Goal: Task Accomplishment & Management: Use online tool/utility

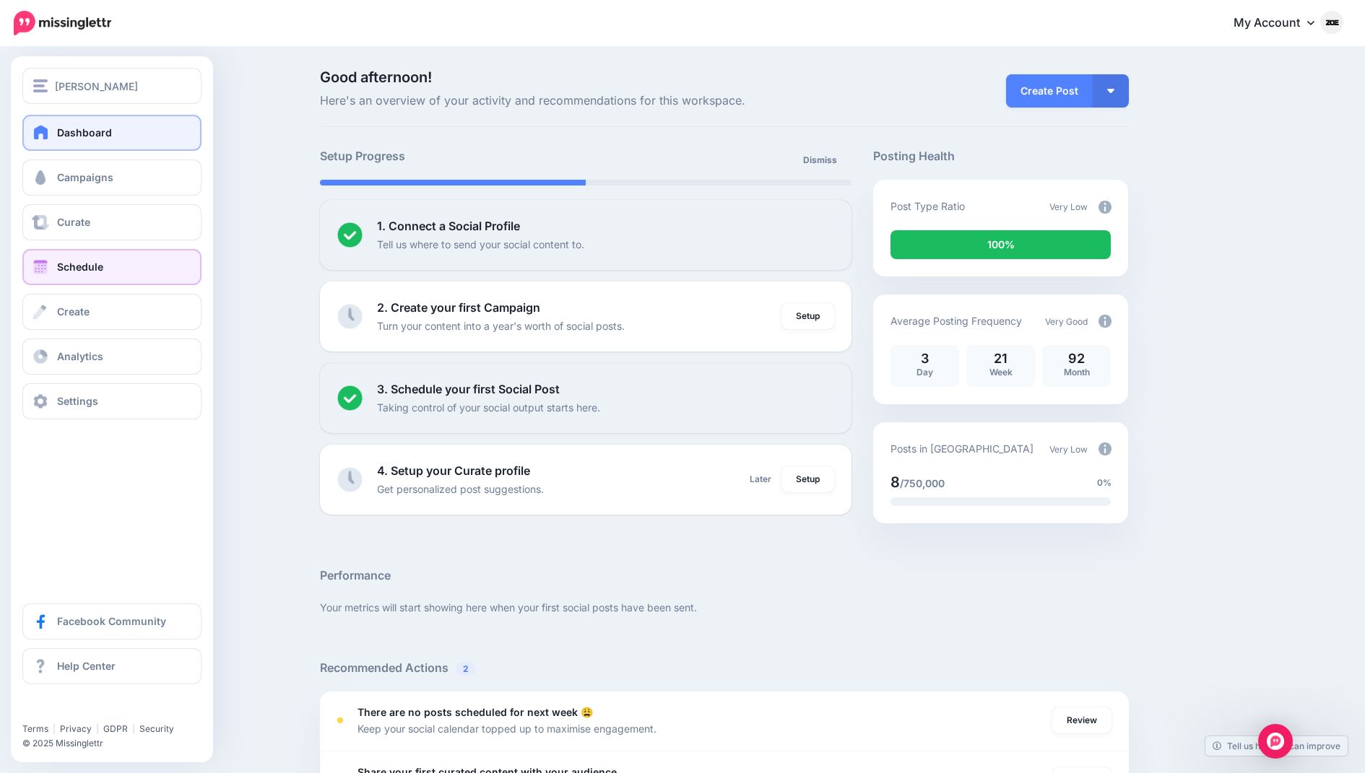
click at [67, 271] on span "Schedule" at bounding box center [80, 267] width 46 height 12
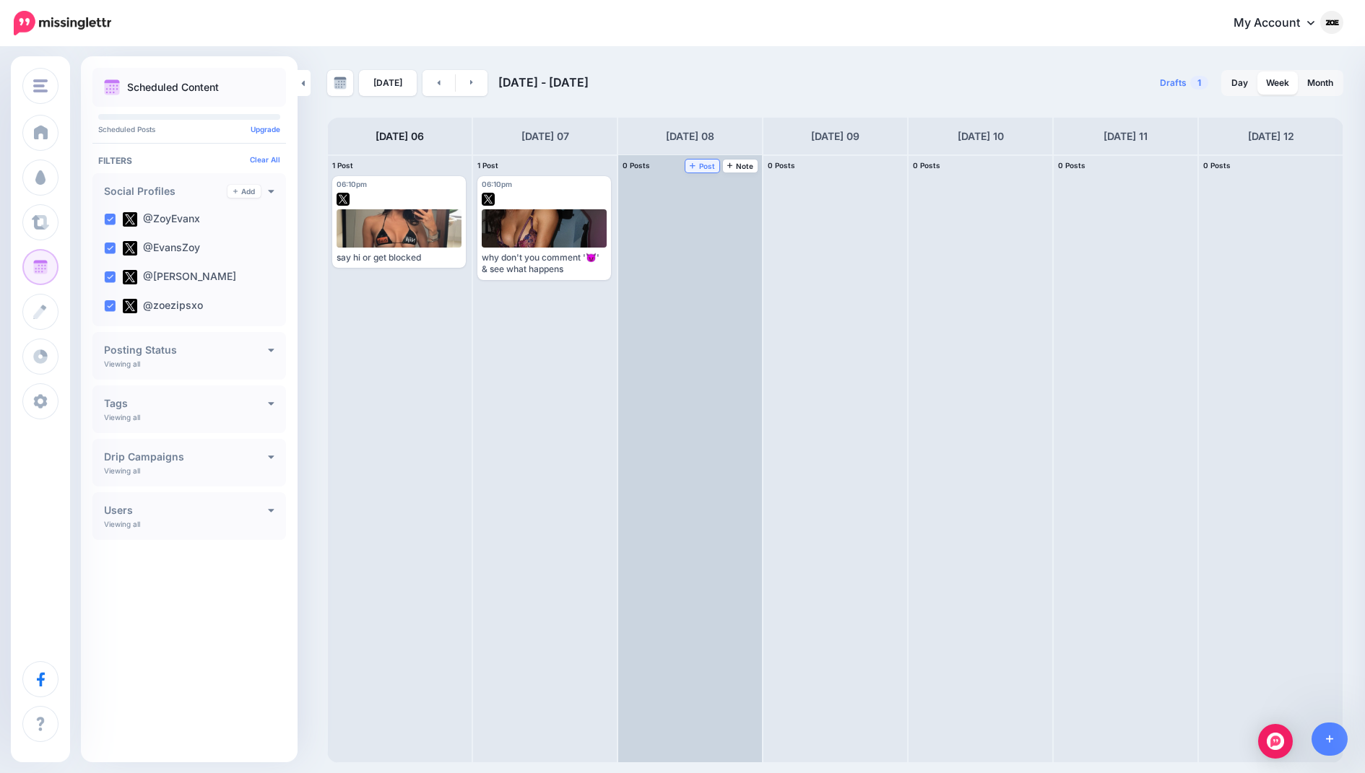
click at [704, 168] on span "Post" at bounding box center [702, 165] width 25 height 7
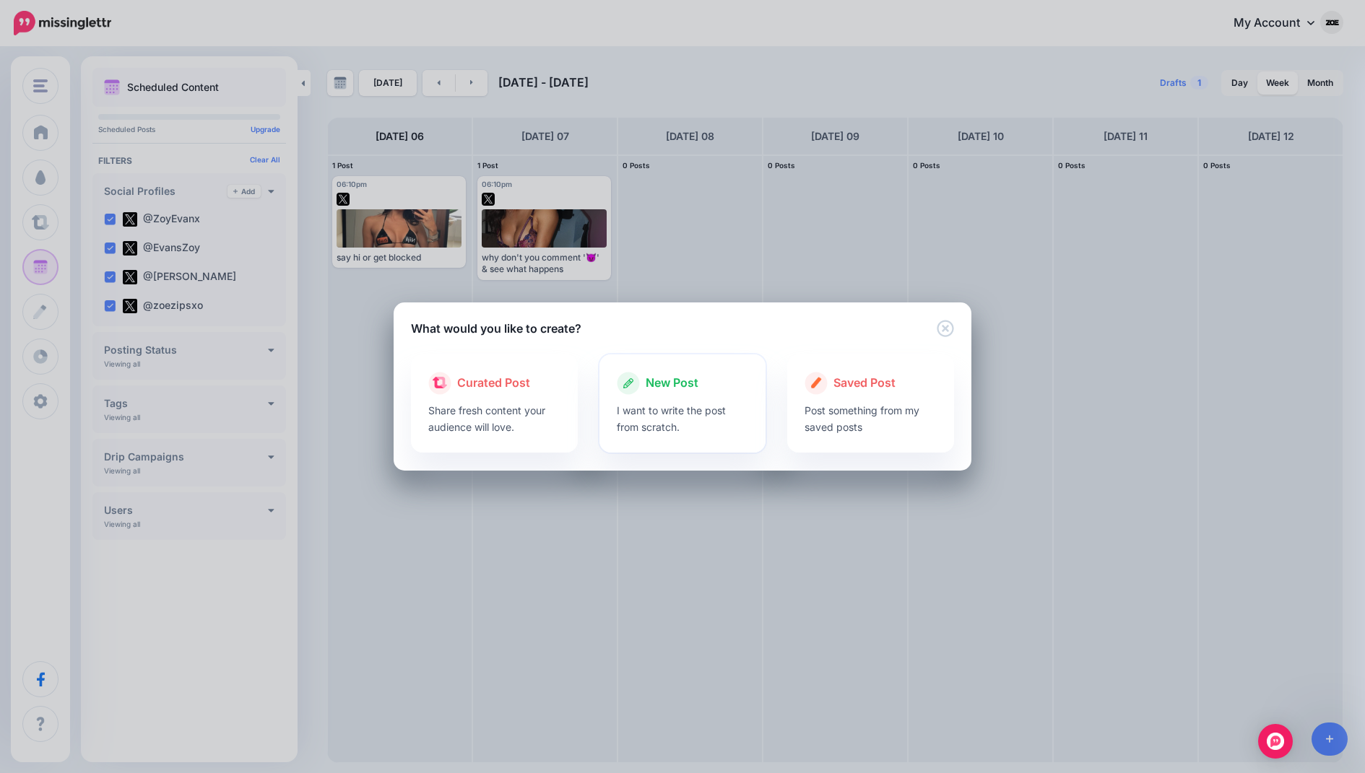
click at [687, 392] on span "New Post" at bounding box center [672, 383] width 53 height 19
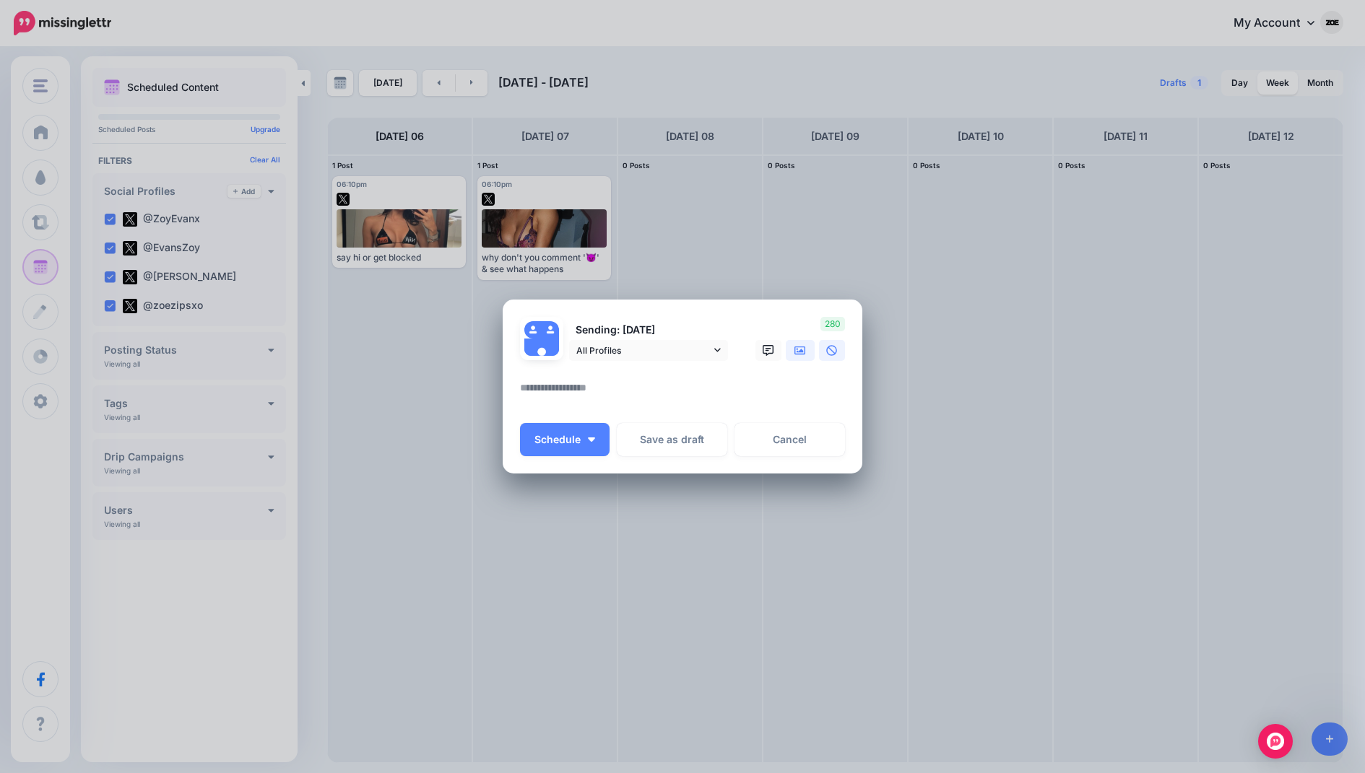
click at [789, 347] on link at bounding box center [800, 350] width 29 height 21
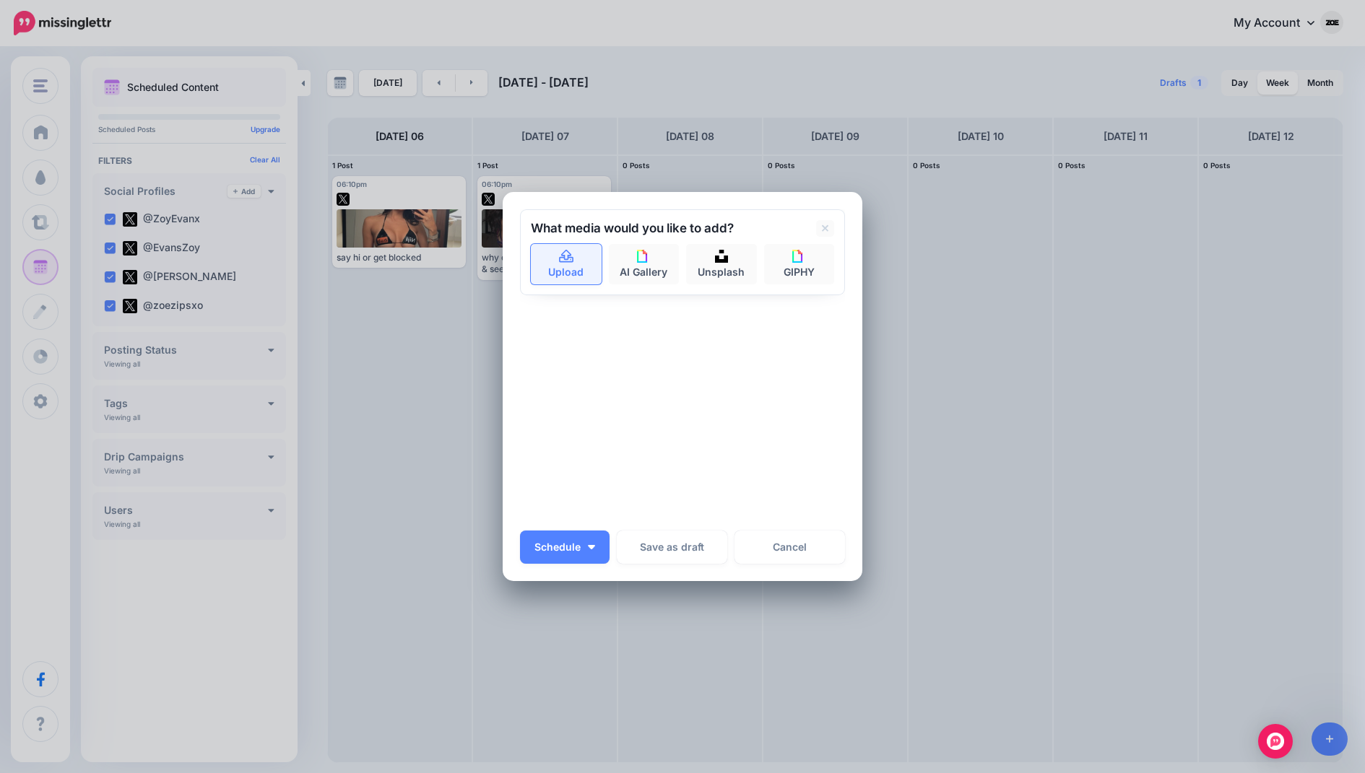
click at [582, 268] on link "Upload" at bounding box center [566, 264] width 71 height 40
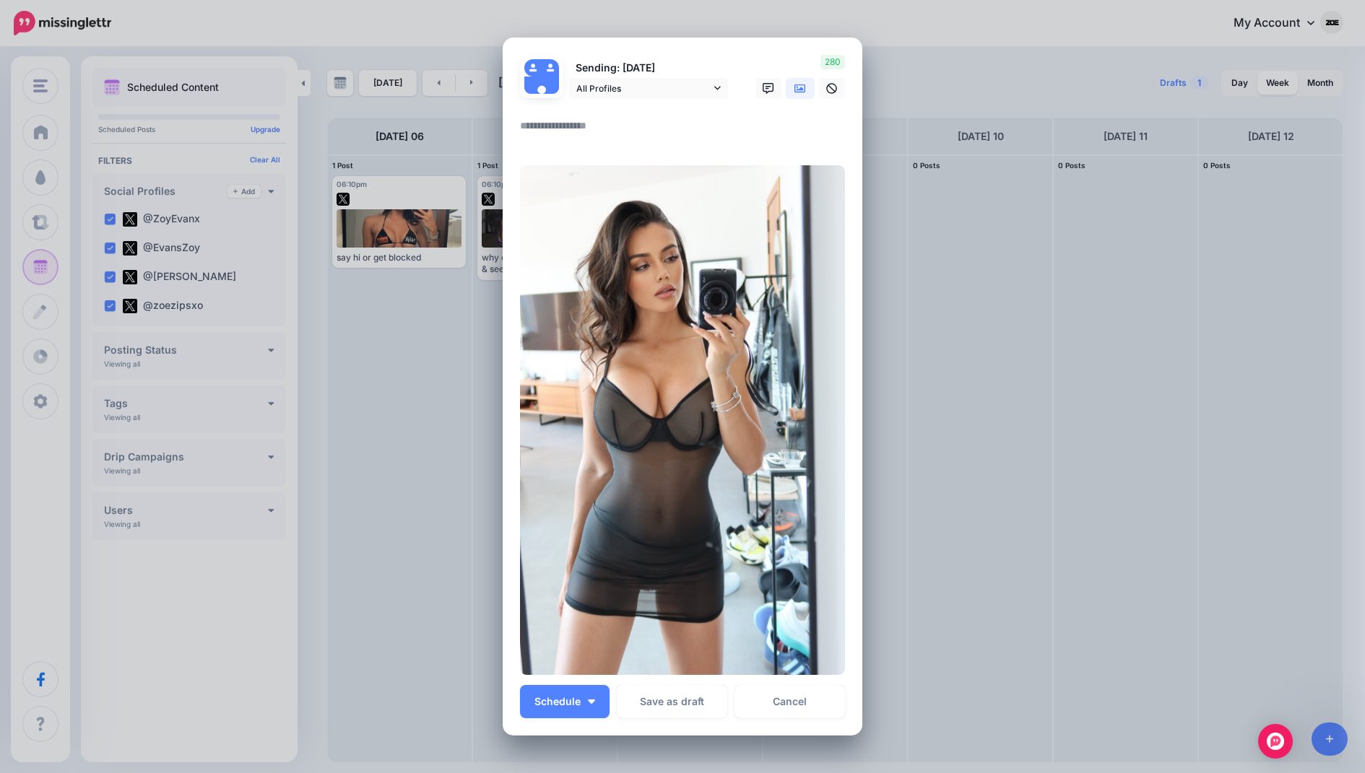
click at [599, 136] on textarea at bounding box center [686, 131] width 332 height 28
paste textarea "**********"
type textarea "**********"
click at [592, 708] on button "Schedule" at bounding box center [565, 701] width 90 height 33
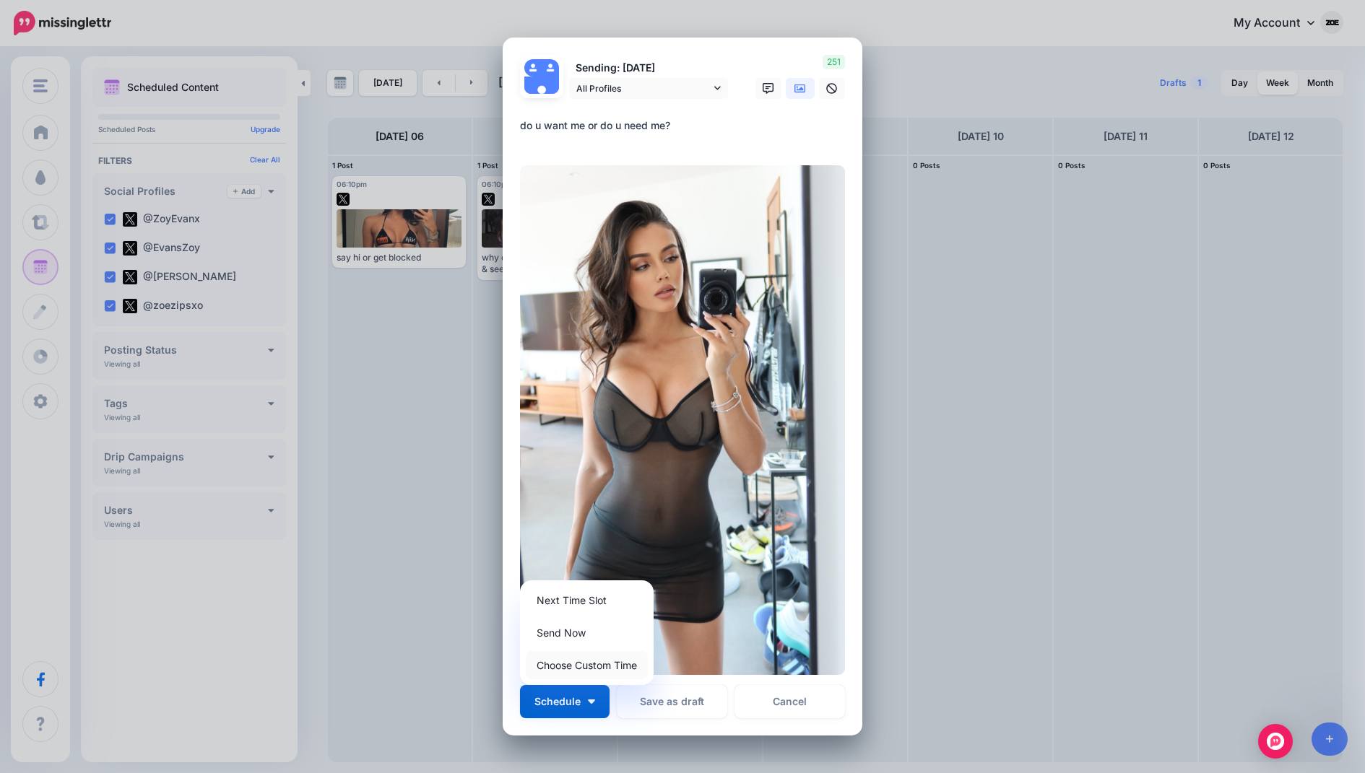
click at [596, 669] on link "Choose Custom Time" at bounding box center [587, 665] width 122 height 28
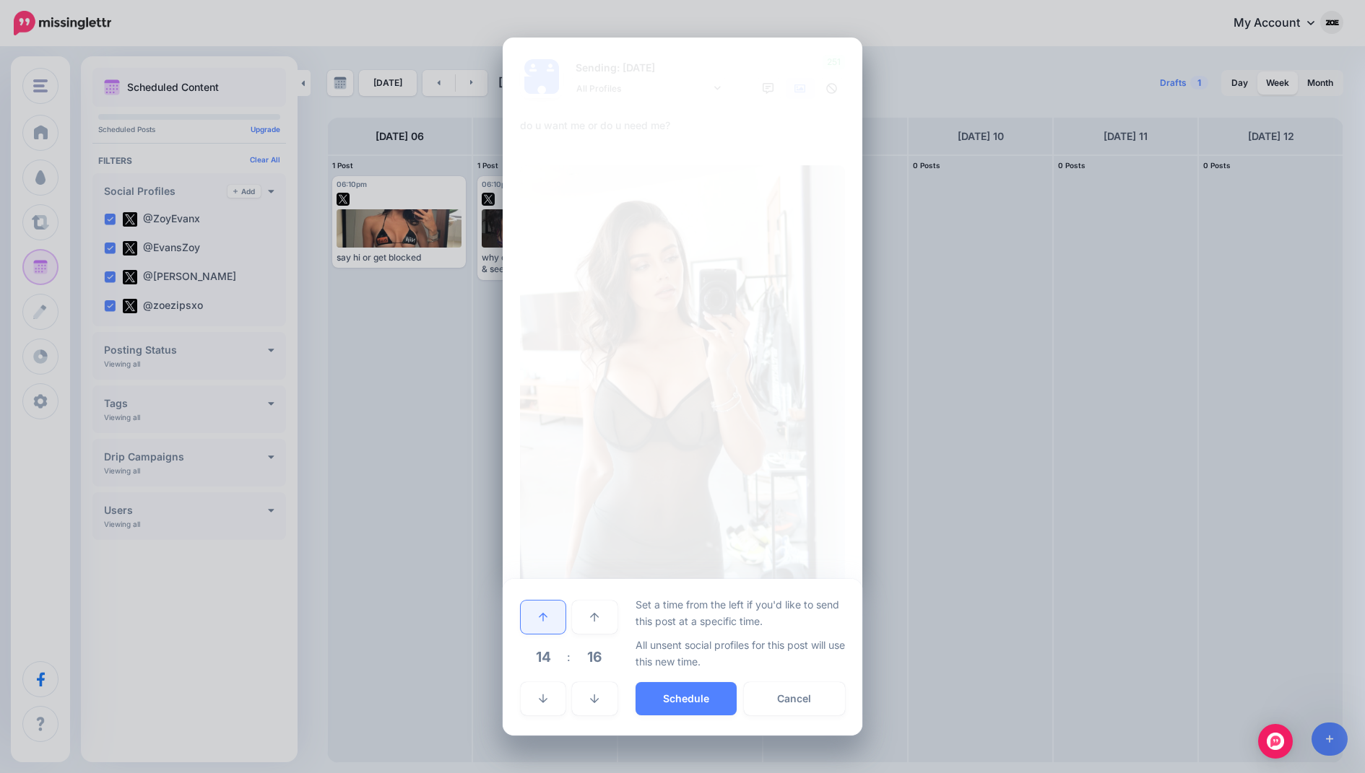
click at [553, 624] on link at bounding box center [543, 617] width 45 height 33
click at [681, 693] on button "Schedule" at bounding box center [686, 698] width 101 height 33
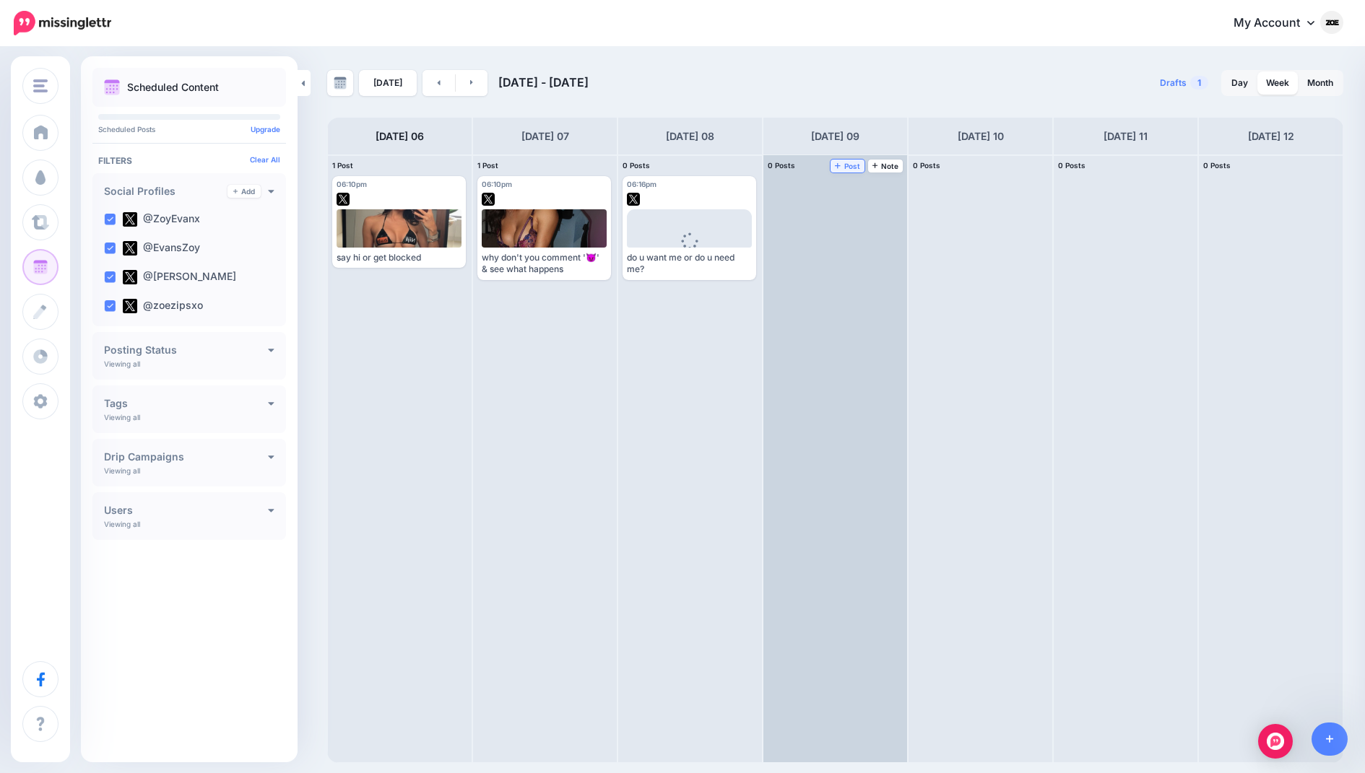
click at [849, 162] on span "Post" at bounding box center [847, 165] width 25 height 7
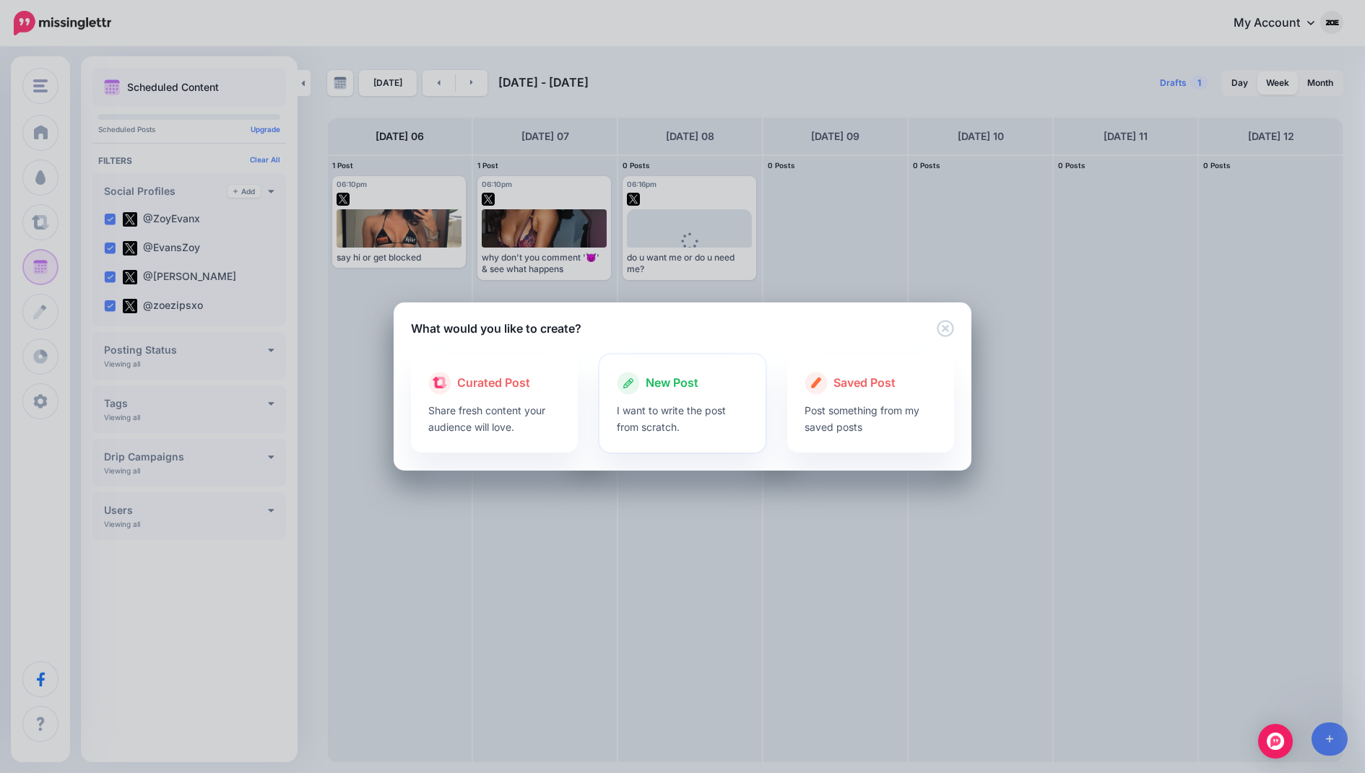
click at [680, 391] on span "New Post" at bounding box center [672, 383] width 53 height 19
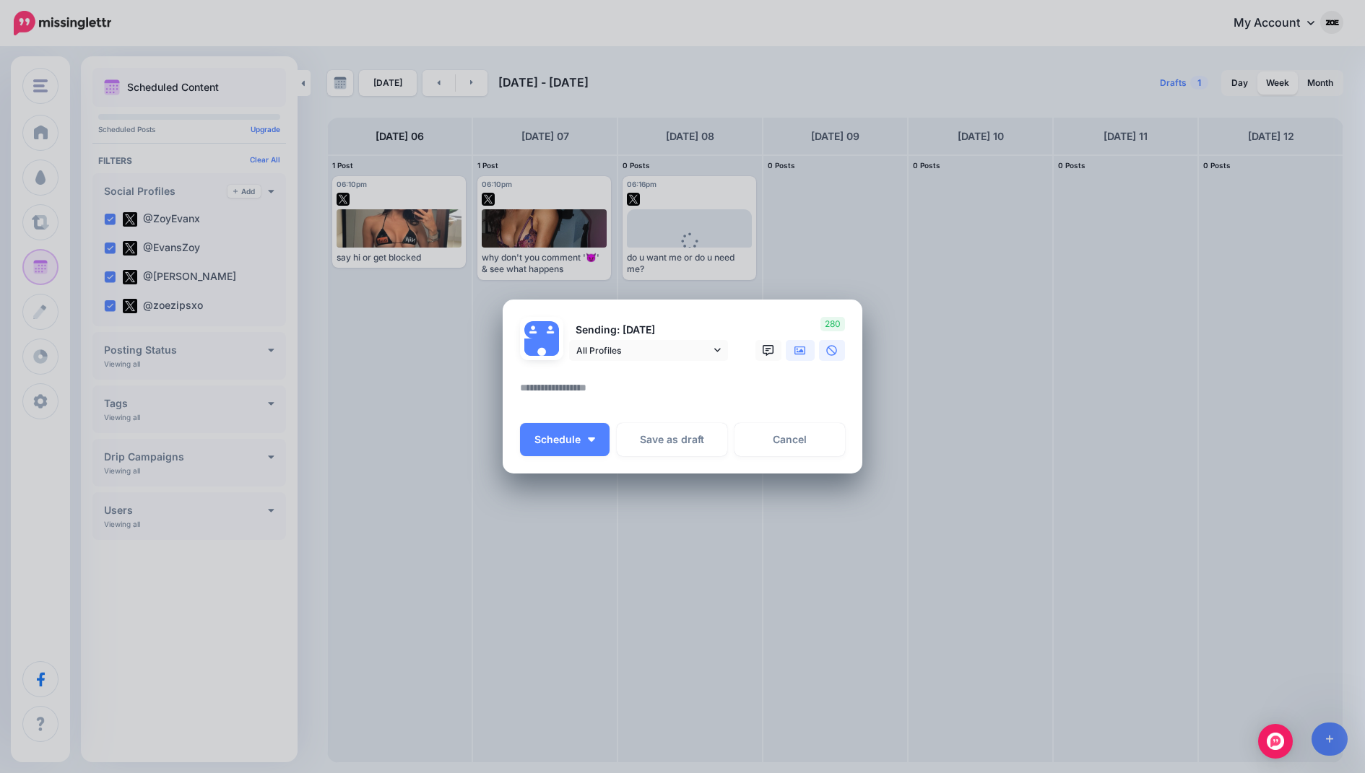
click at [791, 347] on link at bounding box center [800, 350] width 29 height 21
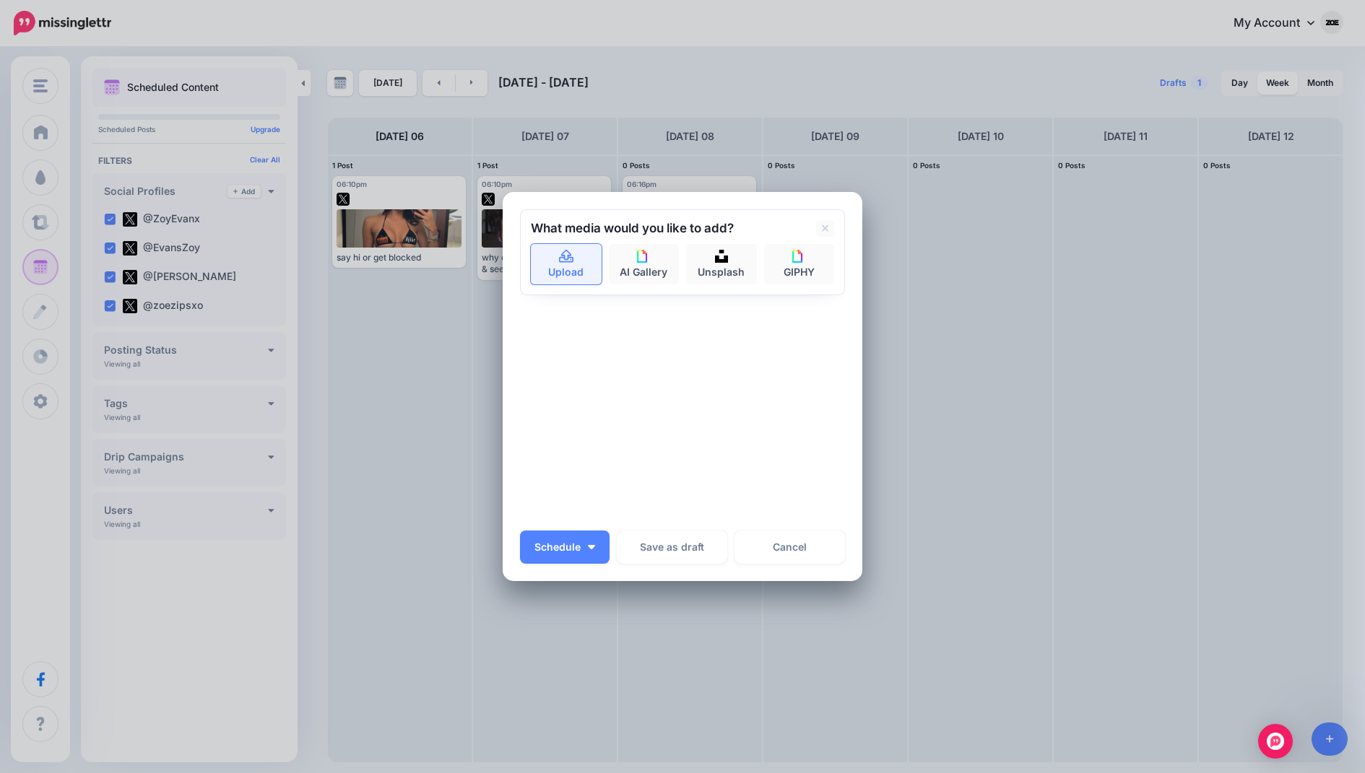
click at [573, 271] on link "Upload" at bounding box center [566, 264] width 71 height 40
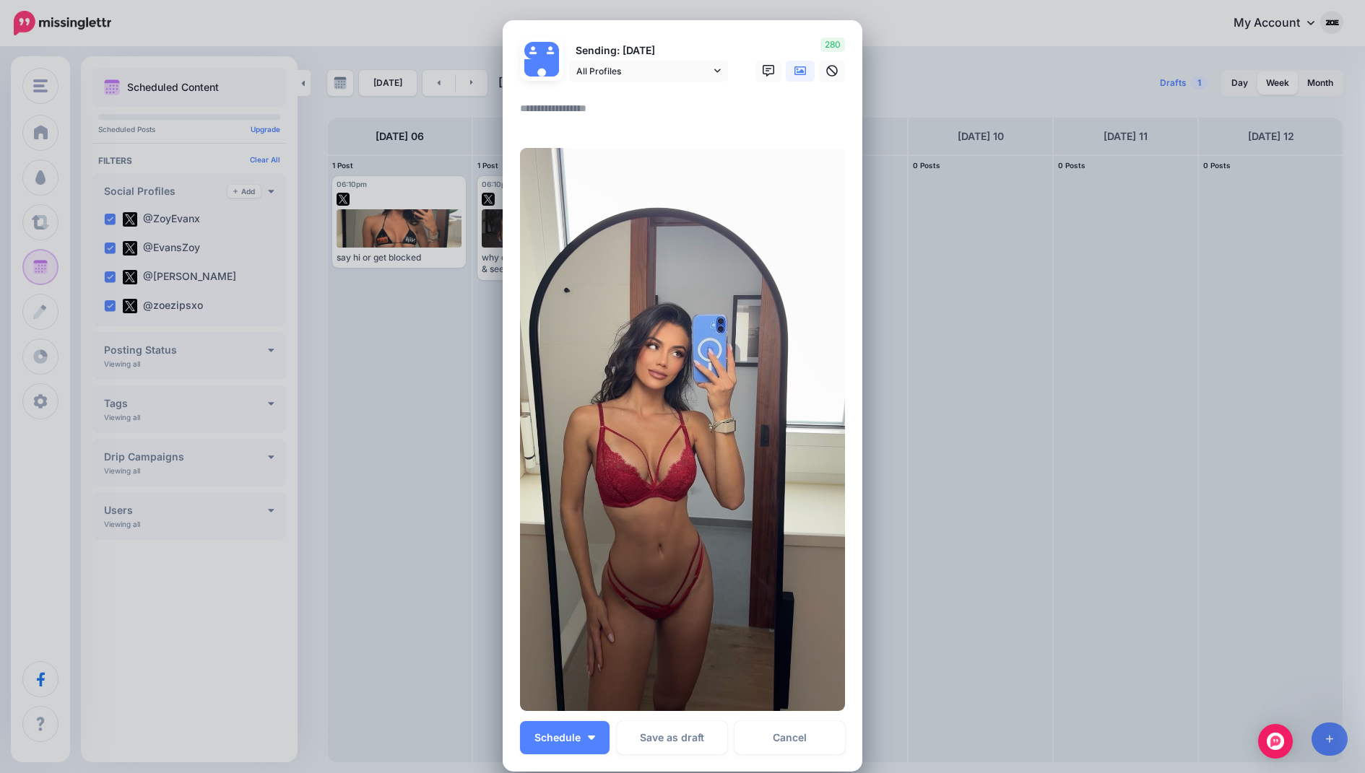
click at [614, 118] on textarea at bounding box center [686, 114] width 332 height 28
paste textarea "**********"
type textarea "**********"
click at [597, 735] on button "Schedule" at bounding box center [565, 737] width 90 height 33
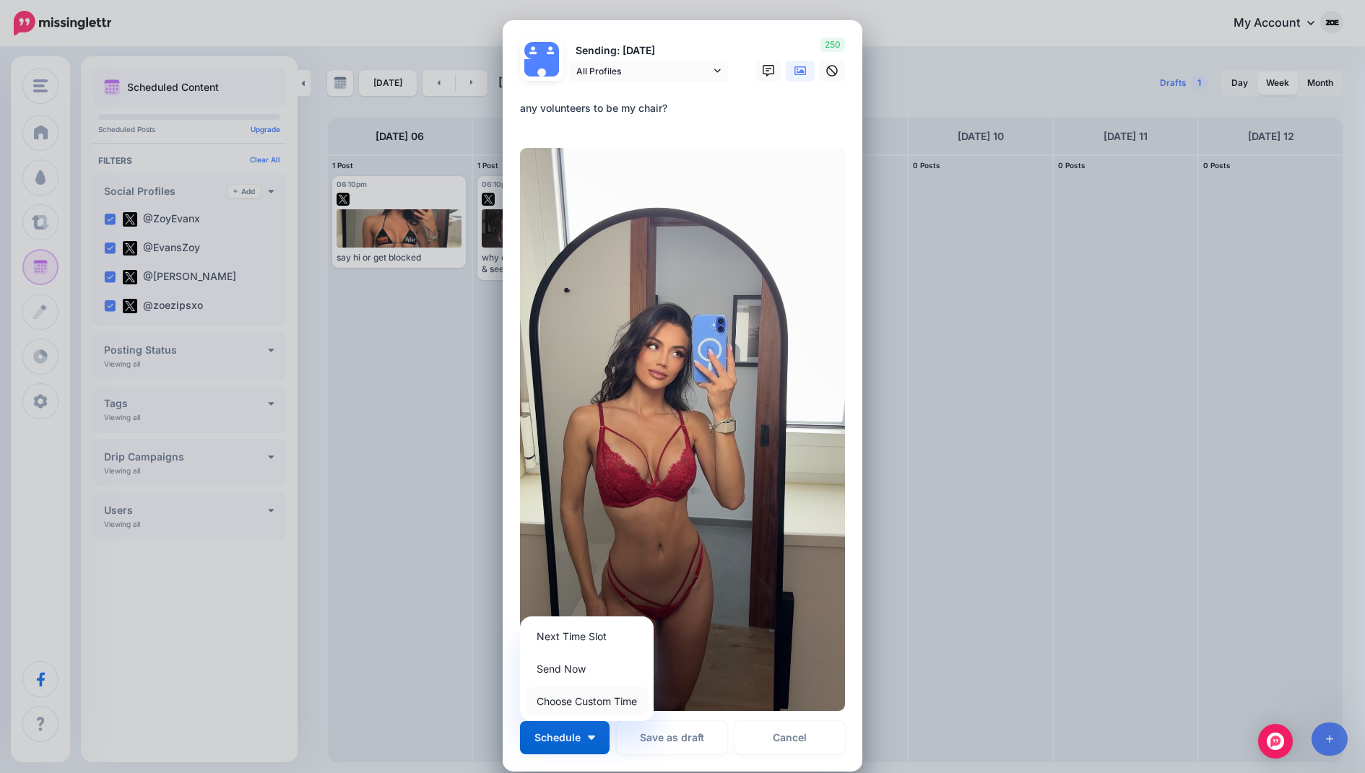
click at [597, 703] on link "Choose Custom Time" at bounding box center [587, 702] width 122 height 28
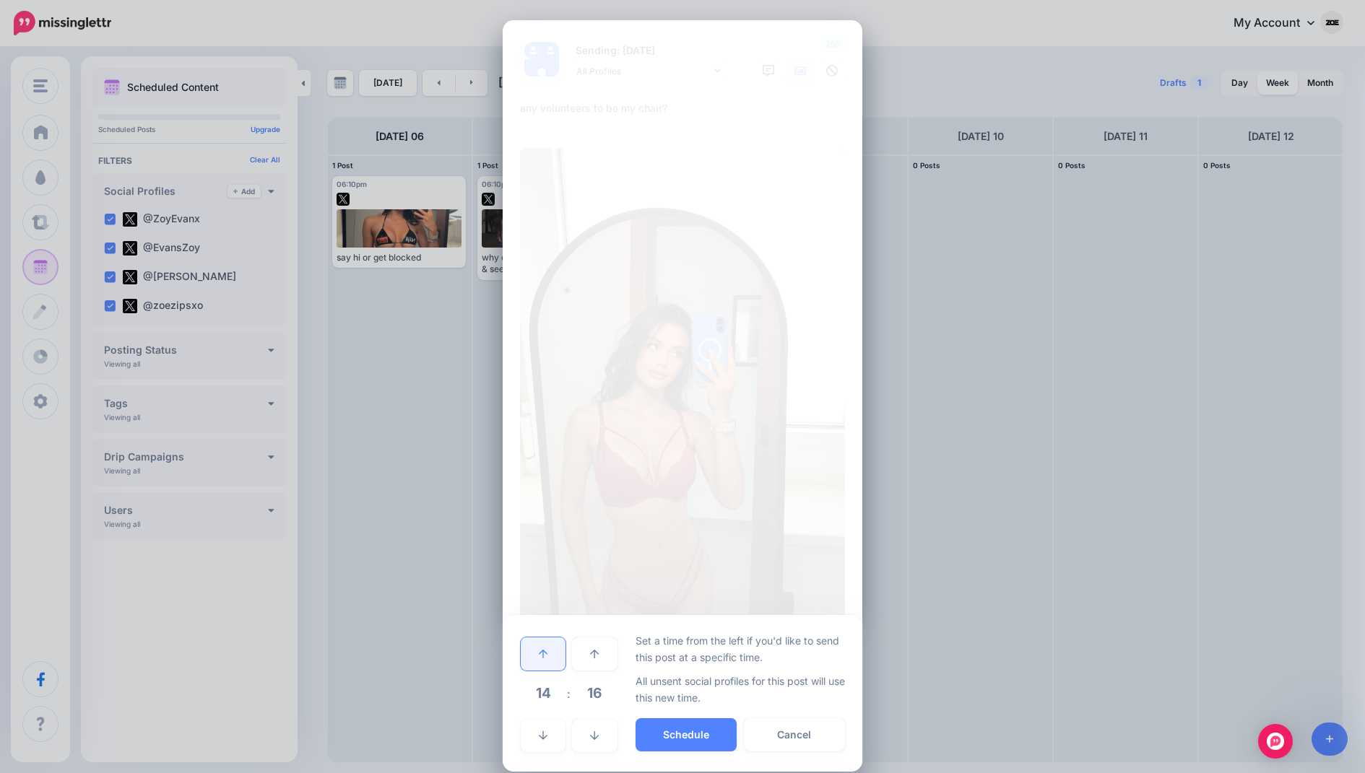
click at [546, 654] on icon at bounding box center [543, 654] width 9 height 10
click at [673, 728] on button "Schedule" at bounding box center [686, 735] width 101 height 33
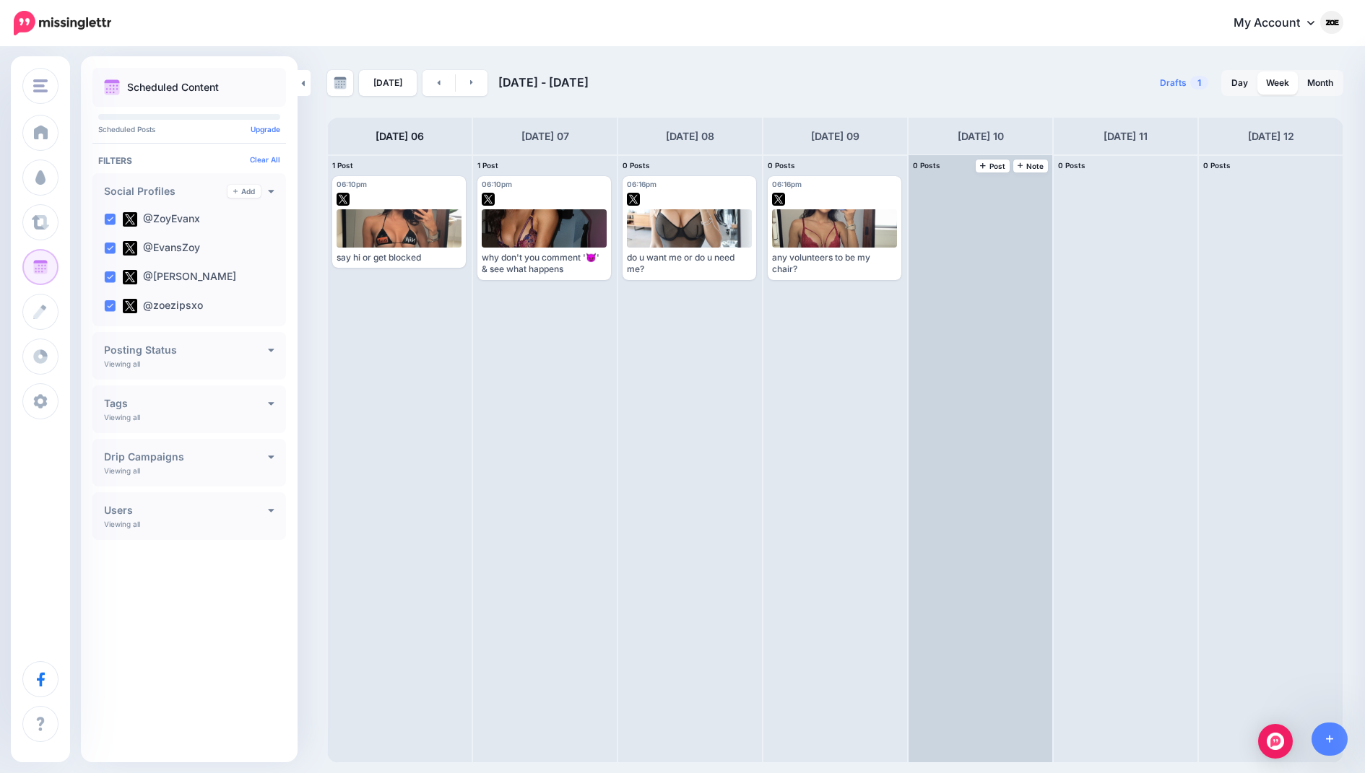
click at [995, 173] on div "0 Posts 10 Note Post" at bounding box center [981, 166] width 144 height 22
click at [995, 160] on link "Post" at bounding box center [993, 166] width 34 height 13
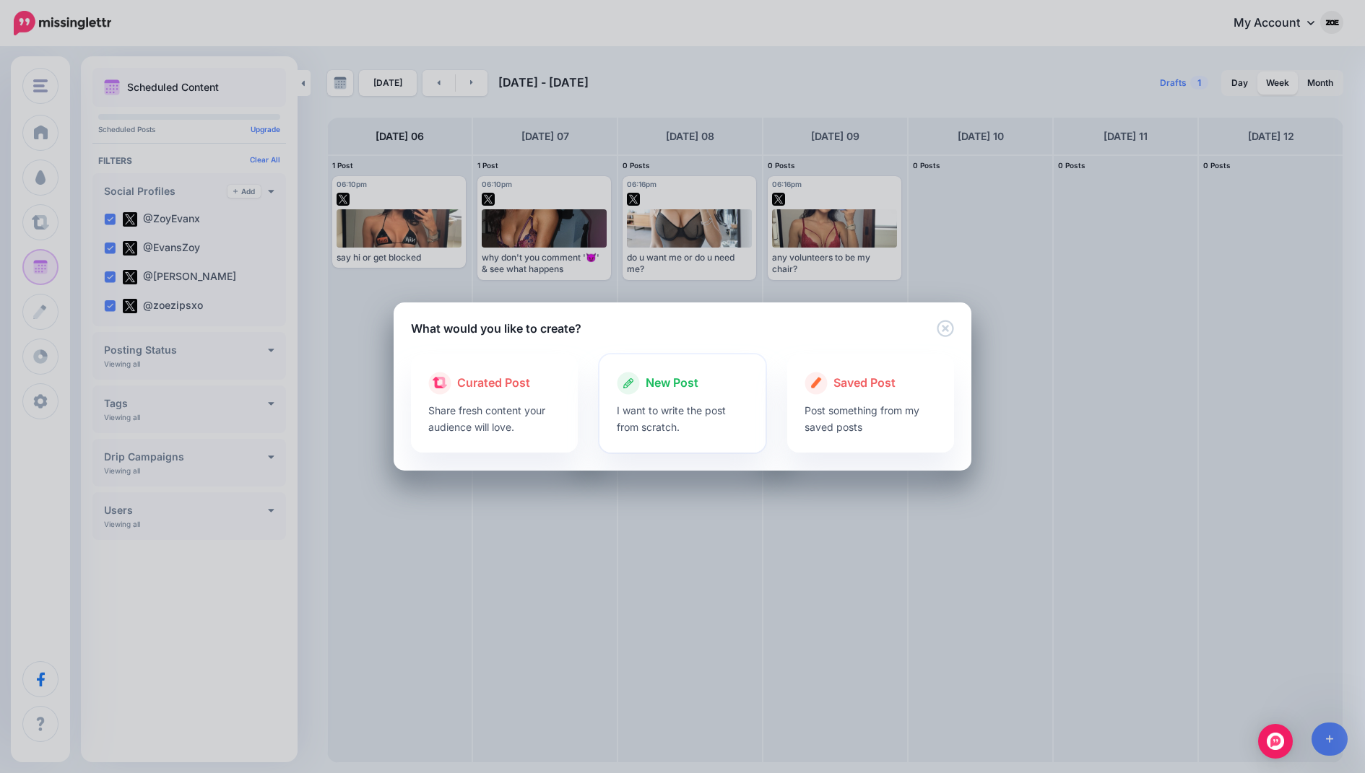
click at [665, 403] on p "I want to write the post from scratch." at bounding box center [683, 418] width 132 height 33
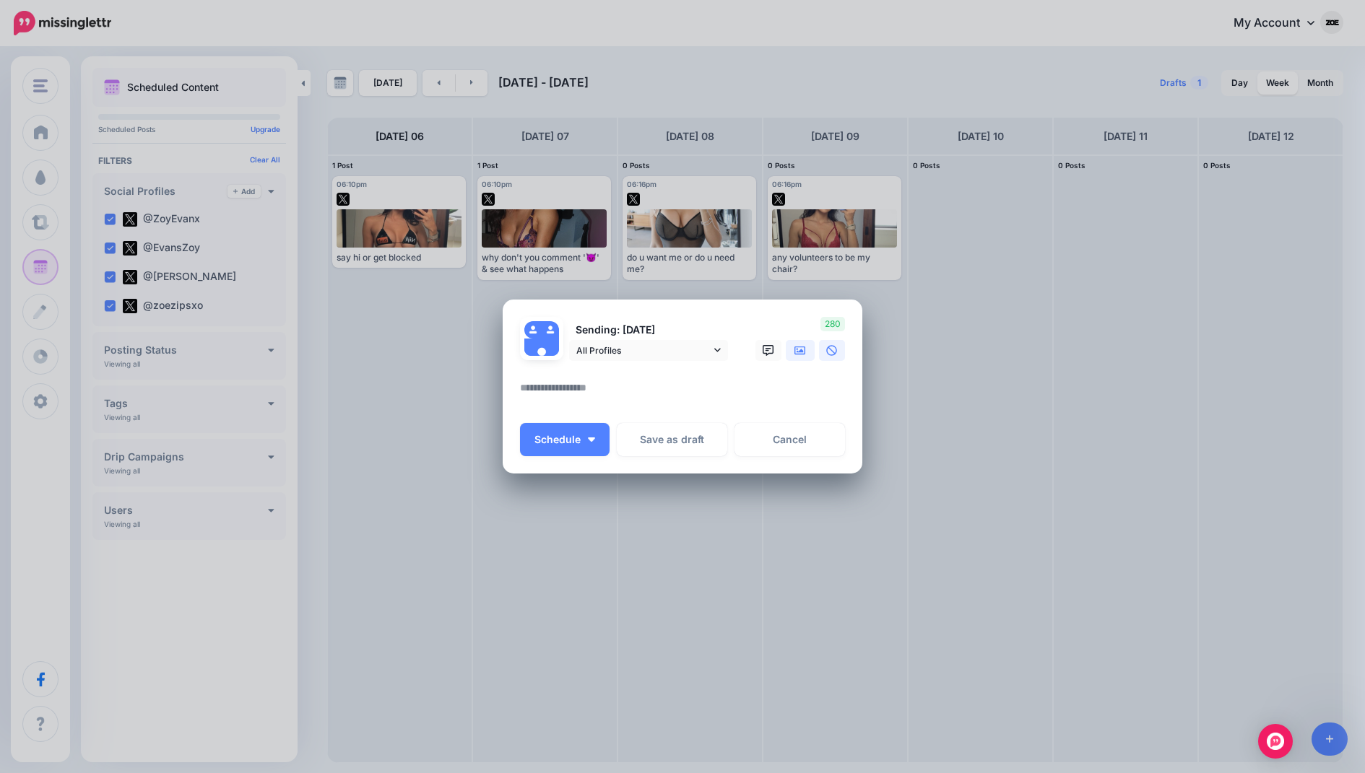
click at [793, 351] on link at bounding box center [800, 350] width 29 height 21
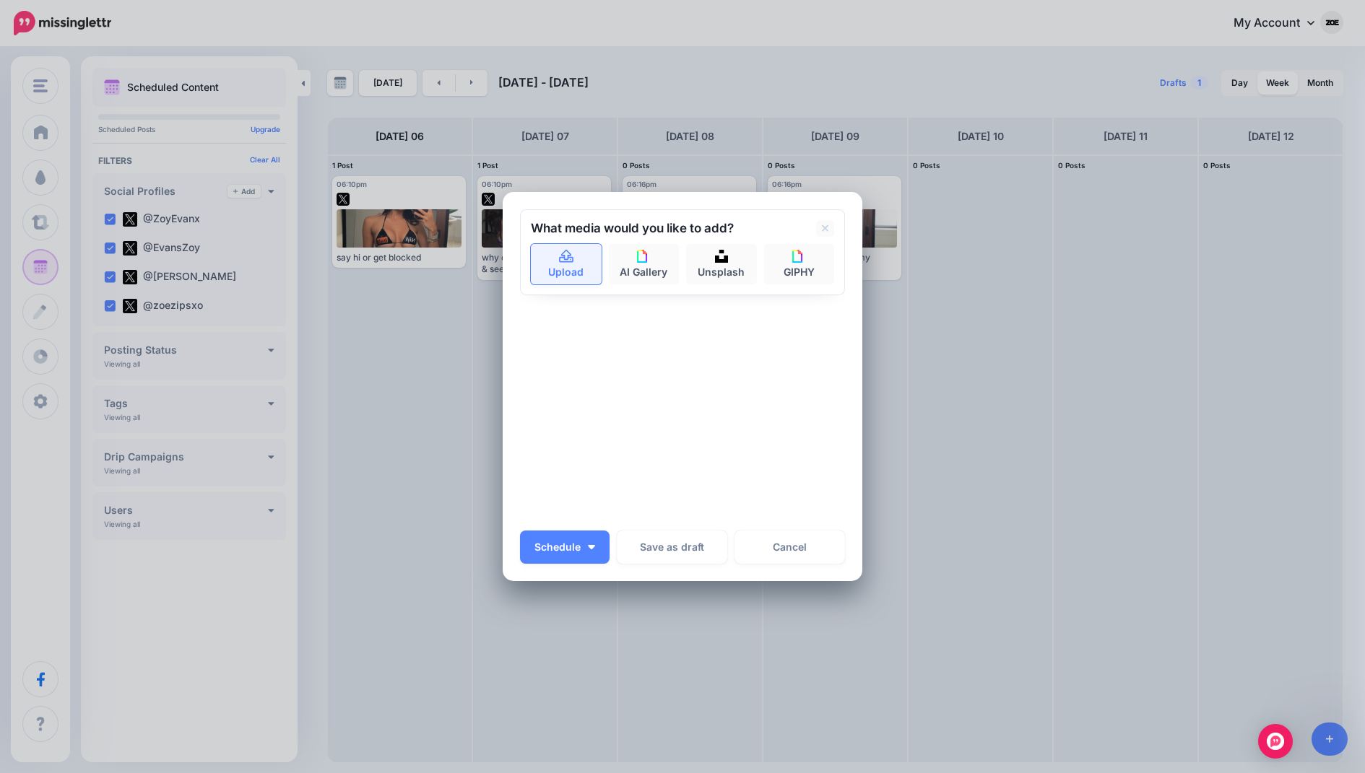
click at [588, 259] on link "Upload" at bounding box center [566, 264] width 71 height 40
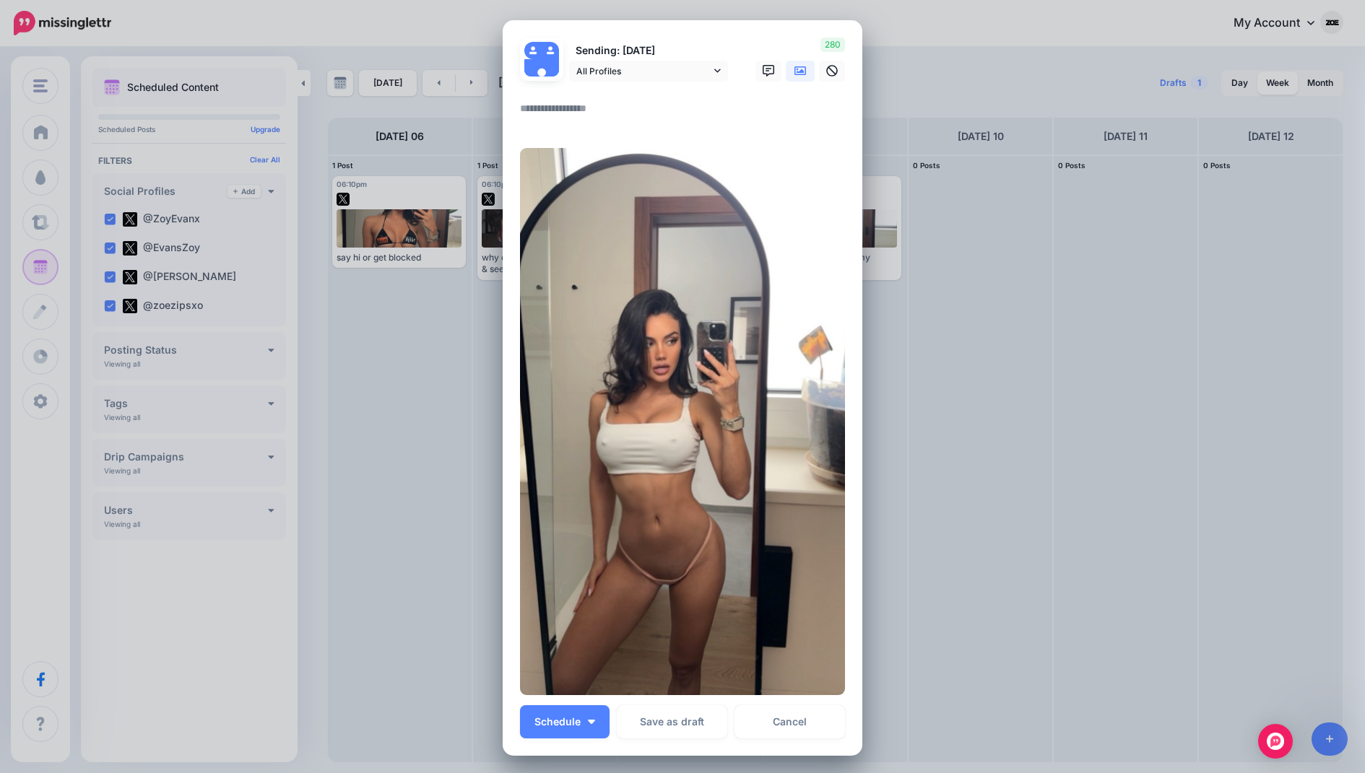
click at [584, 120] on textarea at bounding box center [686, 114] width 332 height 28
paste textarea "**********"
type textarea "**********"
click at [567, 714] on button "Schedule" at bounding box center [565, 722] width 90 height 33
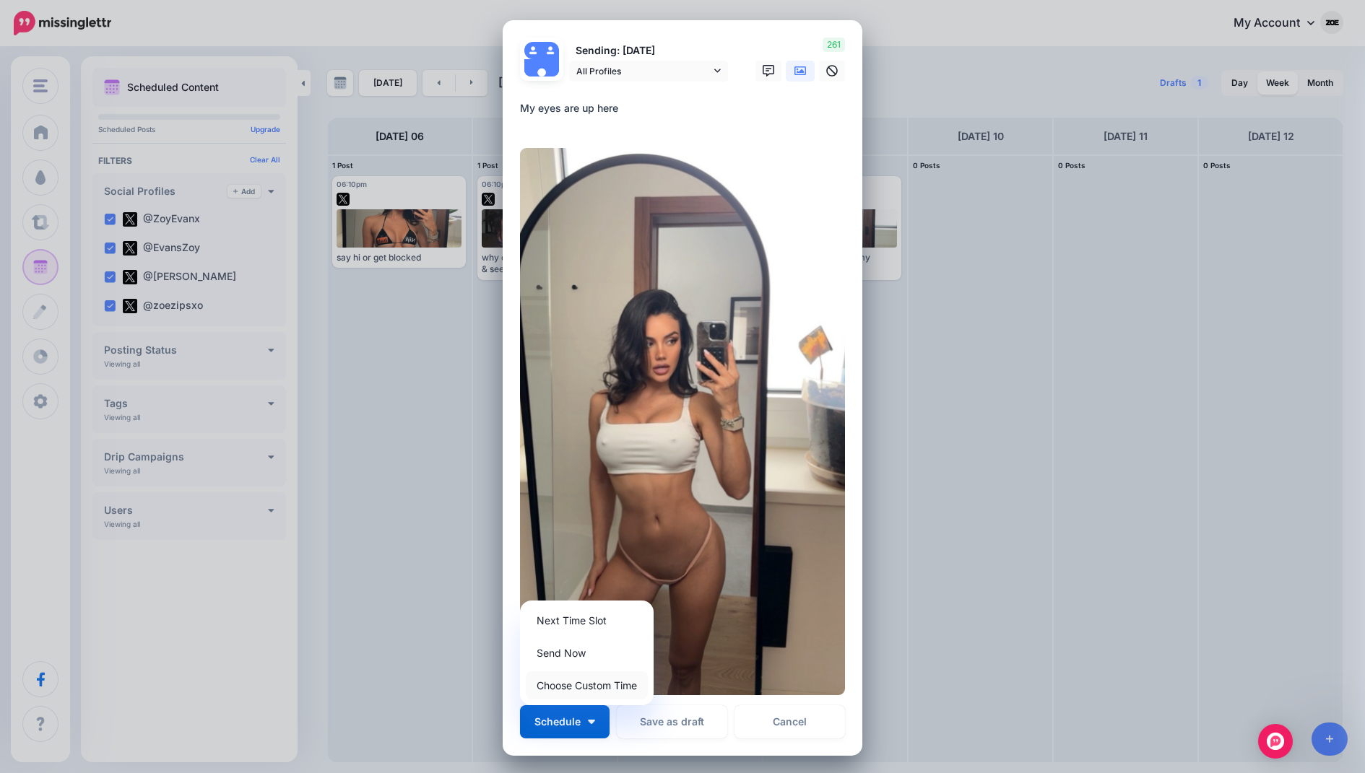
click at [576, 680] on link "Choose Custom Time" at bounding box center [587, 686] width 122 height 28
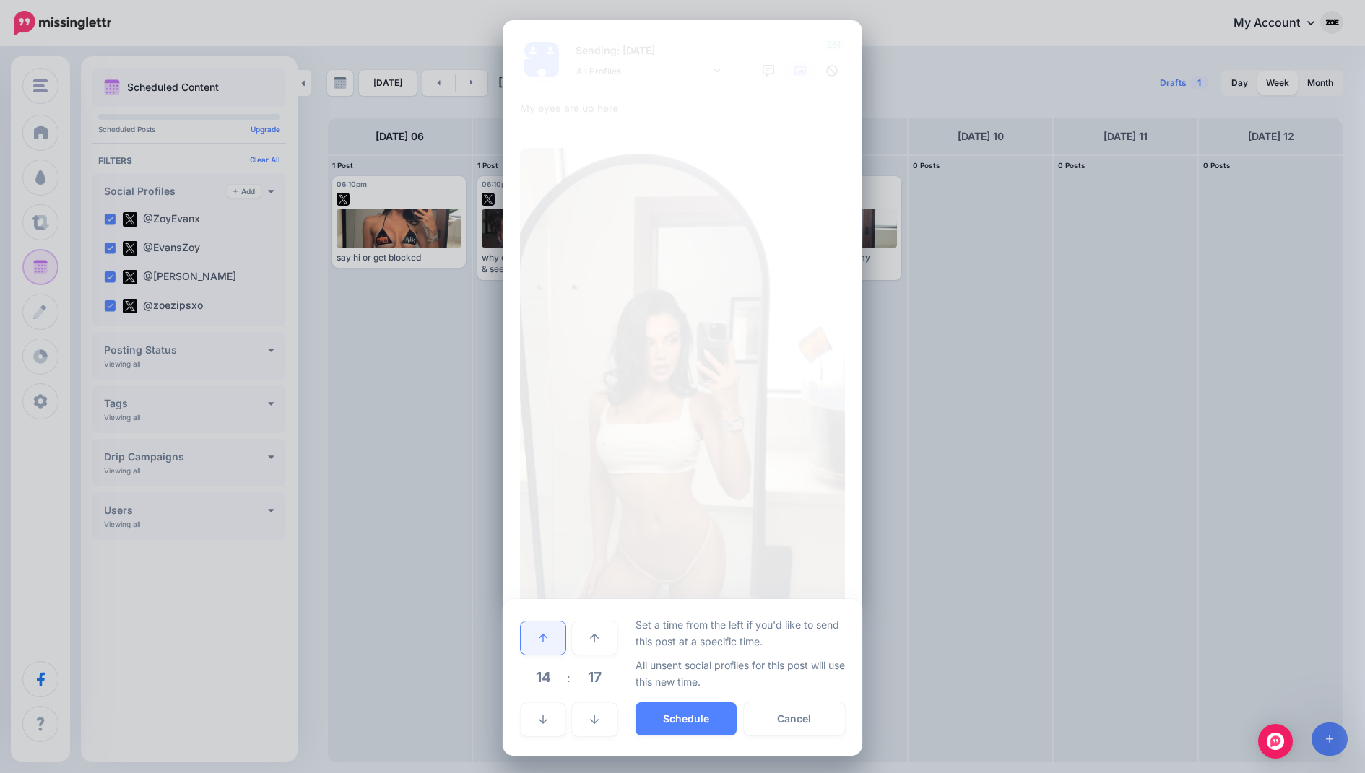
click at [556, 634] on link at bounding box center [543, 638] width 45 height 33
click at [679, 718] on button "Schedule" at bounding box center [686, 719] width 101 height 33
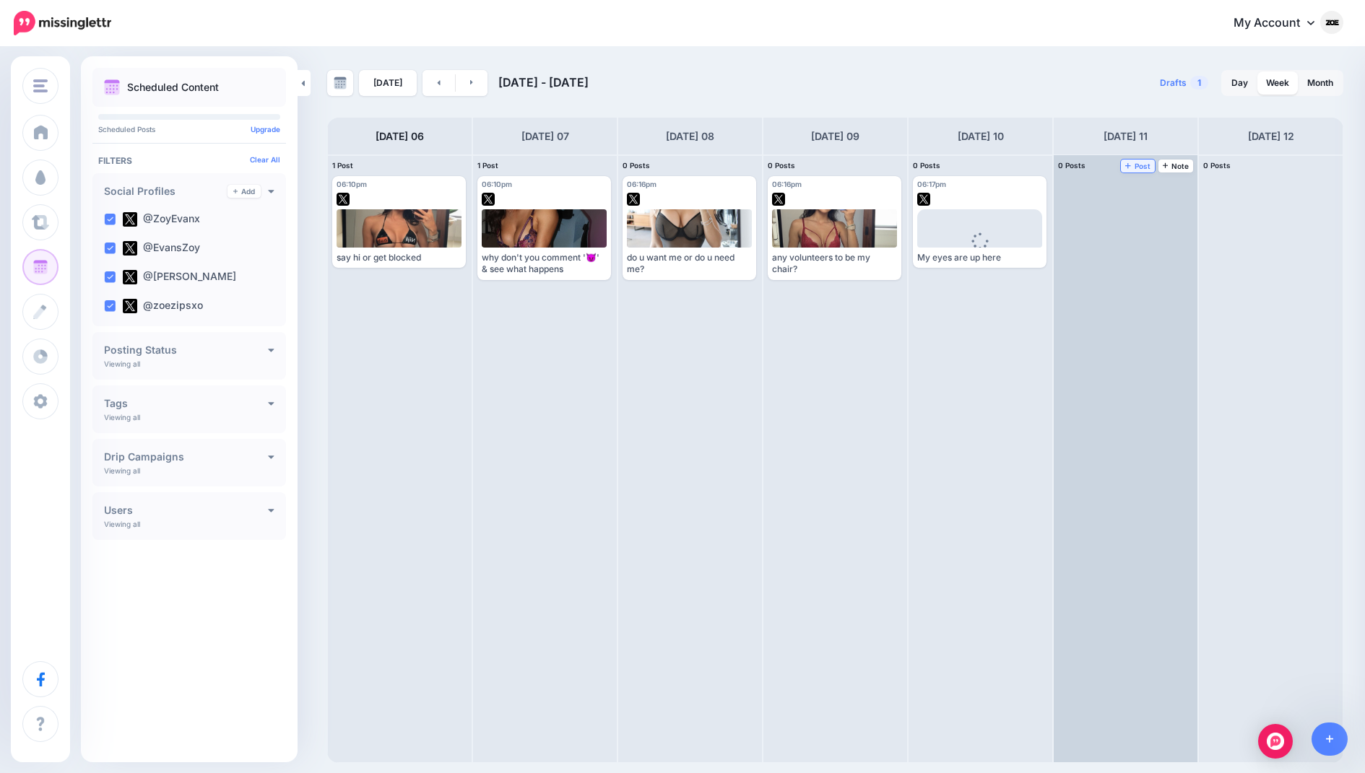
click at [1132, 166] on span "Post" at bounding box center [1137, 165] width 25 height 7
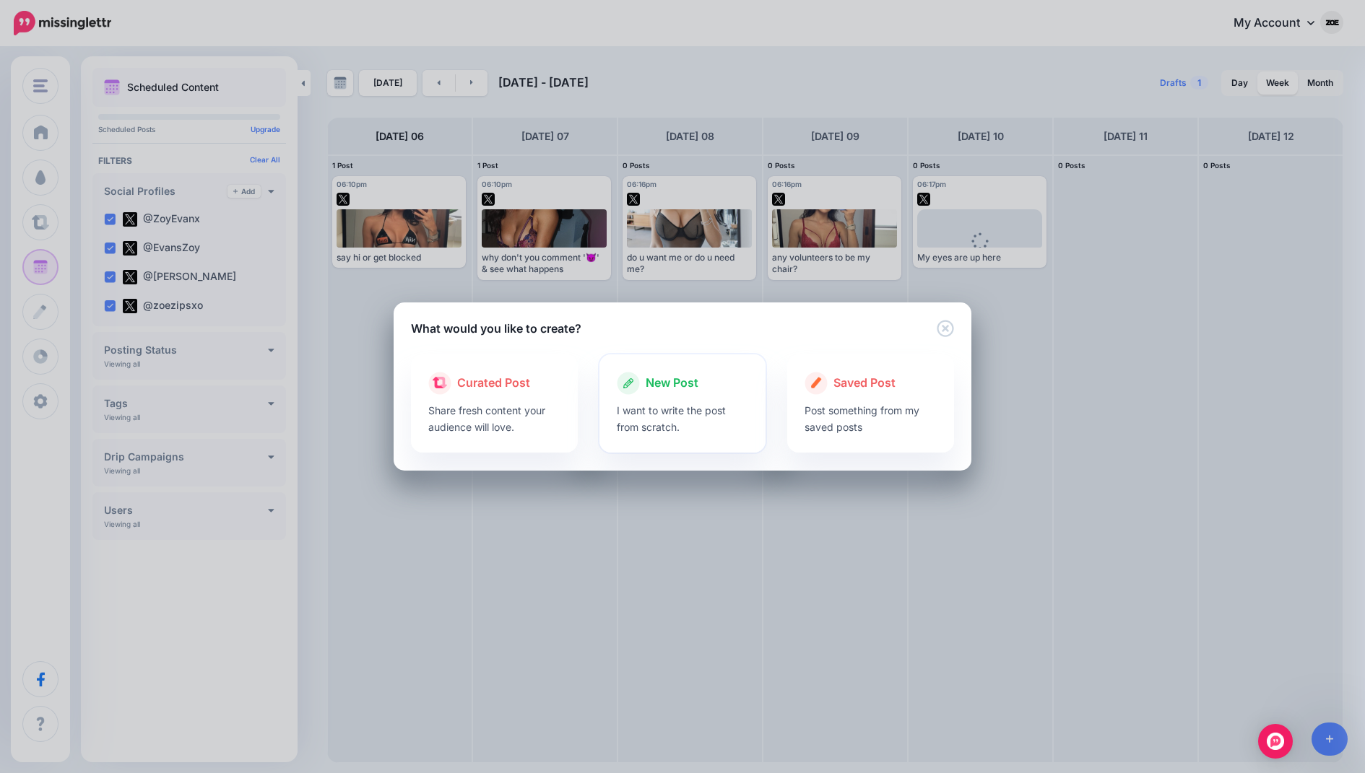
click at [685, 386] on span "New Post" at bounding box center [672, 383] width 53 height 19
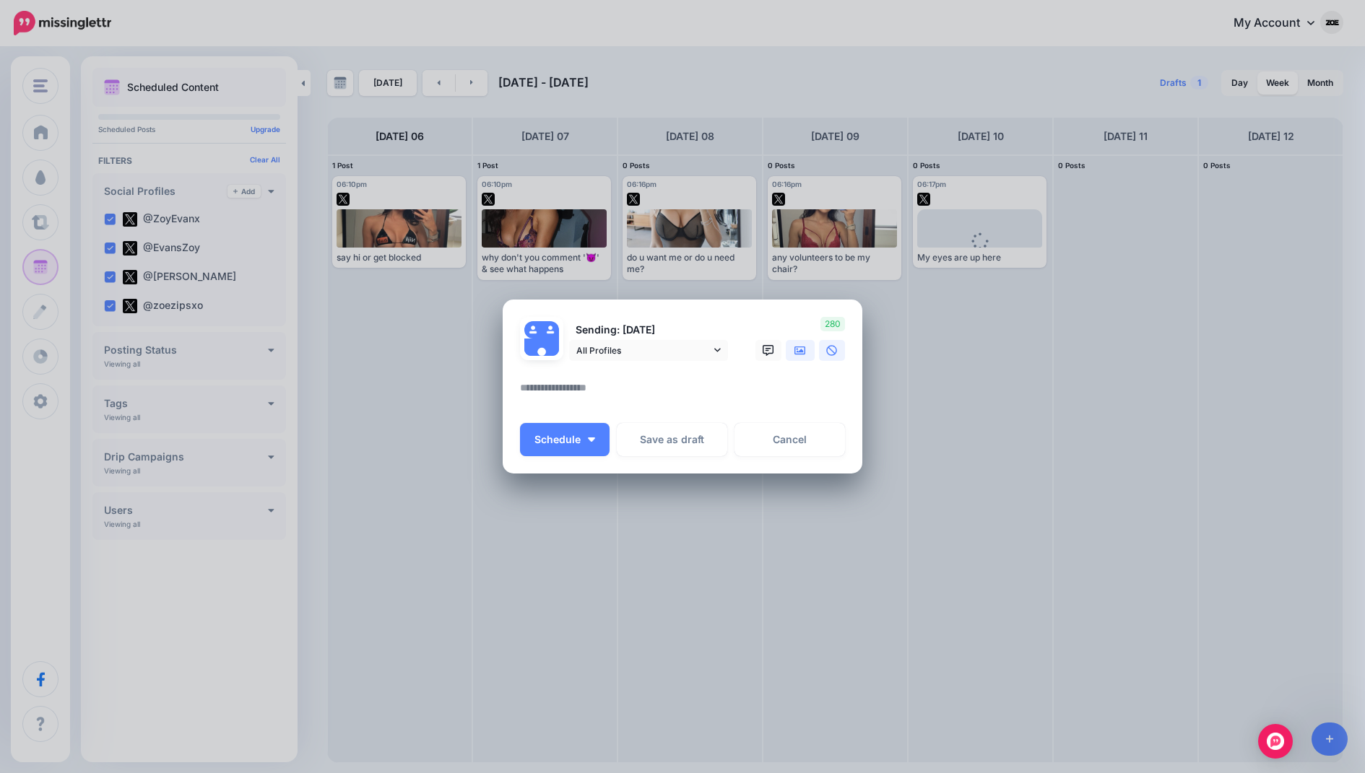
click at [807, 344] on link at bounding box center [800, 350] width 29 height 21
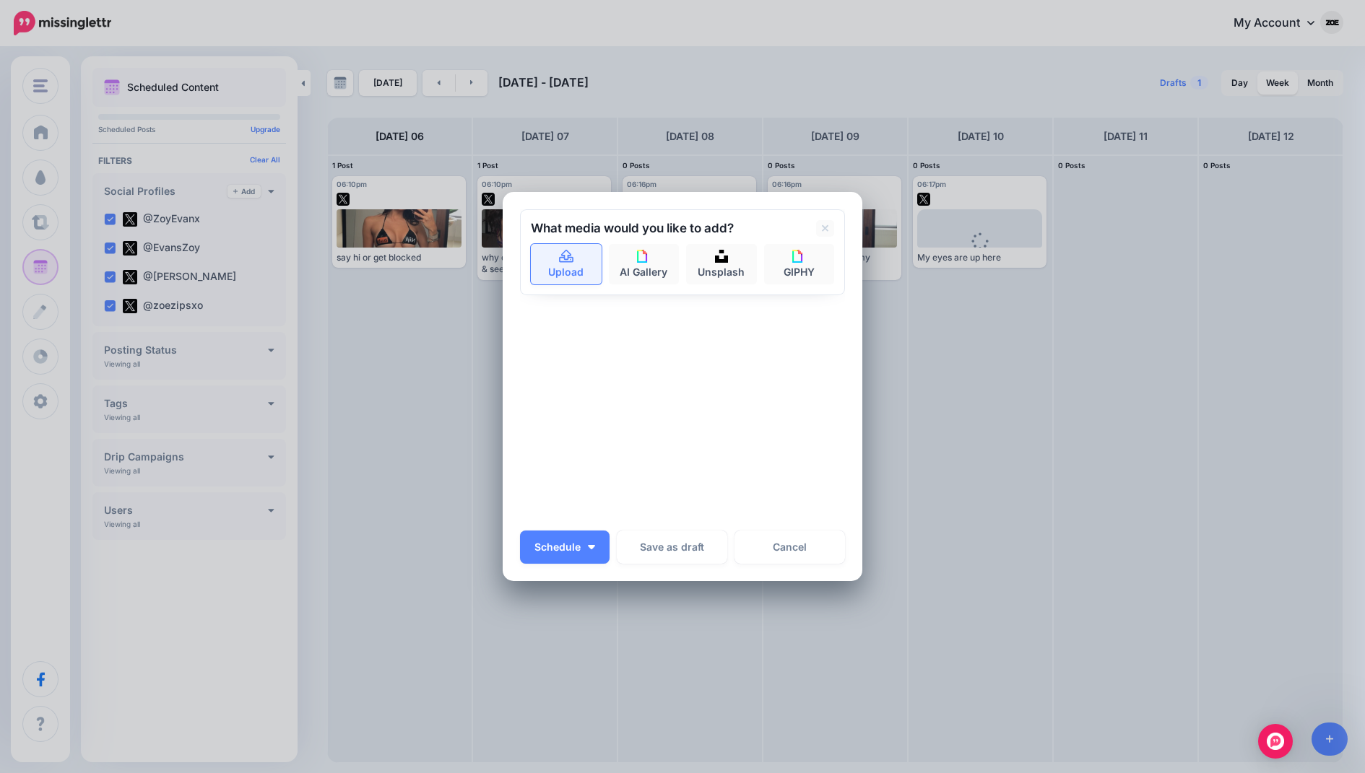
click at [588, 269] on link "Upload" at bounding box center [566, 264] width 71 height 40
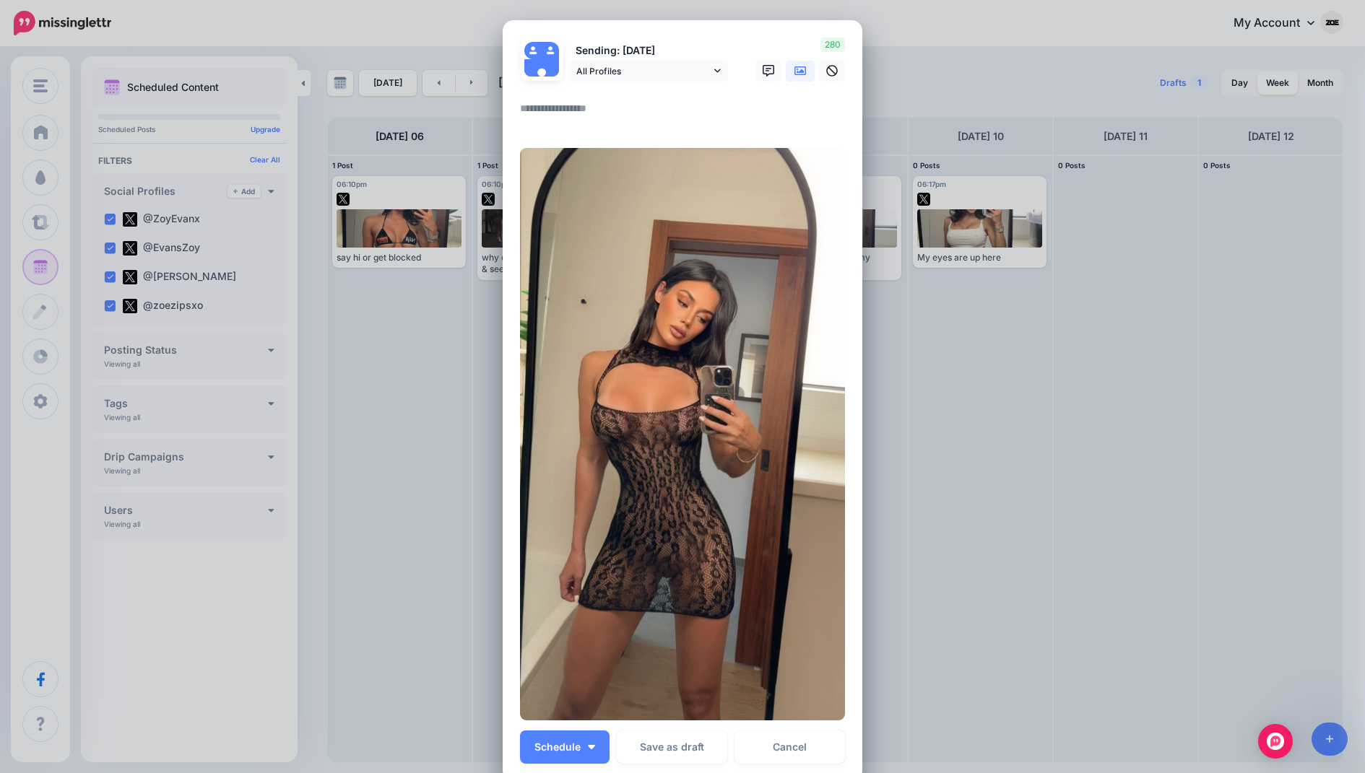
click at [607, 94] on div at bounding box center [682, 91] width 325 height 18
click at [594, 108] on textarea at bounding box center [686, 114] width 332 height 28
paste textarea "**********"
type textarea "**********"
click at [578, 746] on span "Schedule" at bounding box center [557, 747] width 46 height 10
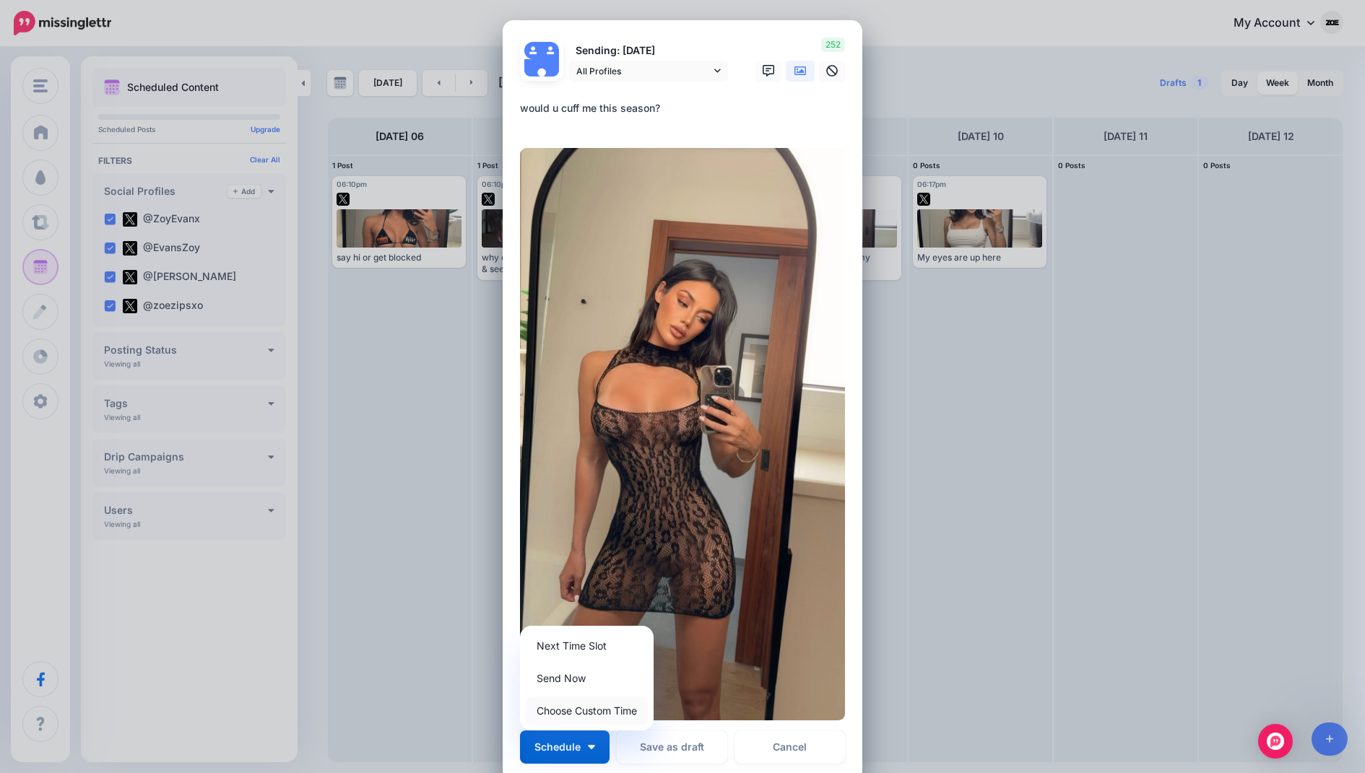
click at [572, 708] on link "Choose Custom Time" at bounding box center [587, 711] width 122 height 28
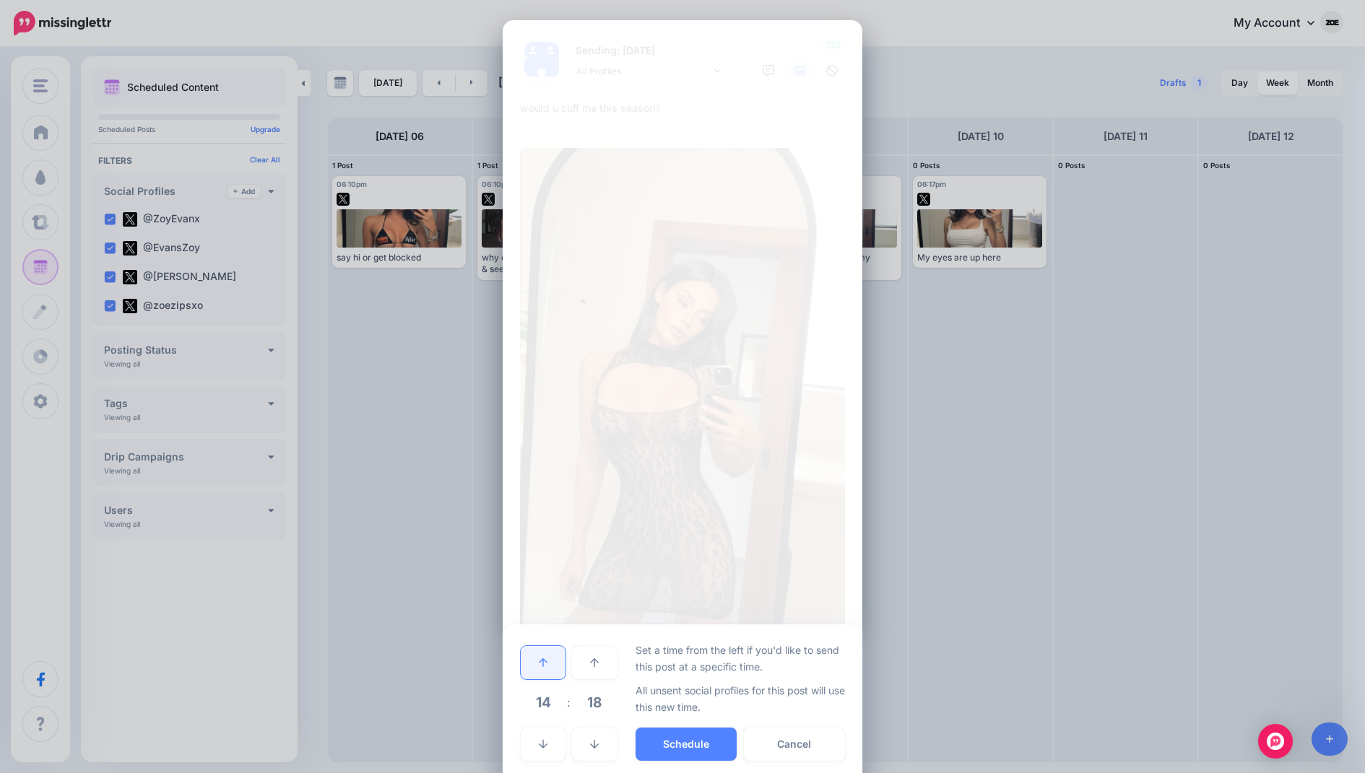
click at [552, 653] on link at bounding box center [543, 662] width 45 height 33
click at [680, 734] on button "Schedule" at bounding box center [686, 744] width 101 height 33
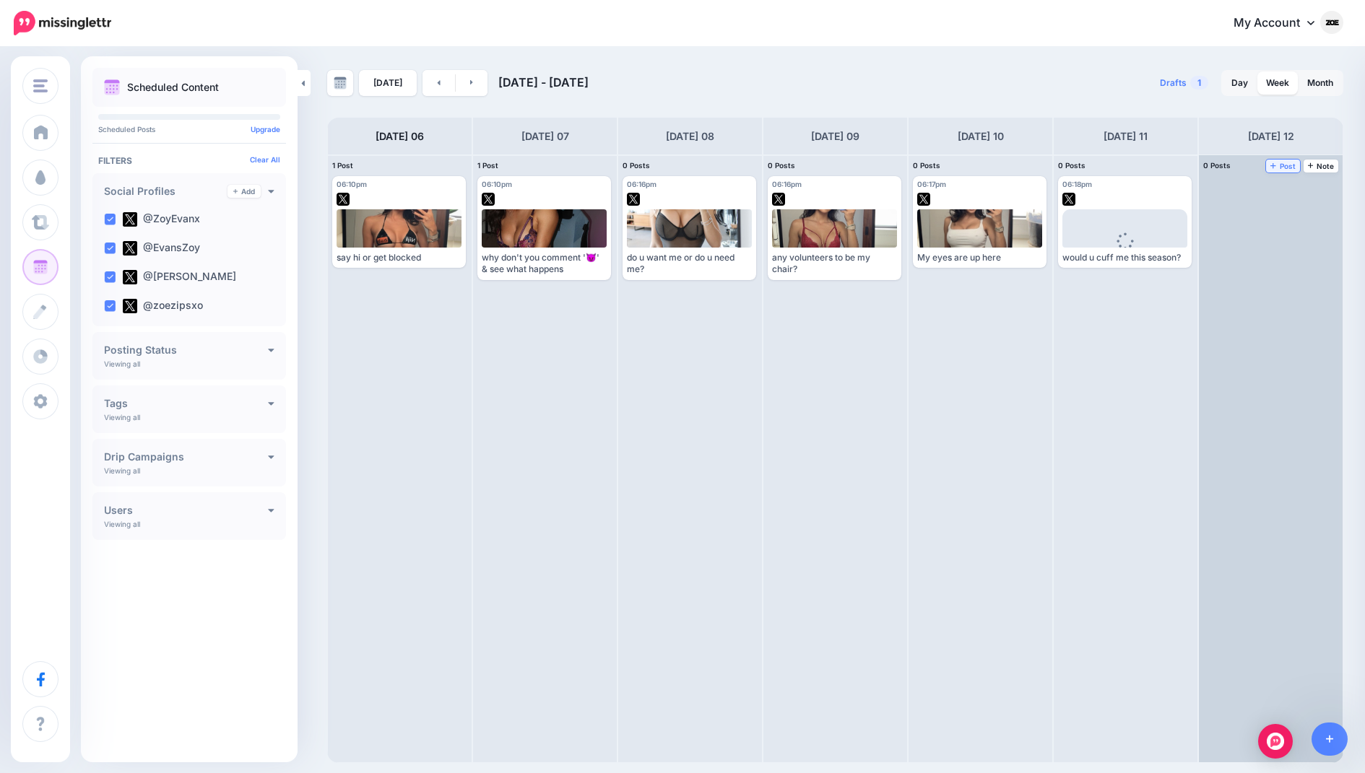
click at [1280, 162] on span "Post" at bounding box center [1282, 165] width 25 height 7
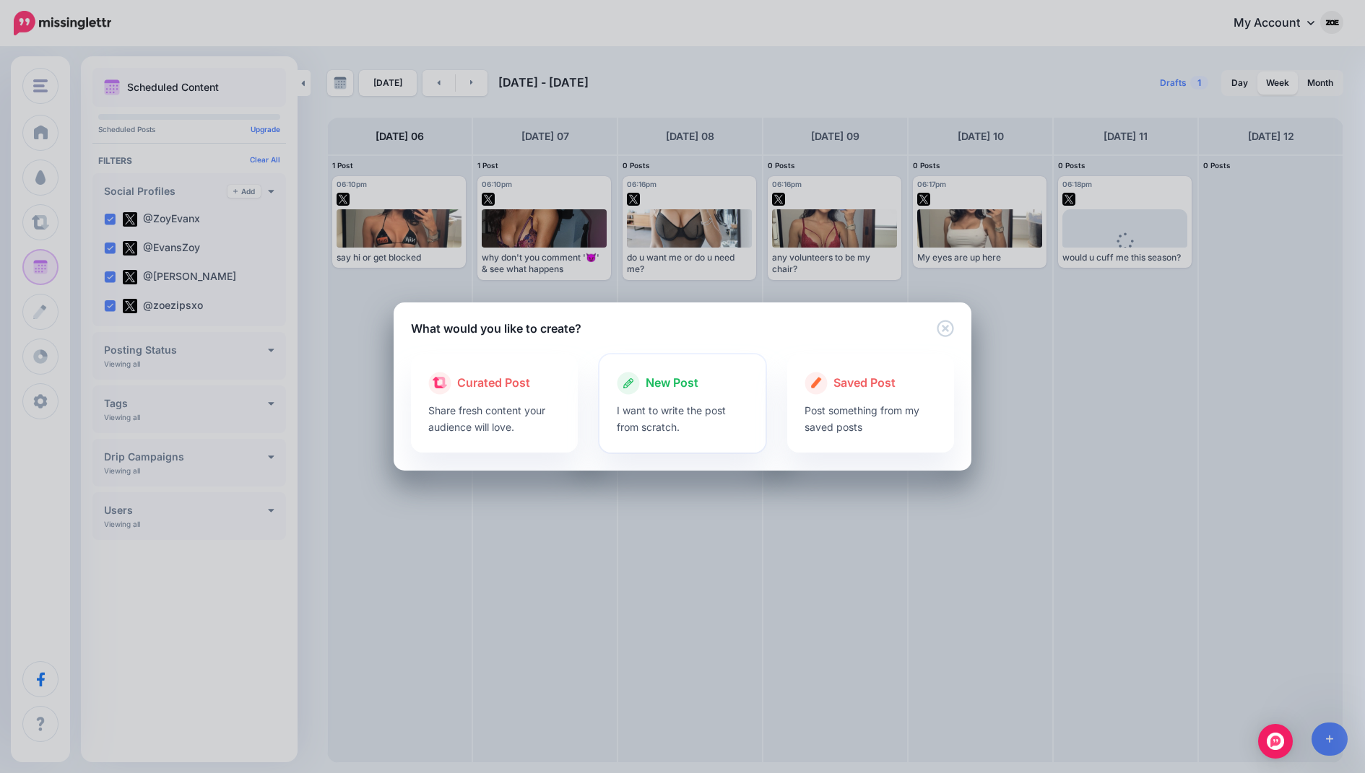
click at [630, 389] on icon at bounding box center [628, 383] width 23 height 23
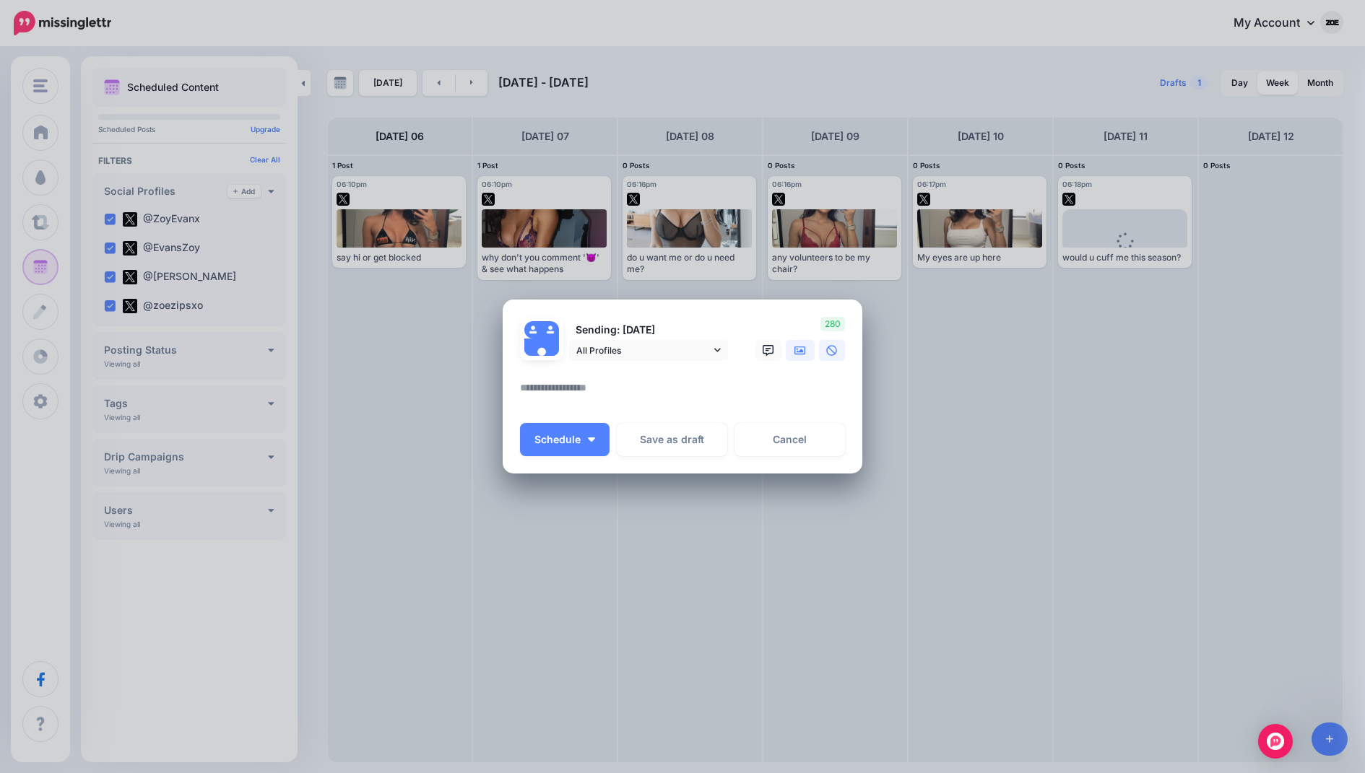
click at [796, 351] on icon at bounding box center [800, 351] width 12 height 12
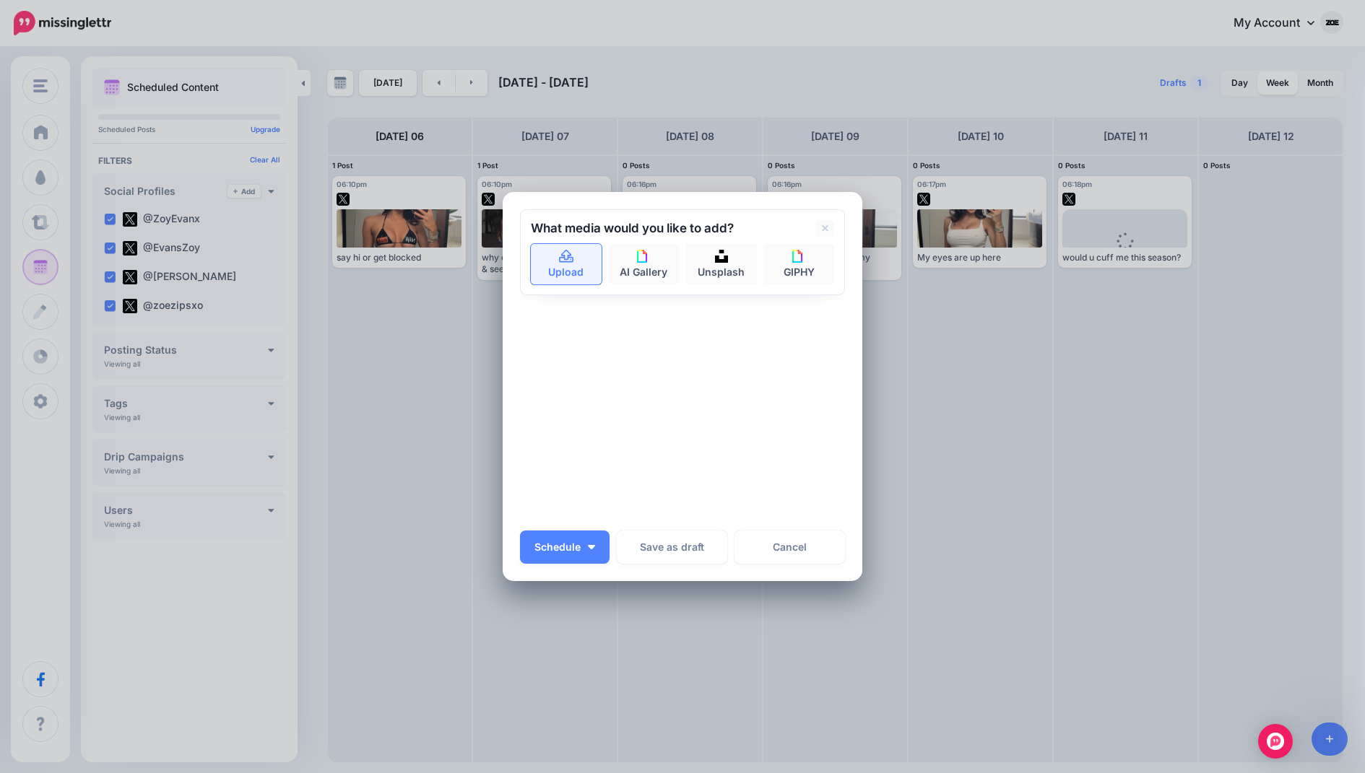
click at [565, 274] on link "Upload" at bounding box center [566, 264] width 71 height 40
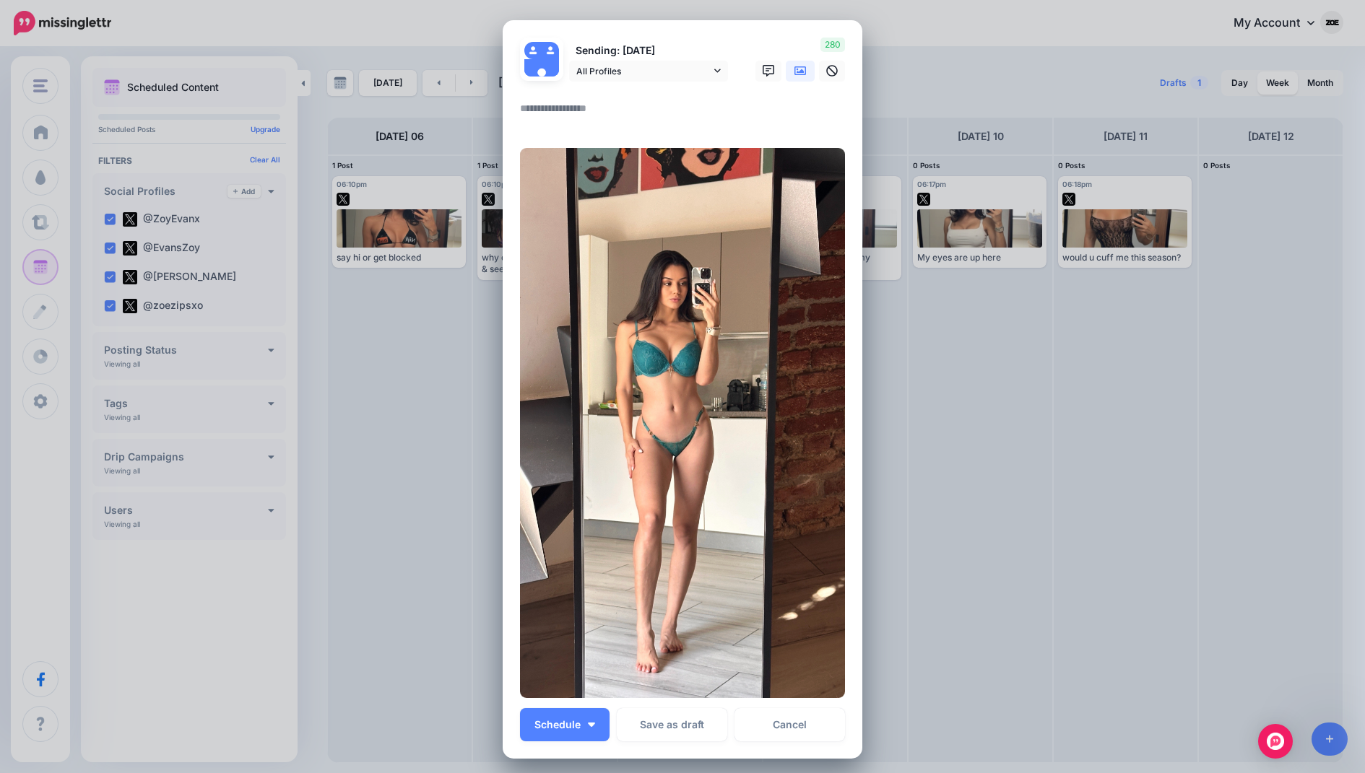
click at [587, 111] on textarea at bounding box center [686, 114] width 332 height 28
paste textarea "**********"
type textarea "**********"
click at [570, 732] on button "Schedule" at bounding box center [565, 724] width 90 height 33
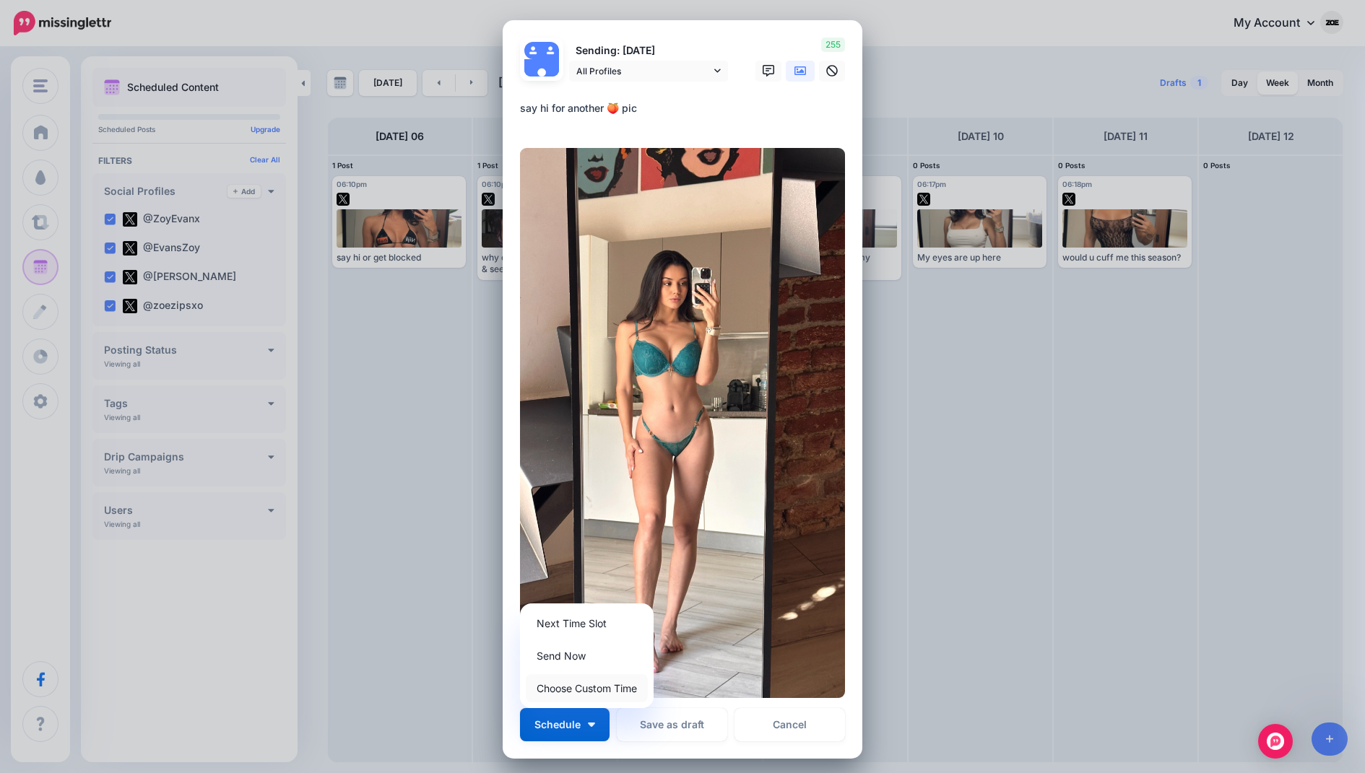
click at [570, 690] on link "Choose Custom Time" at bounding box center [587, 689] width 122 height 28
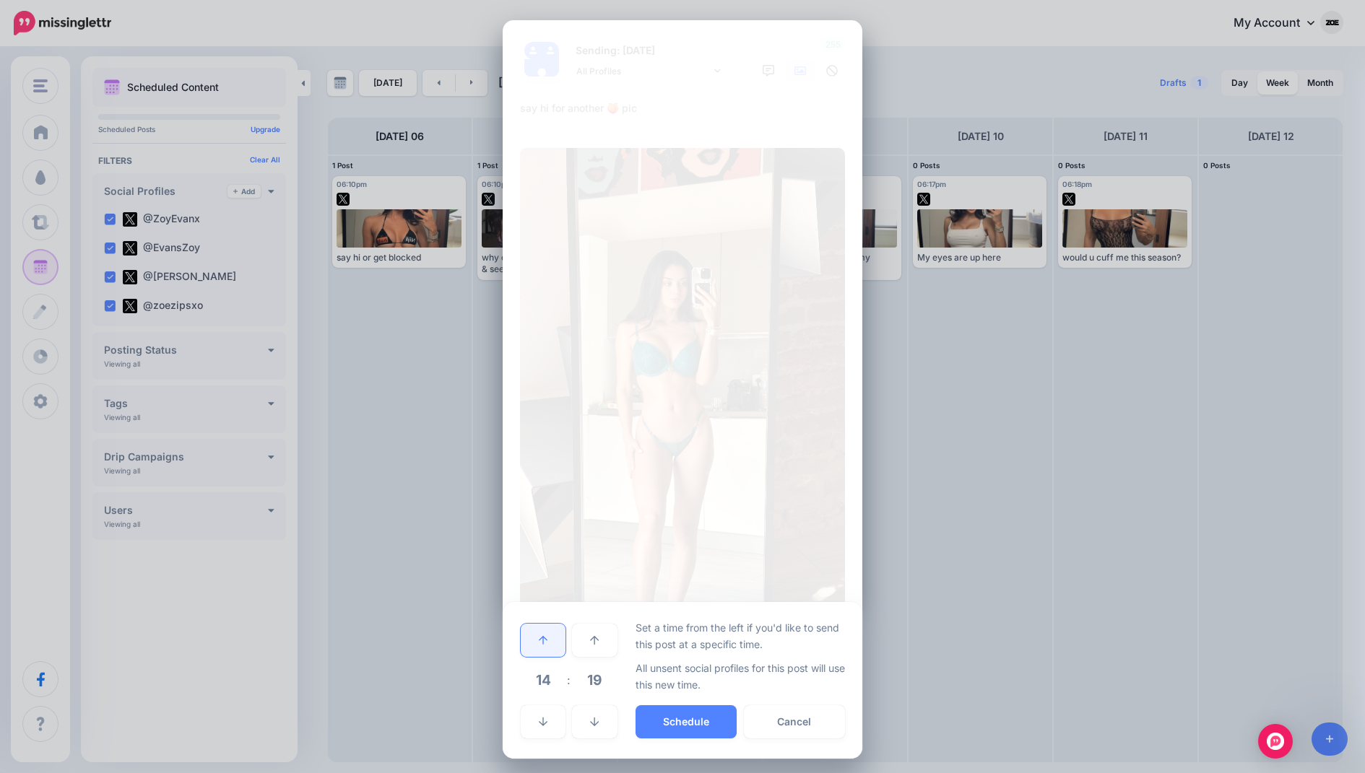
click at [550, 627] on link at bounding box center [543, 640] width 45 height 33
click at [698, 732] on button "Schedule" at bounding box center [686, 722] width 101 height 33
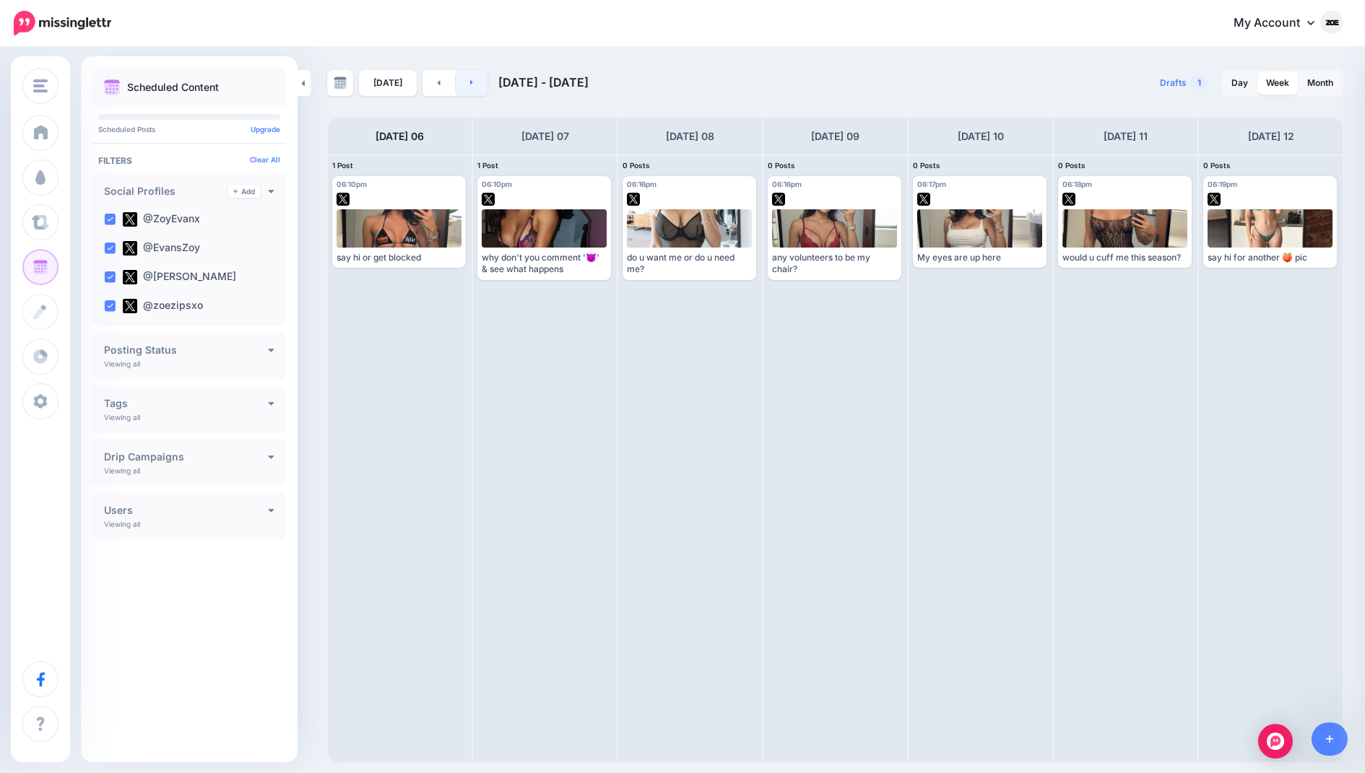
click at [477, 84] on link at bounding box center [472, 83] width 32 height 26
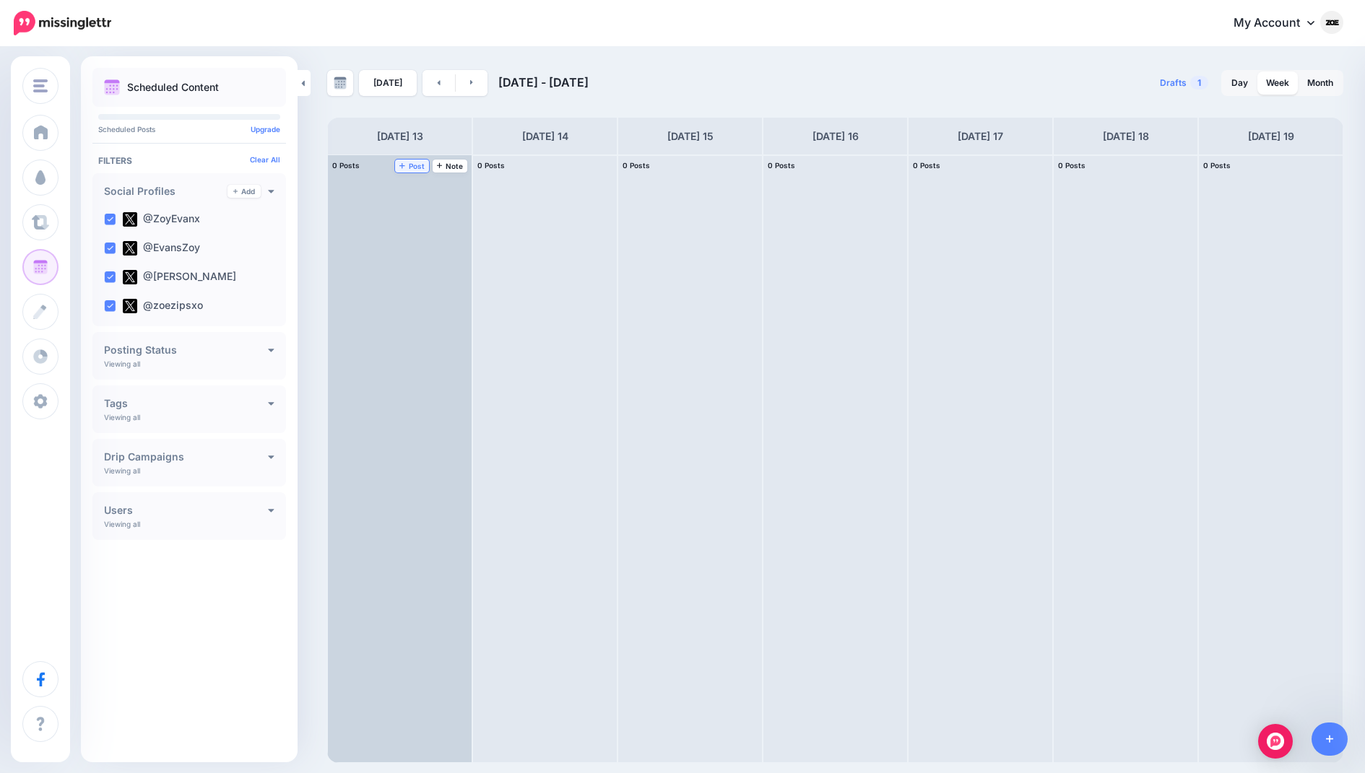
click at [412, 164] on span "Post" at bounding box center [411, 165] width 25 height 7
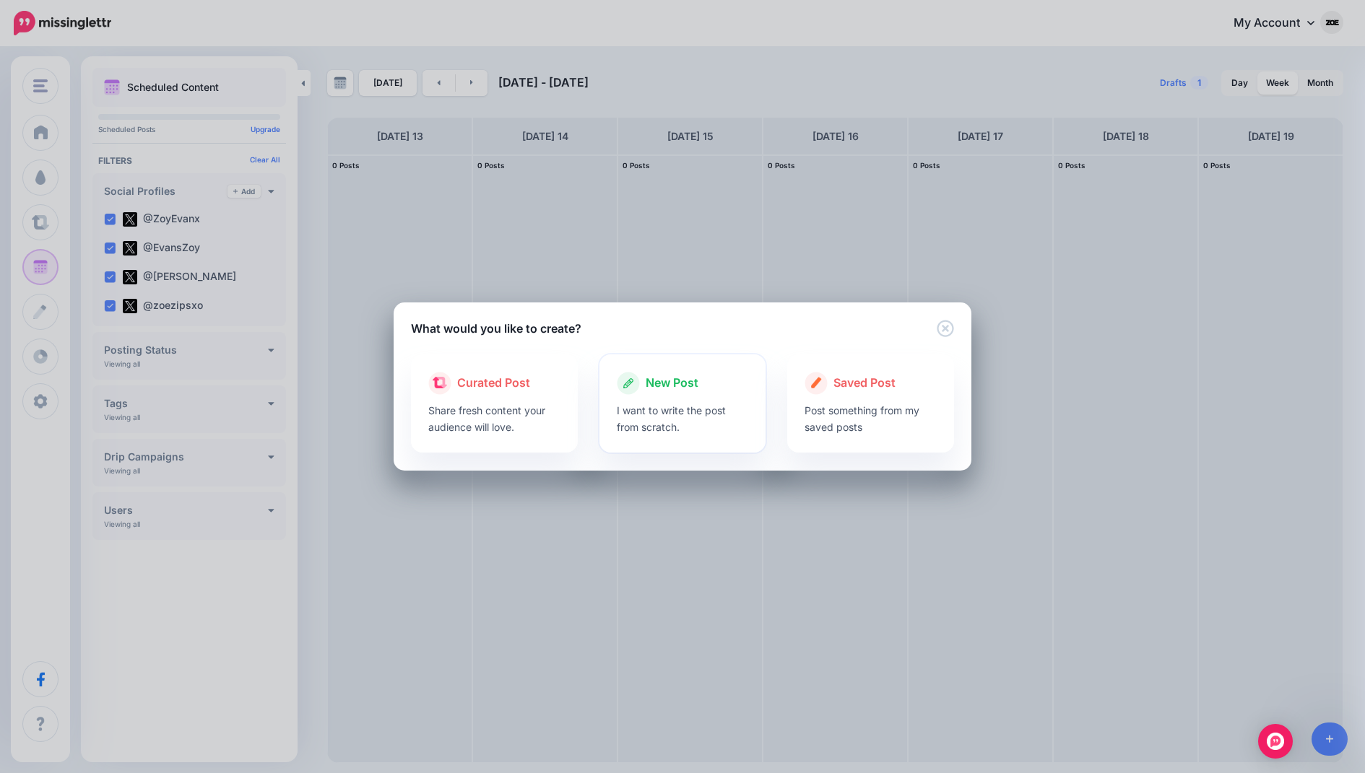
click at [675, 402] on p "I want to write the post from scratch." at bounding box center [683, 418] width 132 height 33
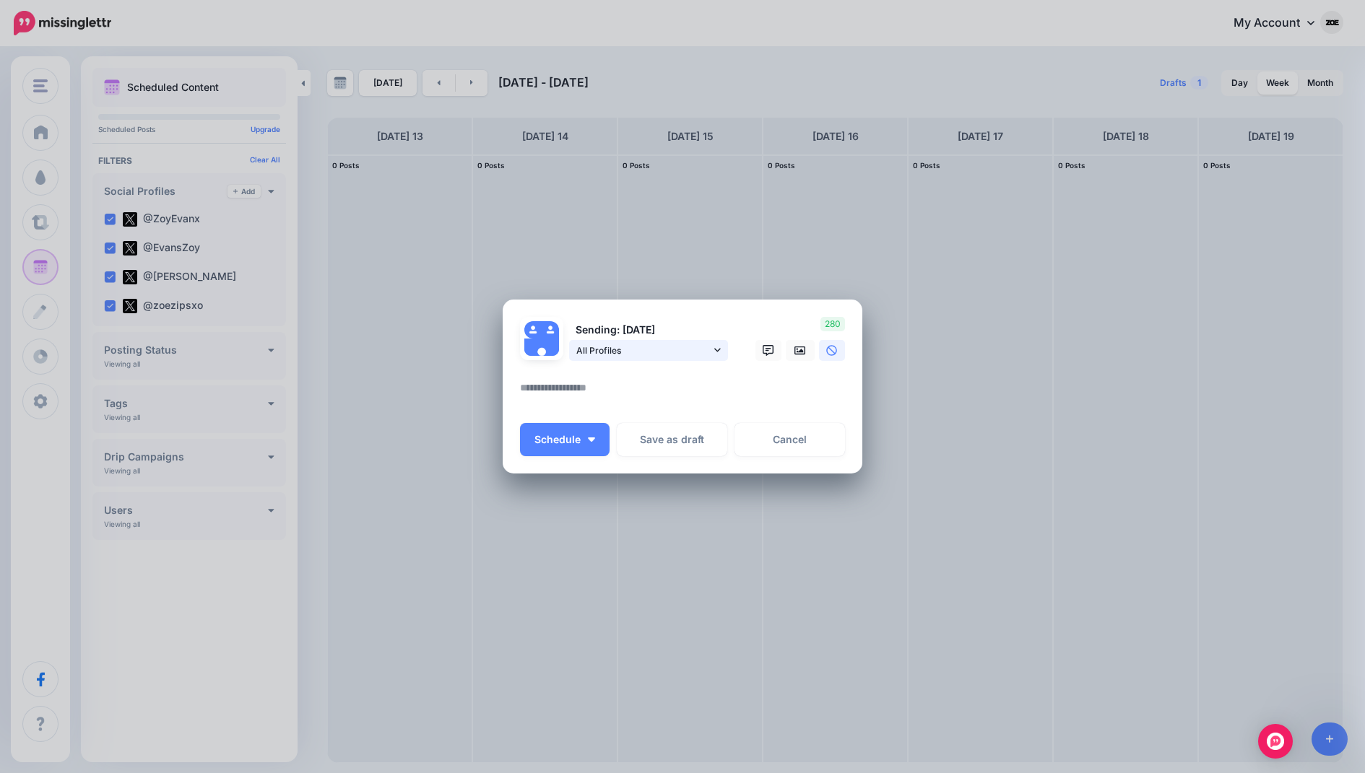
click at [629, 353] on span "All Profiles" at bounding box center [643, 350] width 134 height 15
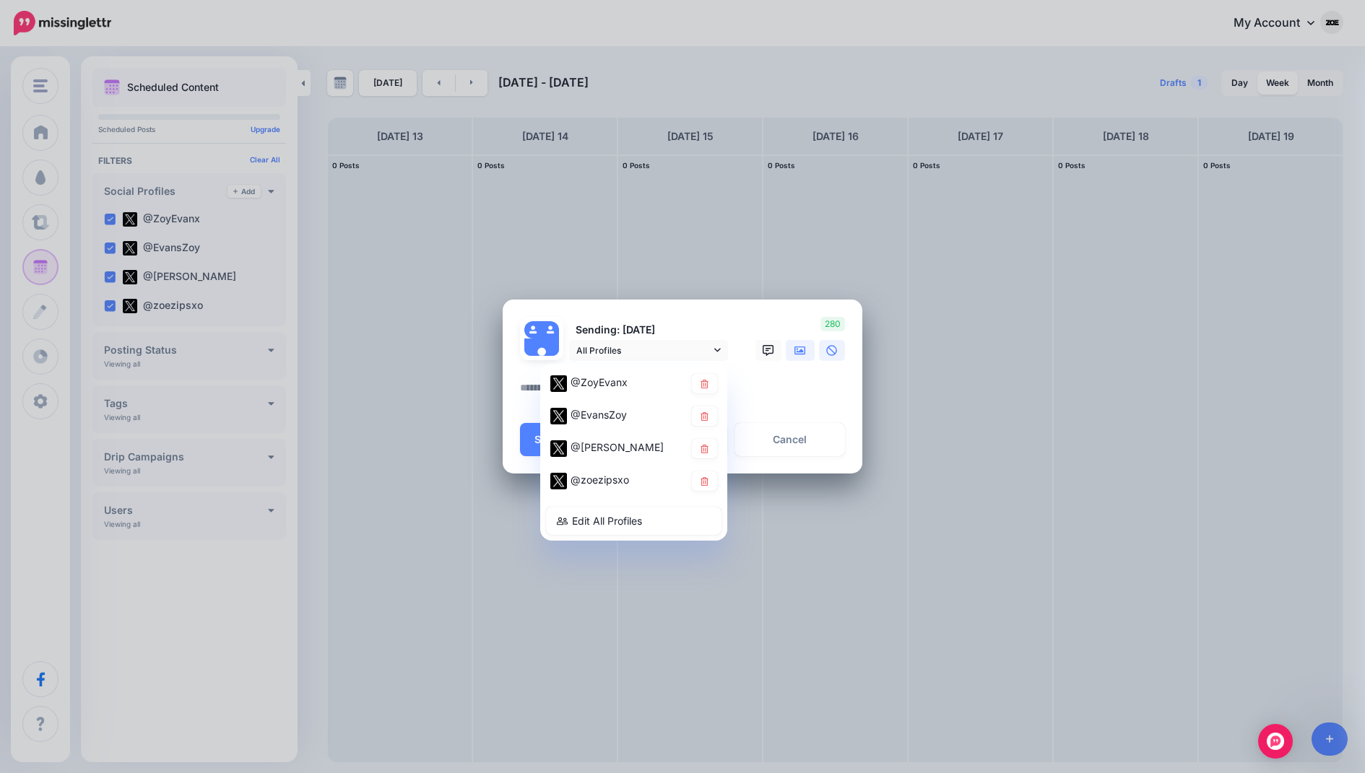
click at [799, 349] on icon at bounding box center [800, 351] width 12 height 12
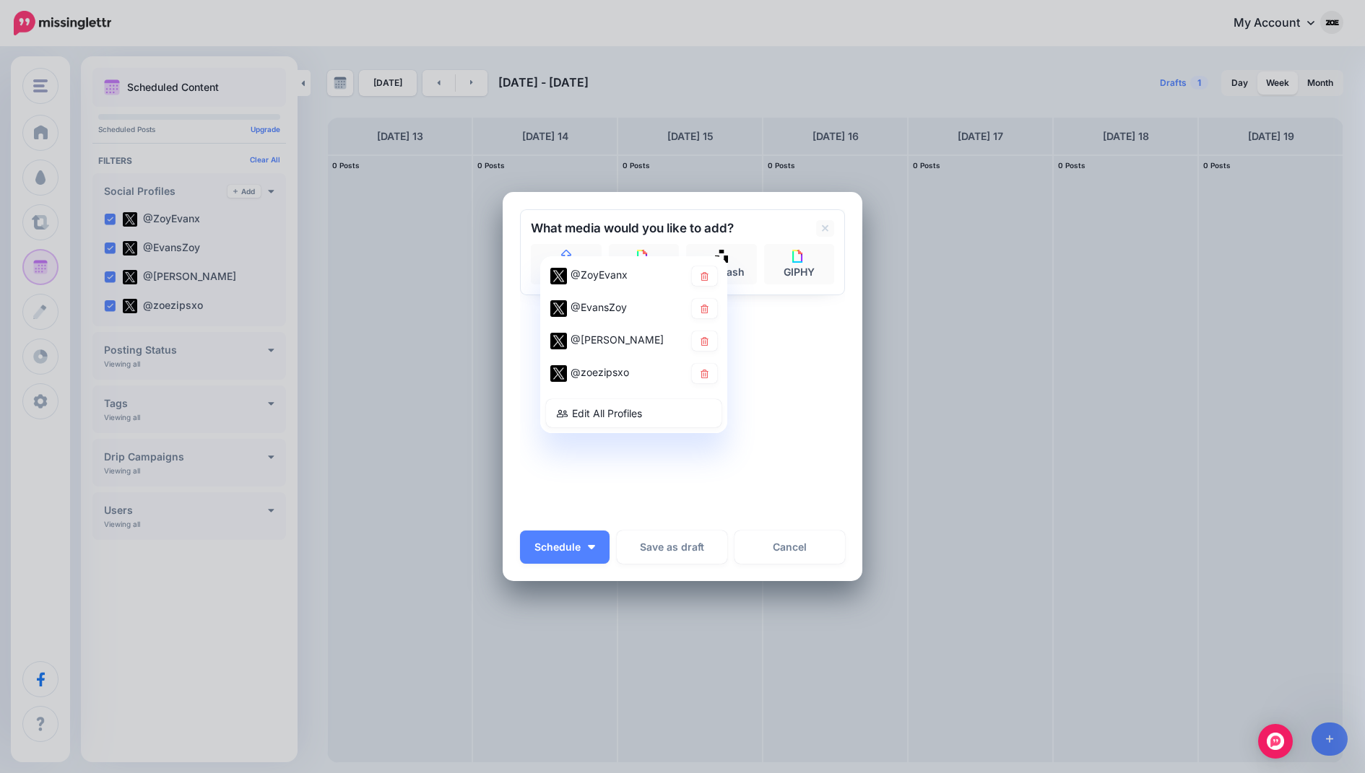
click at [787, 354] on div "Sending: [DATE] All Profiles" at bounding box center [682, 364] width 325 height 311
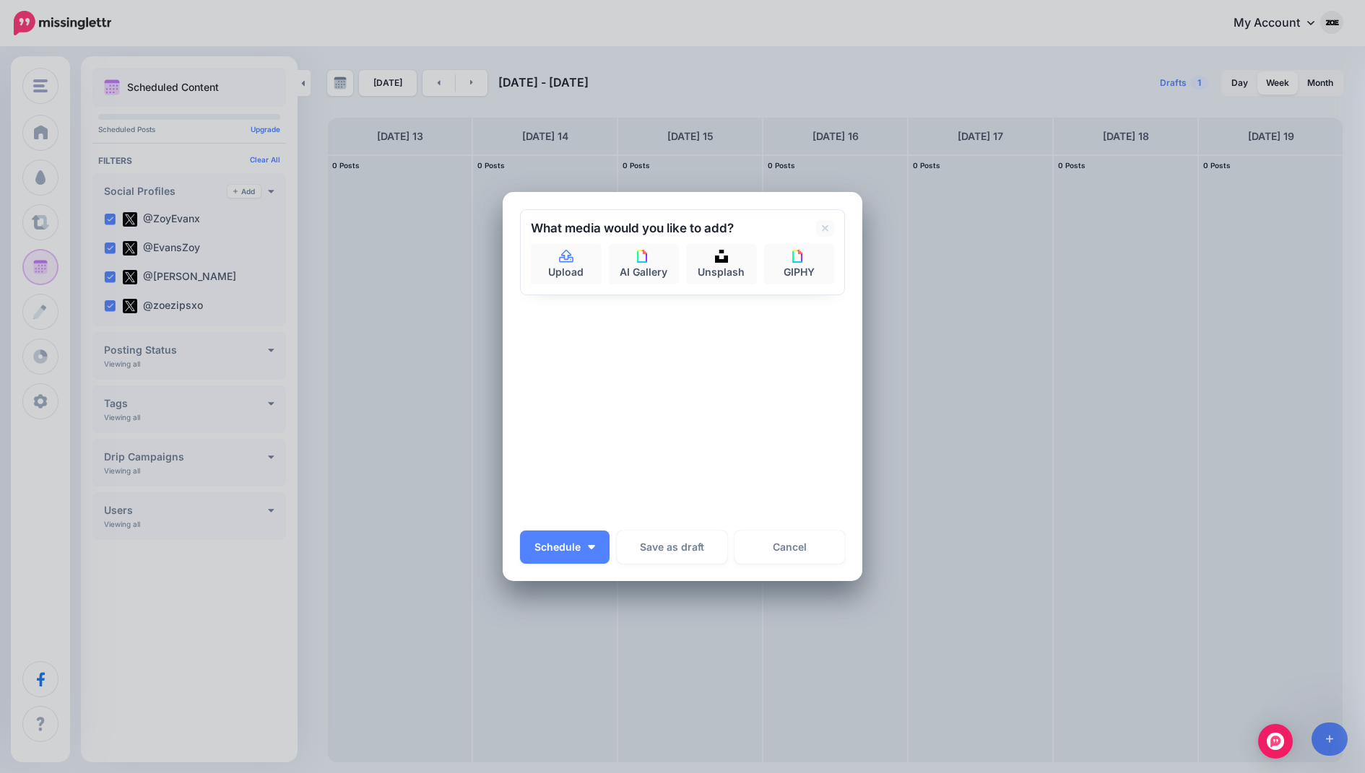
click at [753, 345] on div "Sending: [DATE] All Profiles" at bounding box center [682, 364] width 325 height 311
click at [572, 259] on icon at bounding box center [566, 256] width 14 height 13
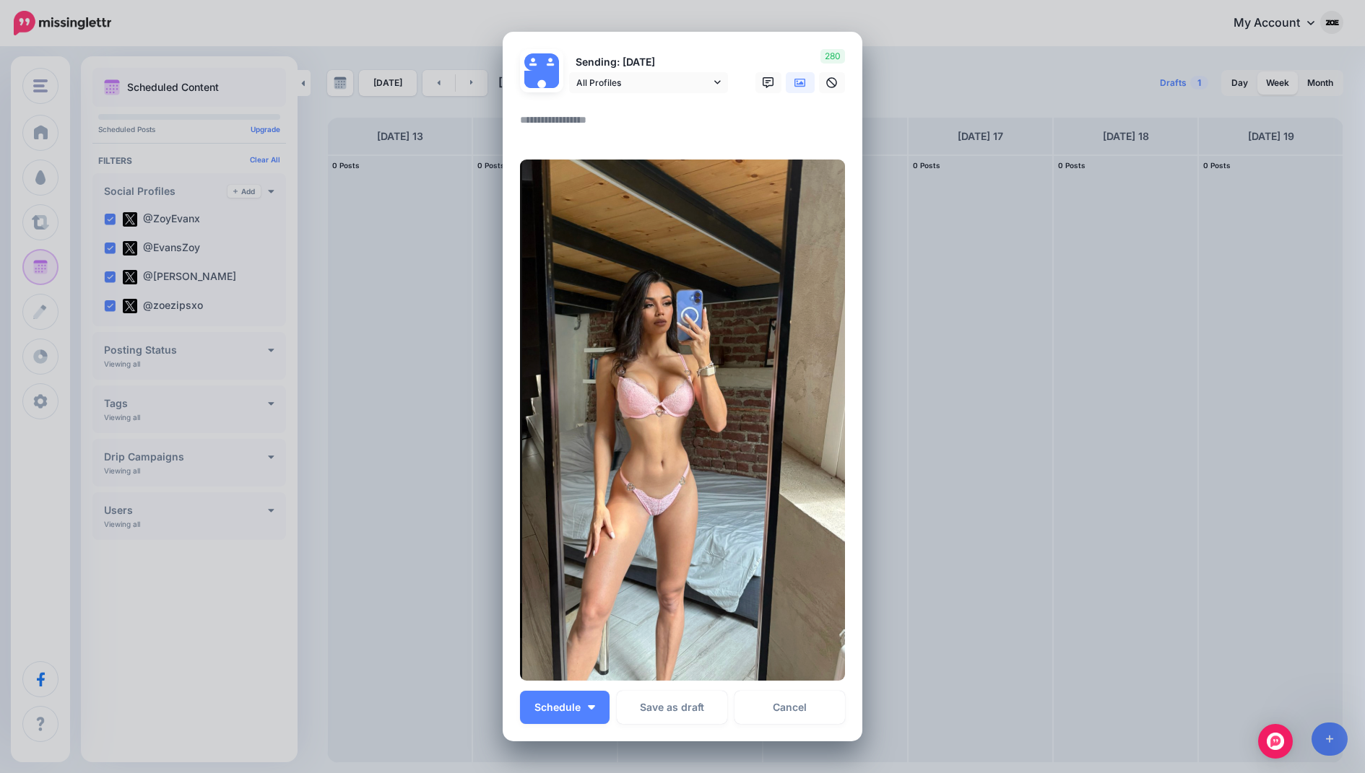
click at [586, 131] on textarea at bounding box center [686, 125] width 332 height 28
paste textarea "**********"
type textarea "**********"
click at [575, 698] on button "Schedule" at bounding box center [565, 707] width 90 height 33
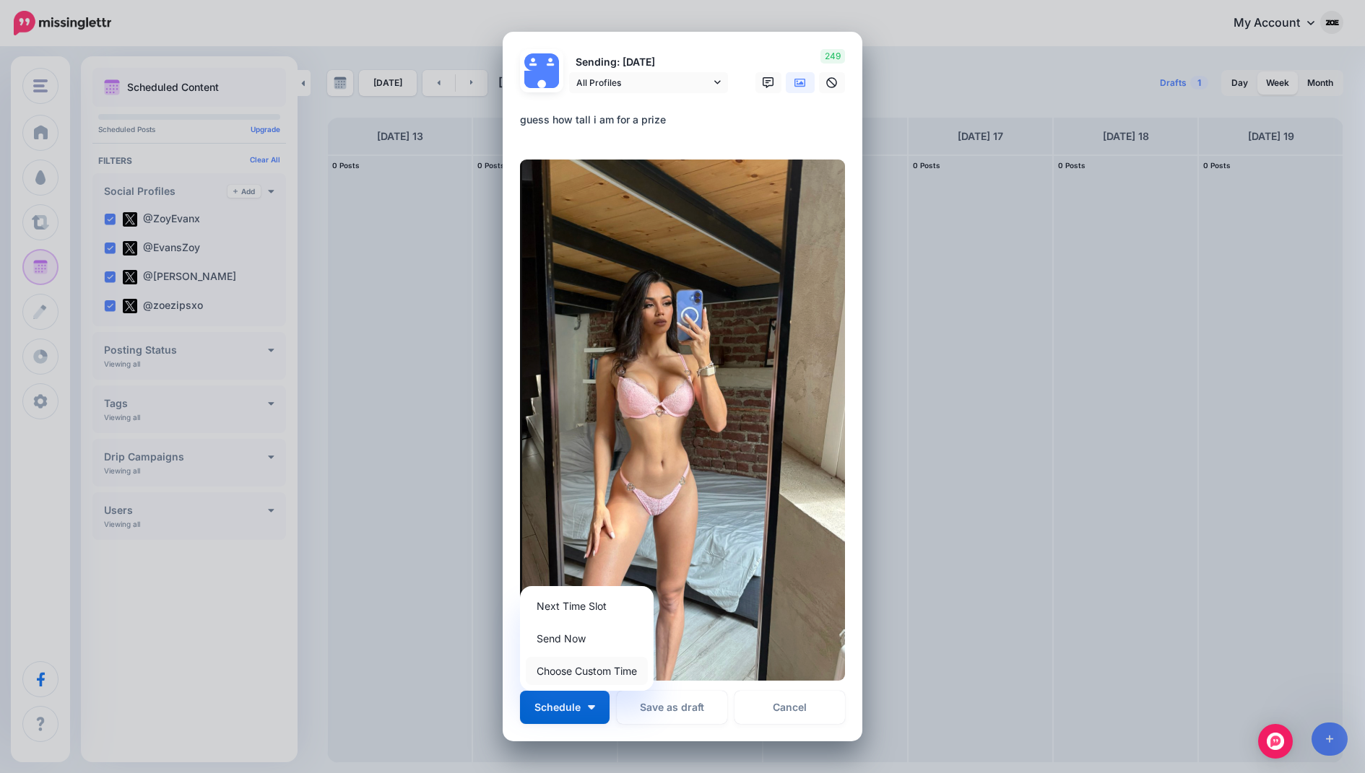
click at [578, 677] on link "Choose Custom Time" at bounding box center [587, 671] width 122 height 28
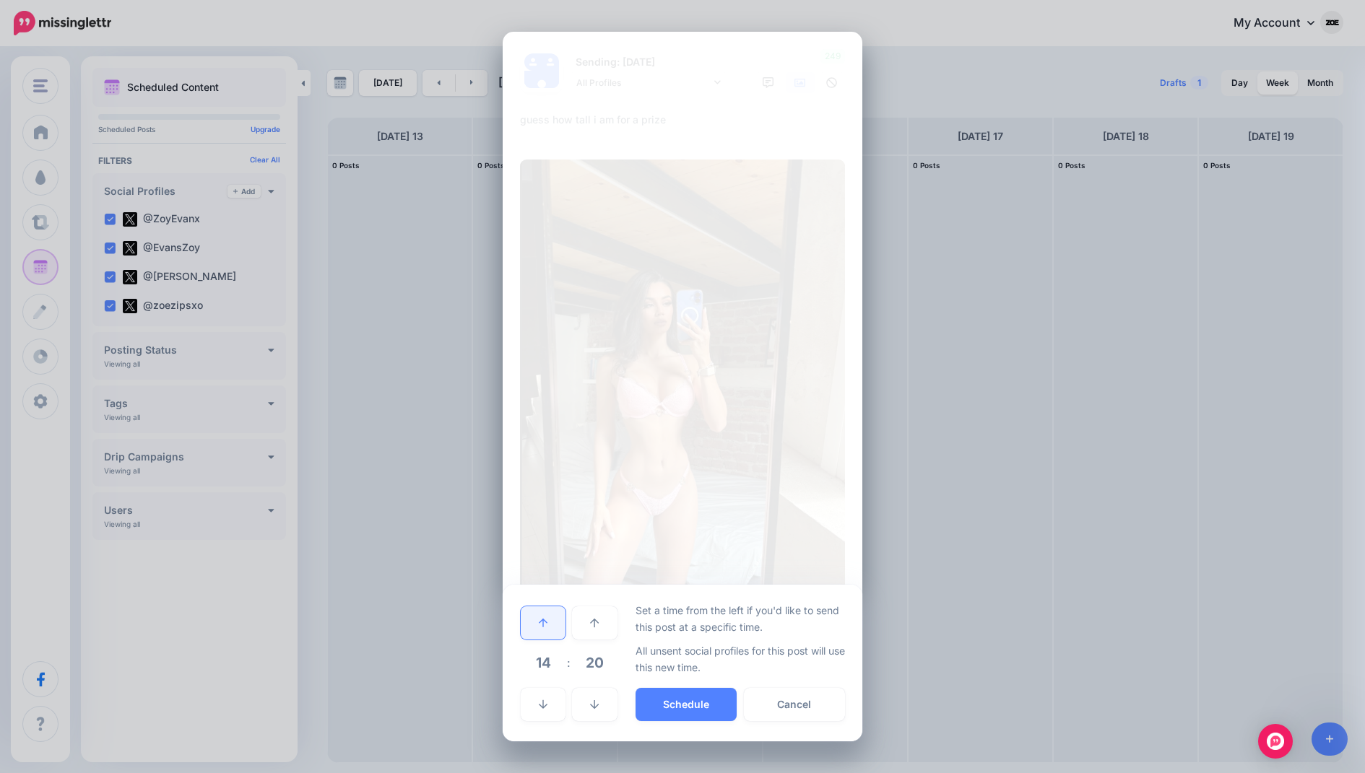
click at [555, 616] on link at bounding box center [543, 623] width 45 height 33
click at [686, 704] on button "Schedule" at bounding box center [686, 704] width 101 height 33
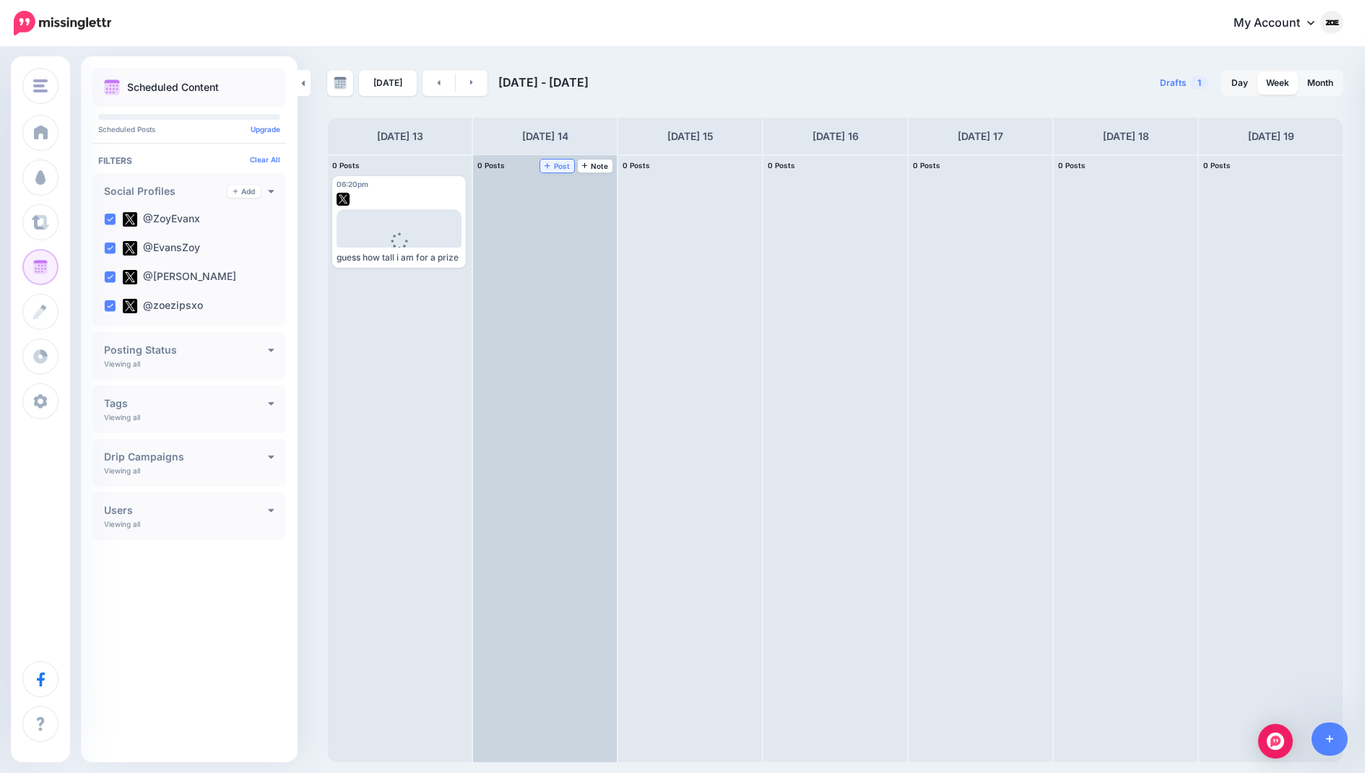
click at [565, 170] on span "Post" at bounding box center [557, 165] width 25 height 7
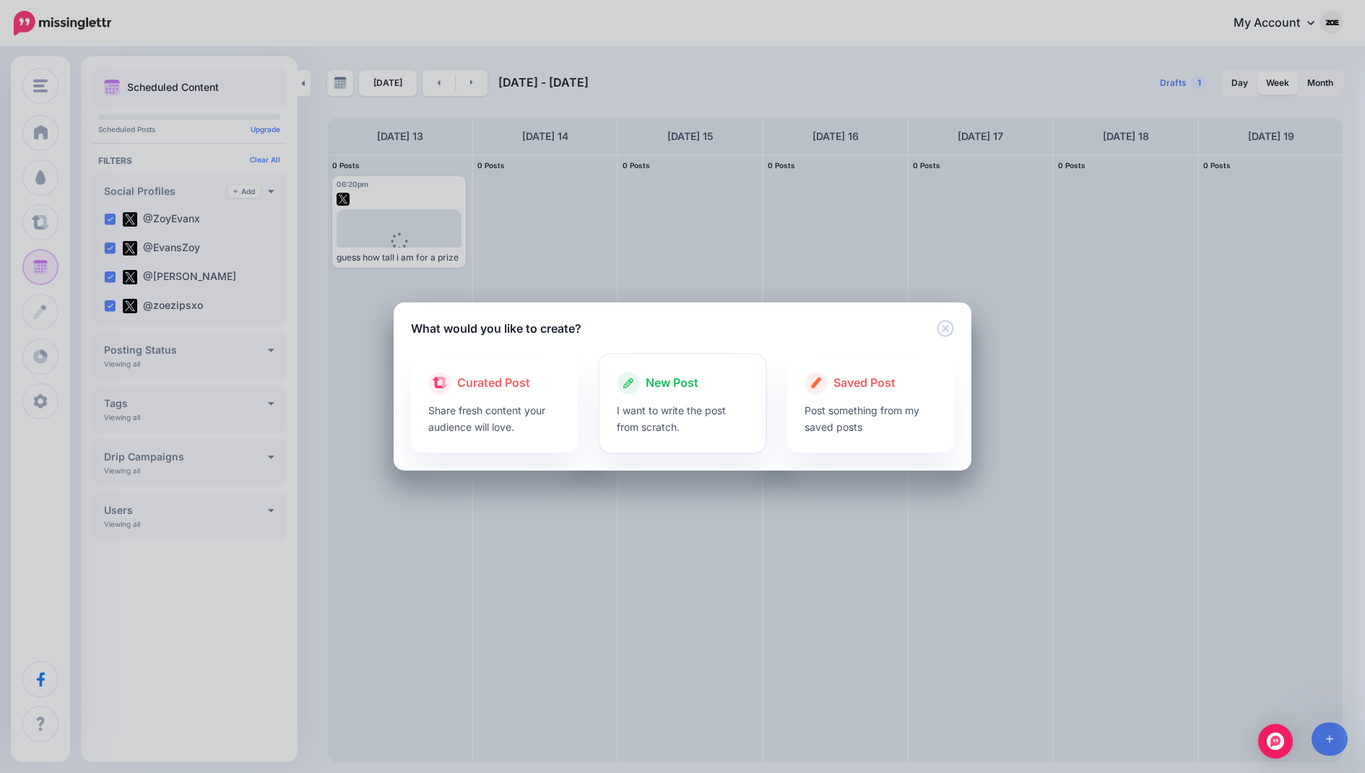
click at [704, 414] on p "I want to write the post from scratch." at bounding box center [683, 418] width 132 height 33
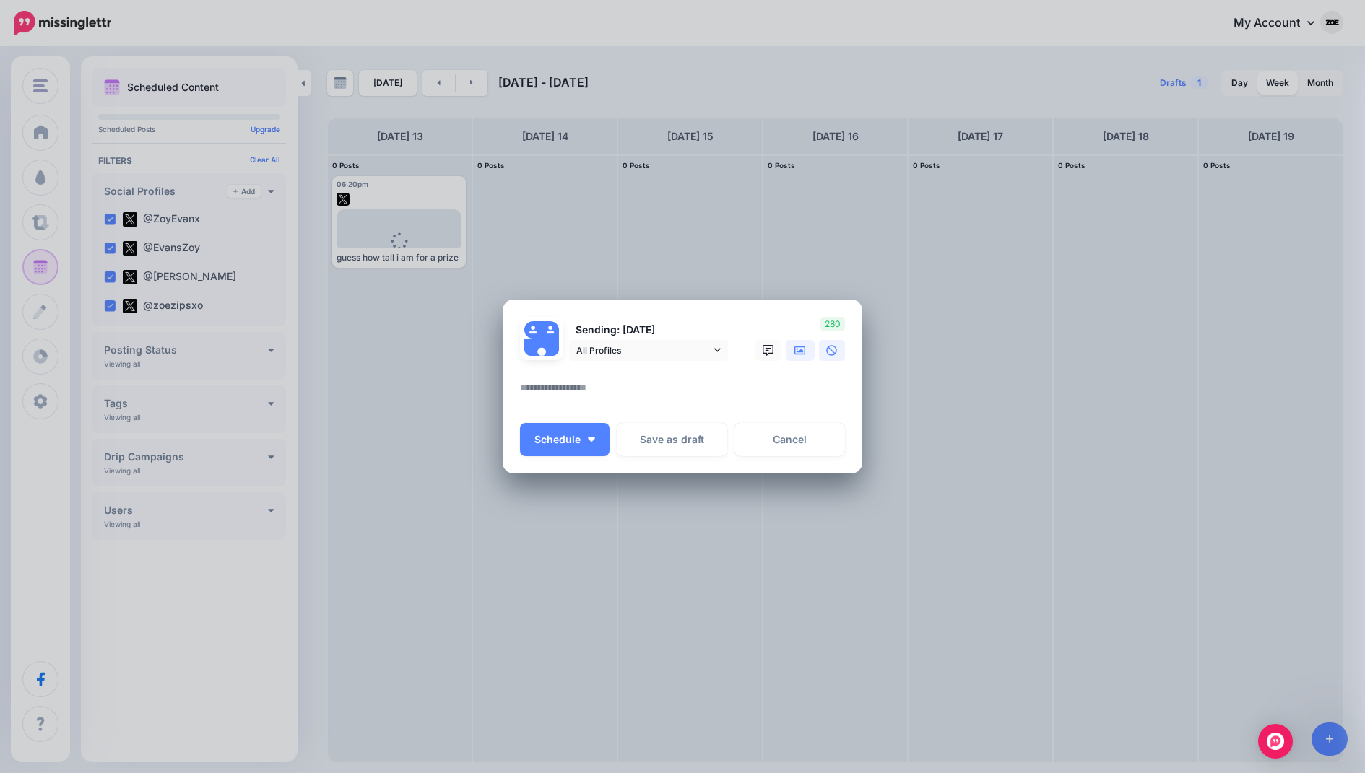
click at [801, 349] on icon at bounding box center [800, 351] width 12 height 12
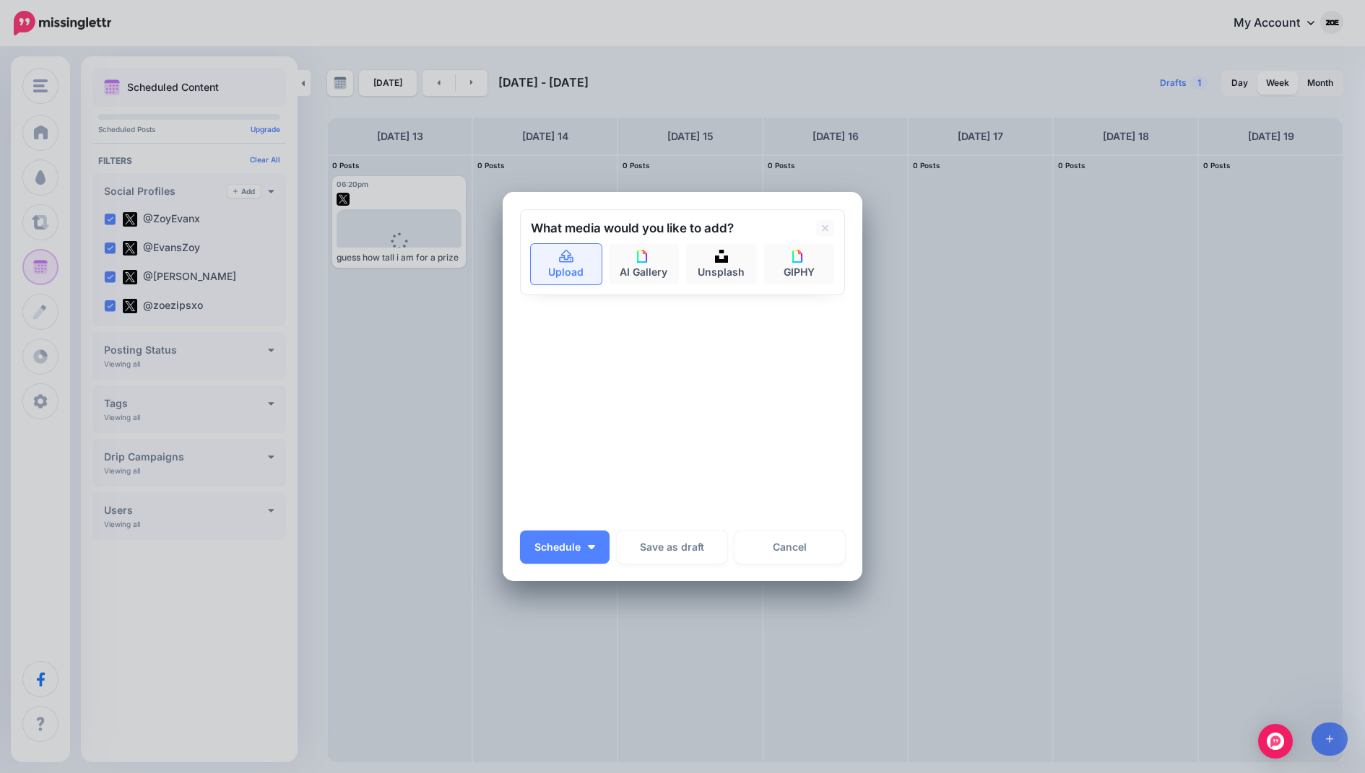
click at [566, 256] on icon at bounding box center [566, 257] width 17 height 13
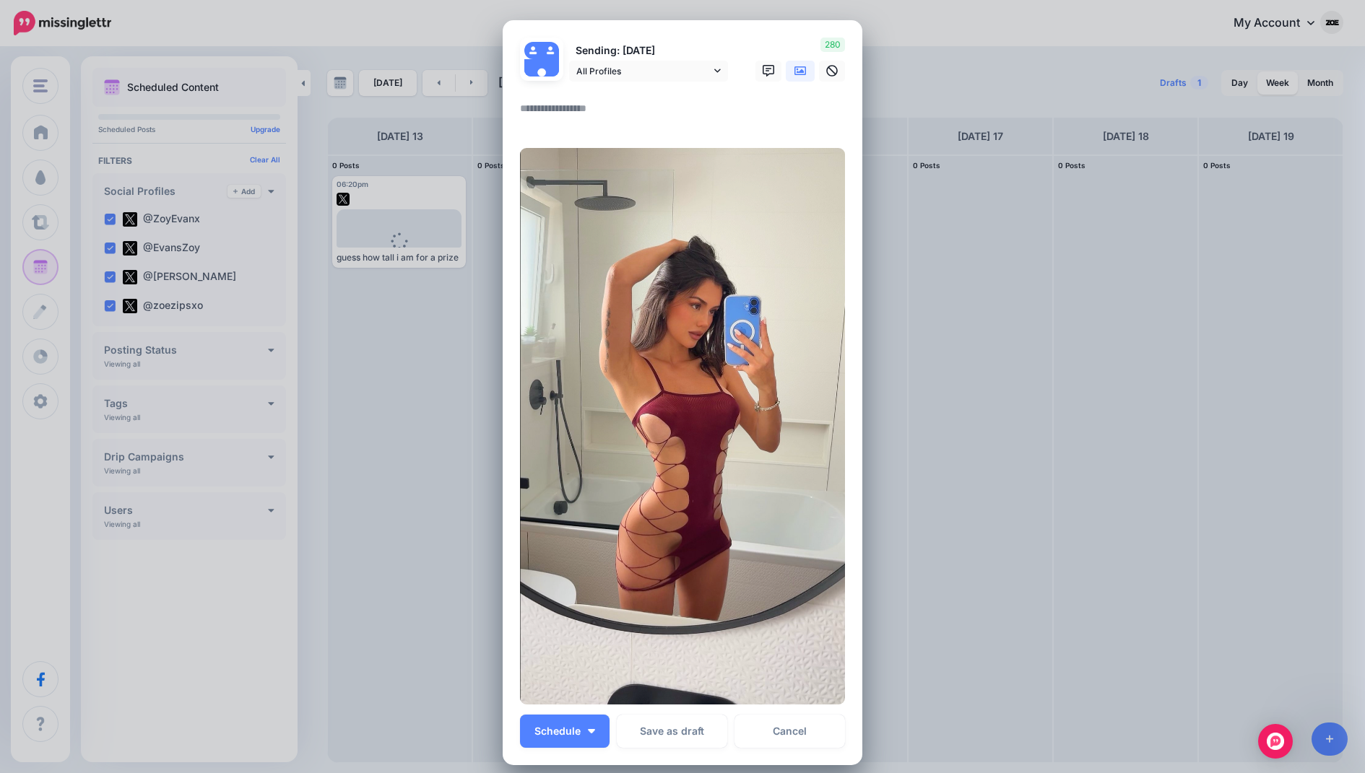
click at [588, 112] on textarea at bounding box center [686, 114] width 332 height 28
paste textarea "**********"
type textarea "**********"
click at [591, 729] on img "button" at bounding box center [591, 731] width 7 height 4
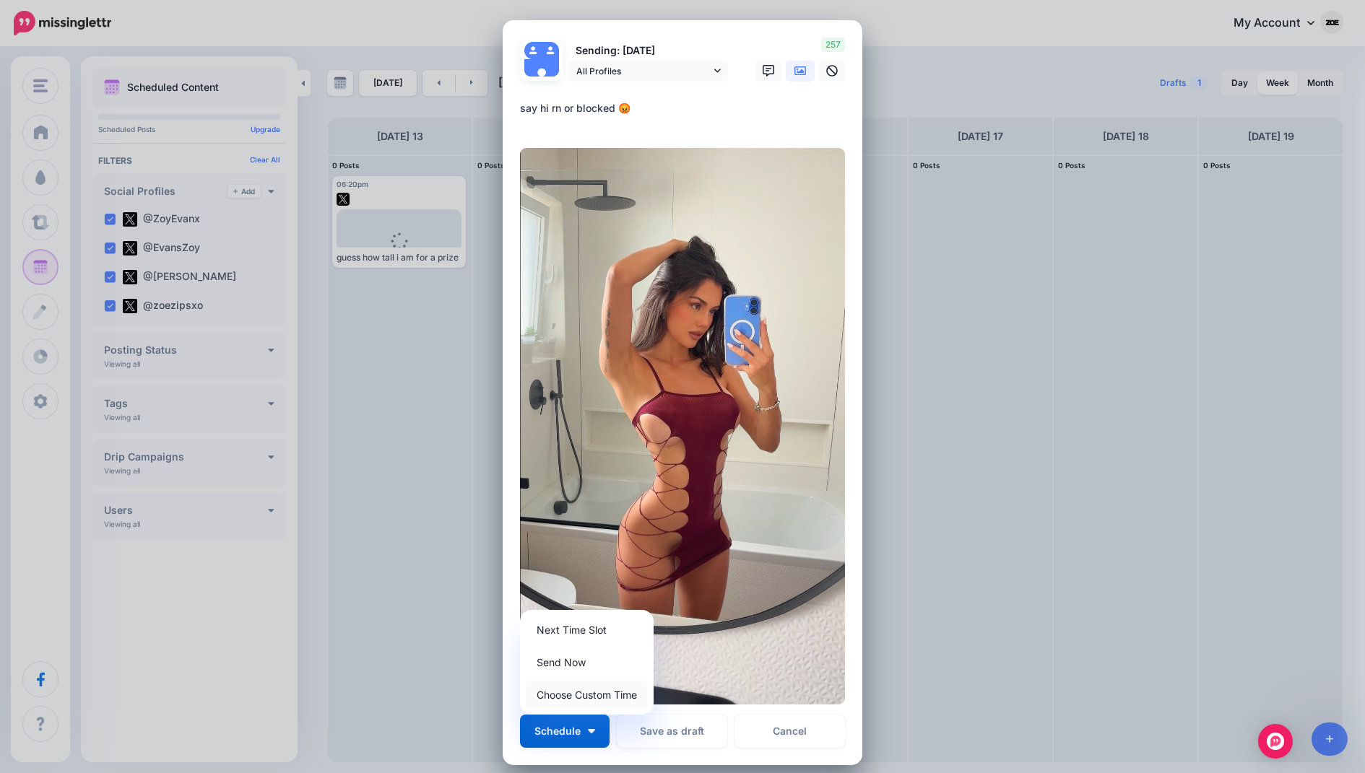
click at [595, 686] on link "Choose Custom Time" at bounding box center [587, 695] width 122 height 28
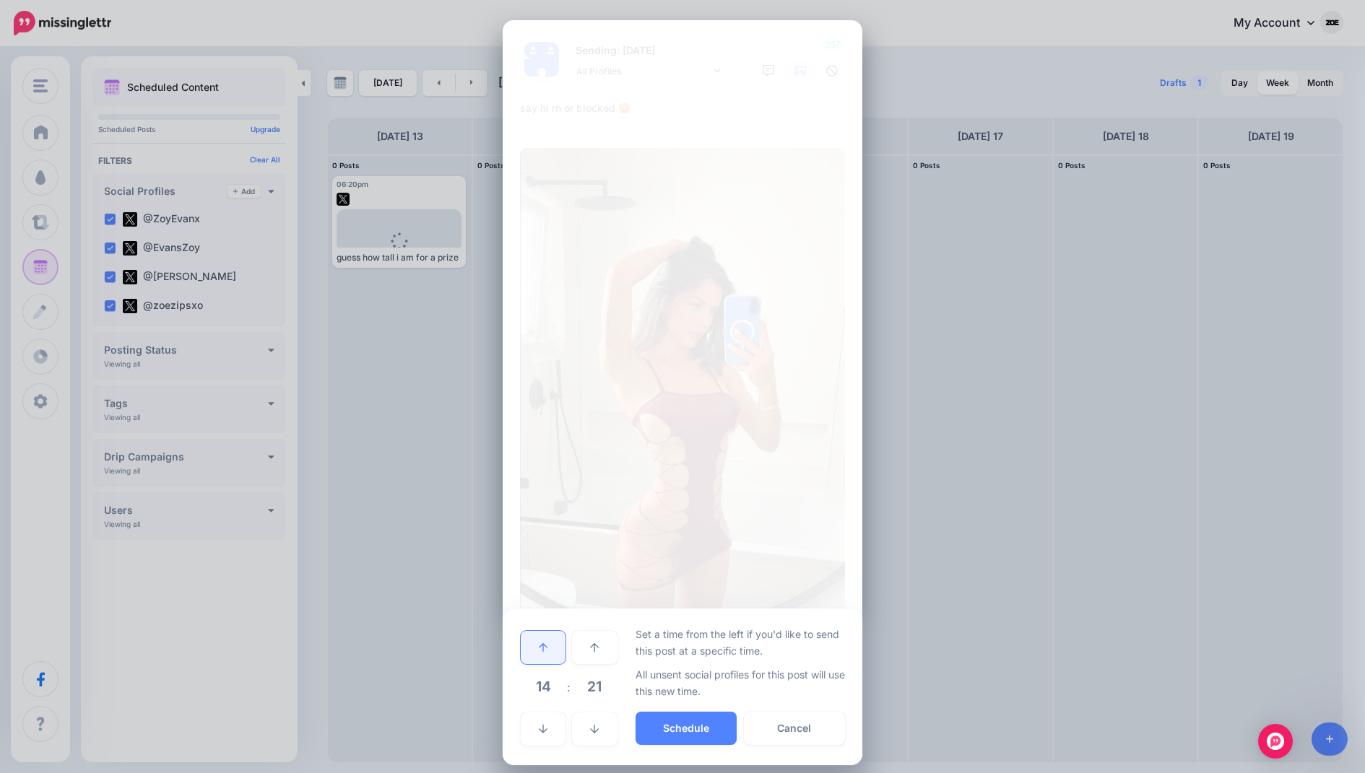
click at [542, 645] on icon at bounding box center [543, 648] width 9 height 10
click at [673, 719] on button "Schedule" at bounding box center [686, 728] width 101 height 33
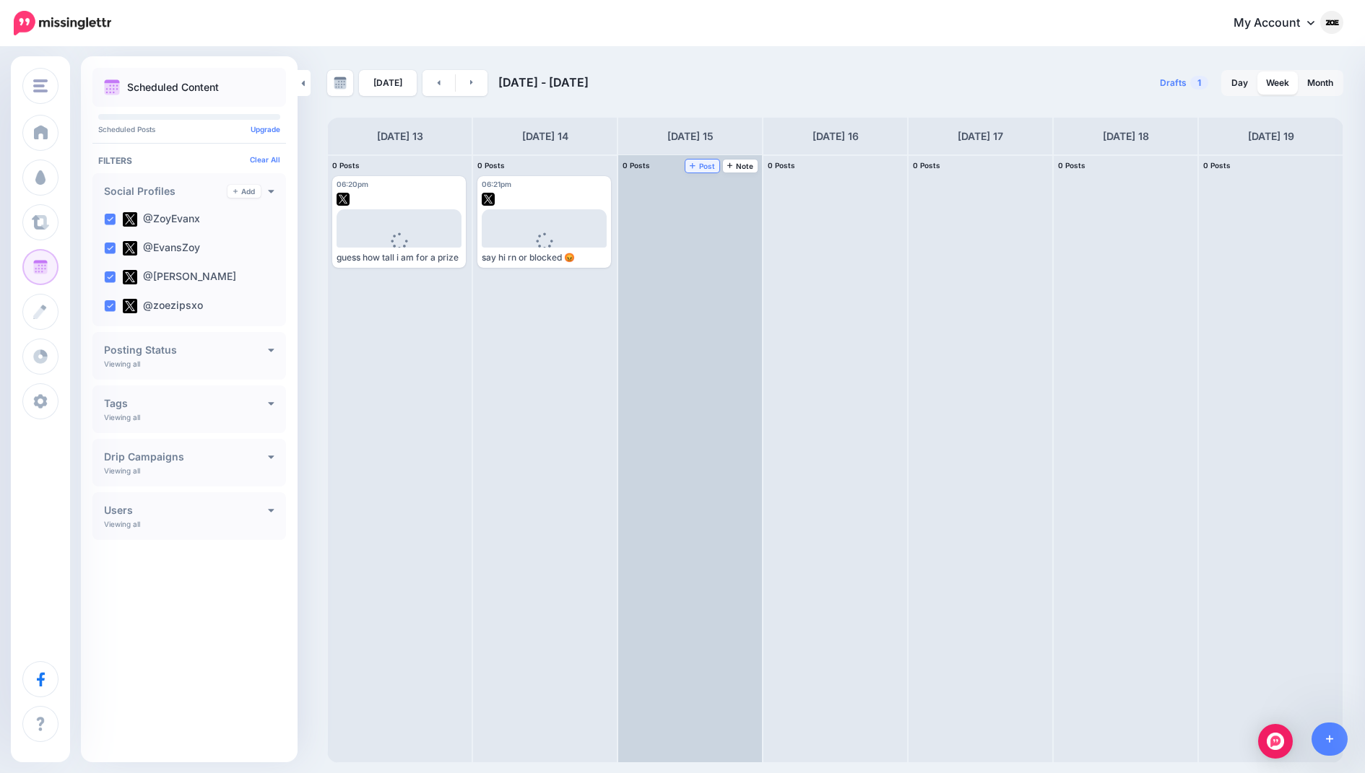
click at [706, 167] on span "Post" at bounding box center [702, 165] width 25 height 7
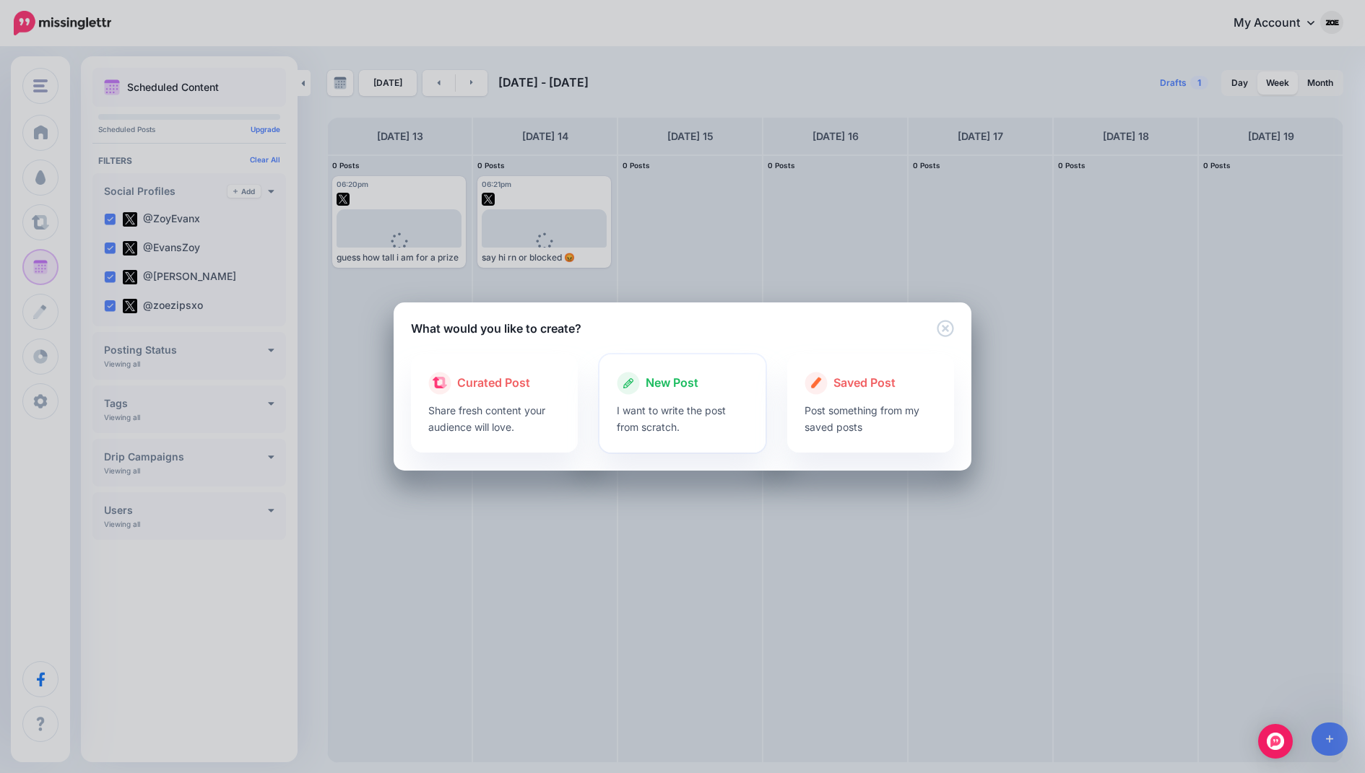
click at [659, 398] on div at bounding box center [683, 398] width 132 height 7
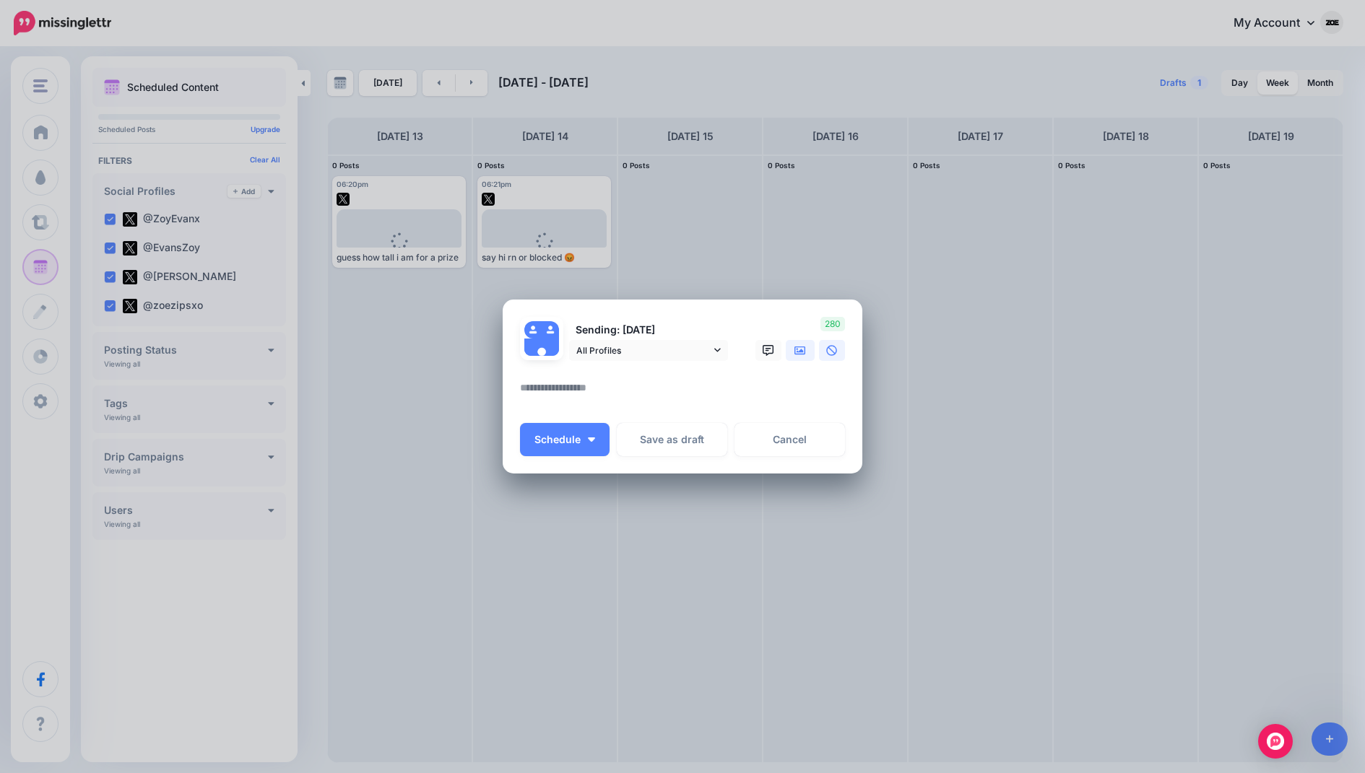
click at [794, 349] on icon at bounding box center [800, 351] width 12 height 12
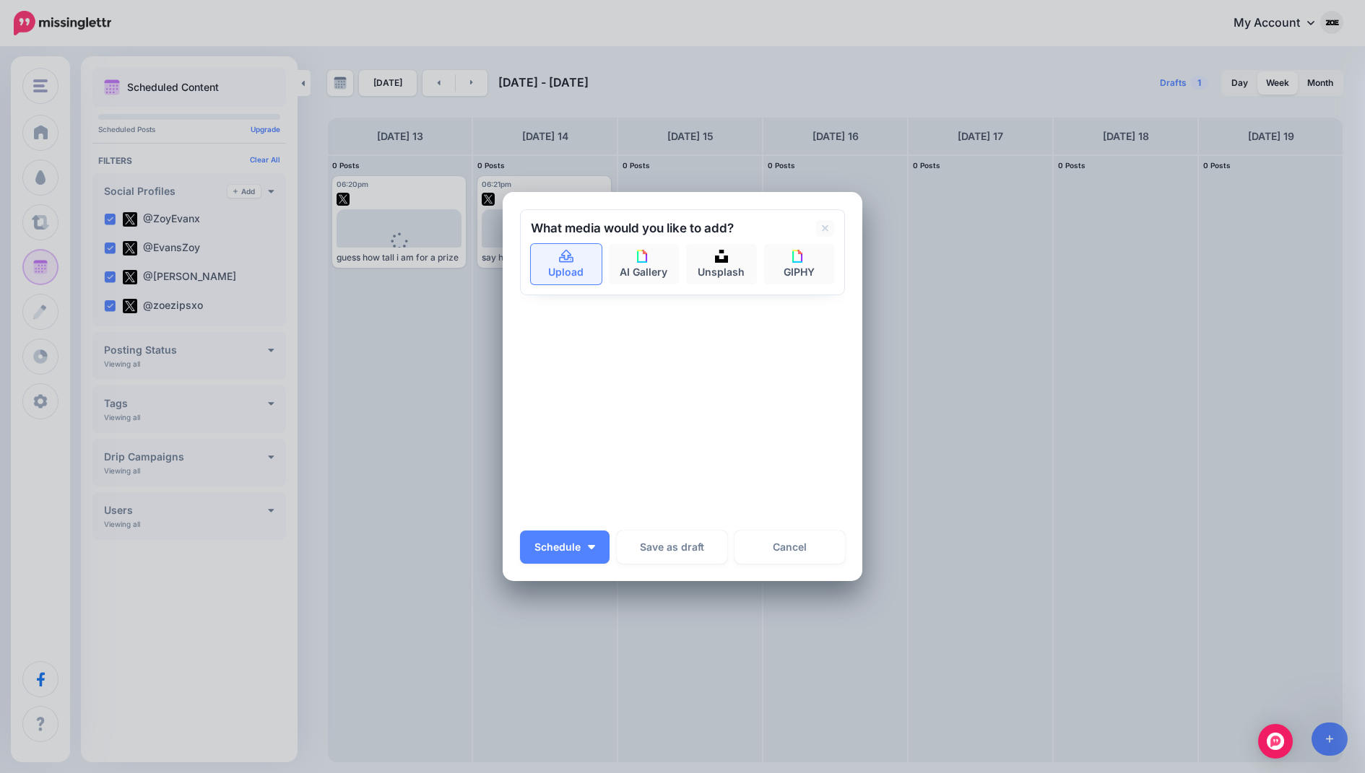
click at [584, 277] on link "Upload" at bounding box center [566, 264] width 71 height 40
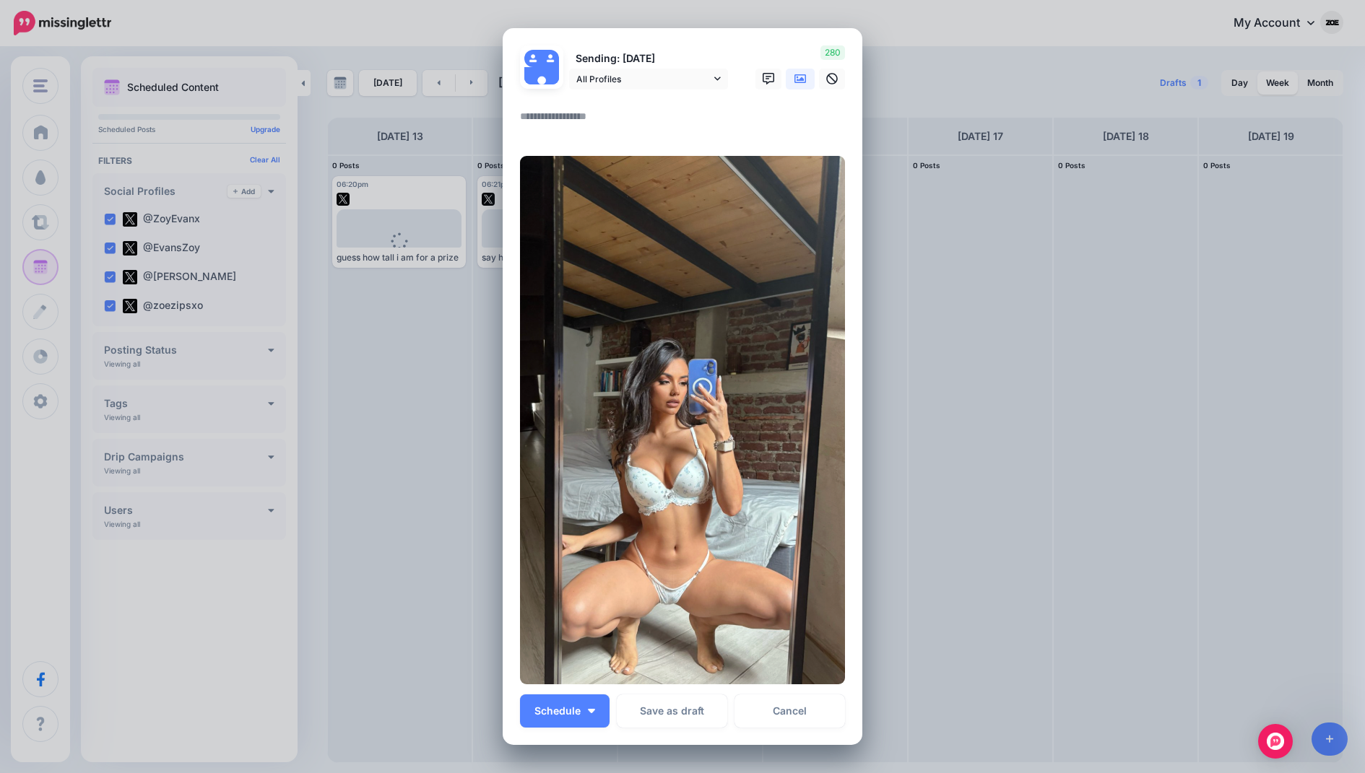
click at [589, 130] on textarea at bounding box center [686, 122] width 332 height 28
paste textarea "**********"
type textarea "**********"
click at [581, 714] on button "Schedule" at bounding box center [565, 711] width 90 height 33
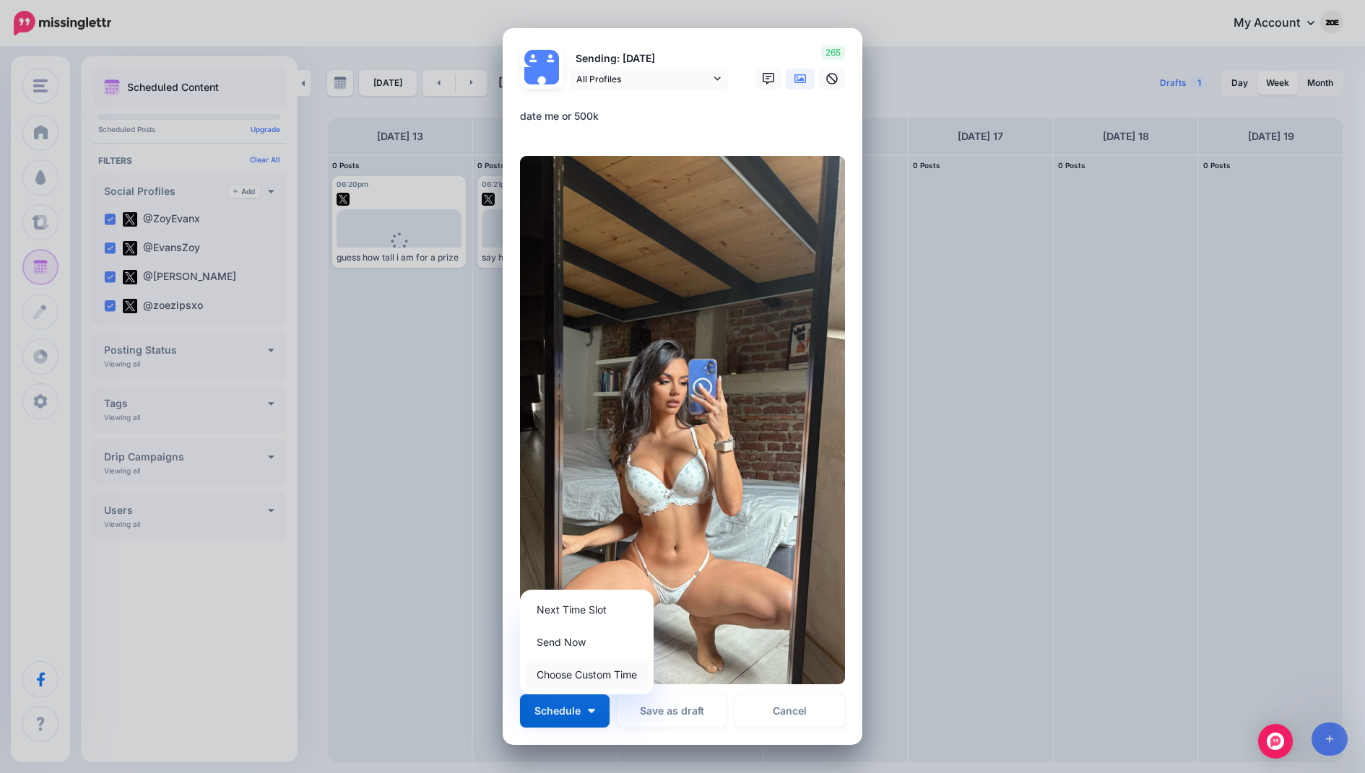
click at [587, 677] on link "Choose Custom Time" at bounding box center [587, 675] width 122 height 28
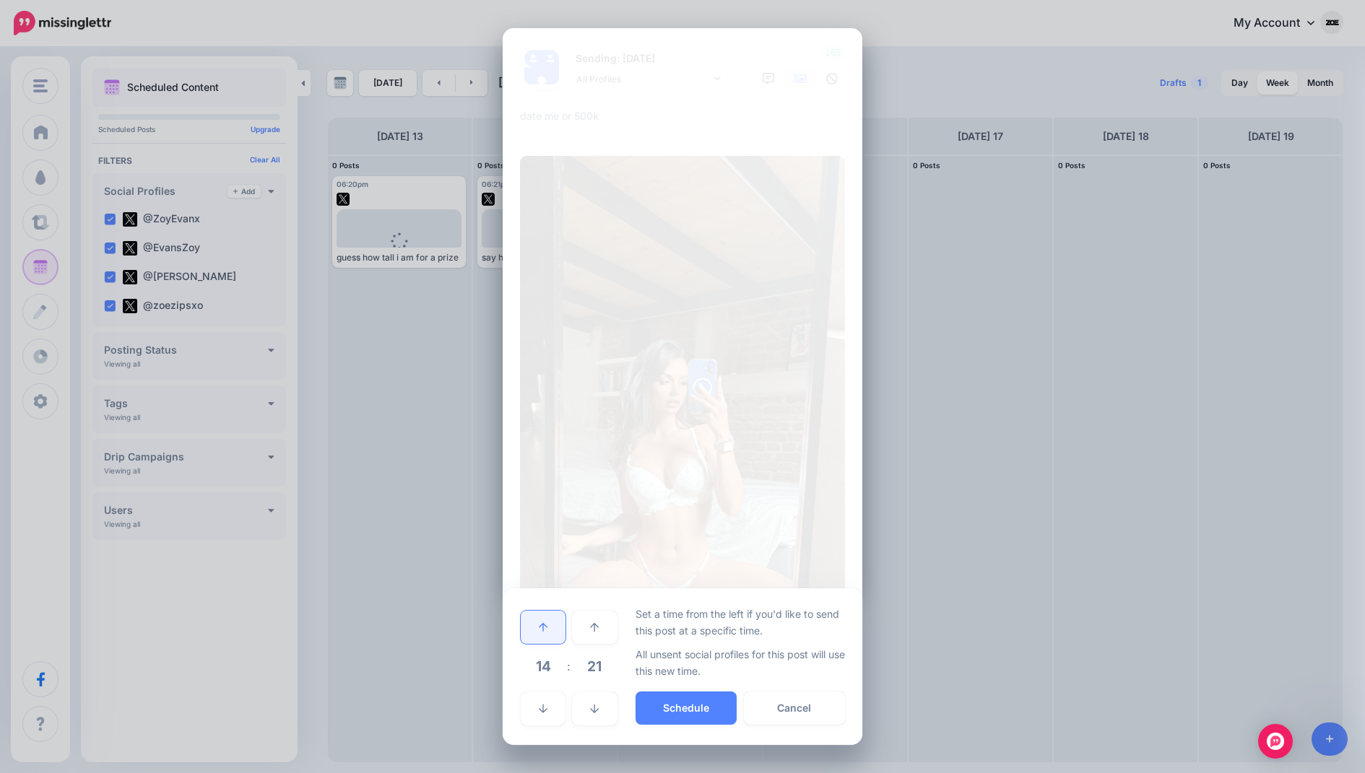
click at [545, 616] on link at bounding box center [543, 627] width 45 height 33
click at [683, 711] on button "Schedule" at bounding box center [686, 708] width 101 height 33
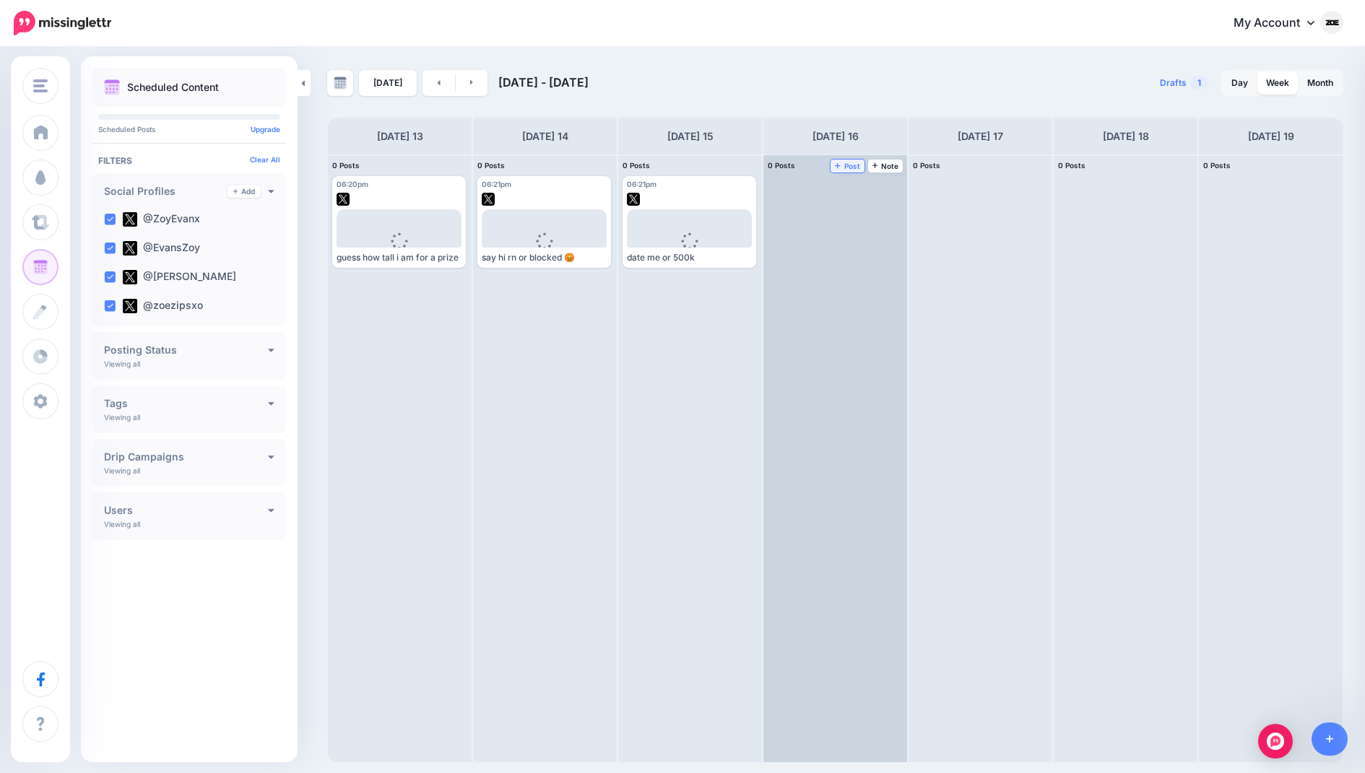
click at [855, 172] on link "Post" at bounding box center [848, 166] width 34 height 13
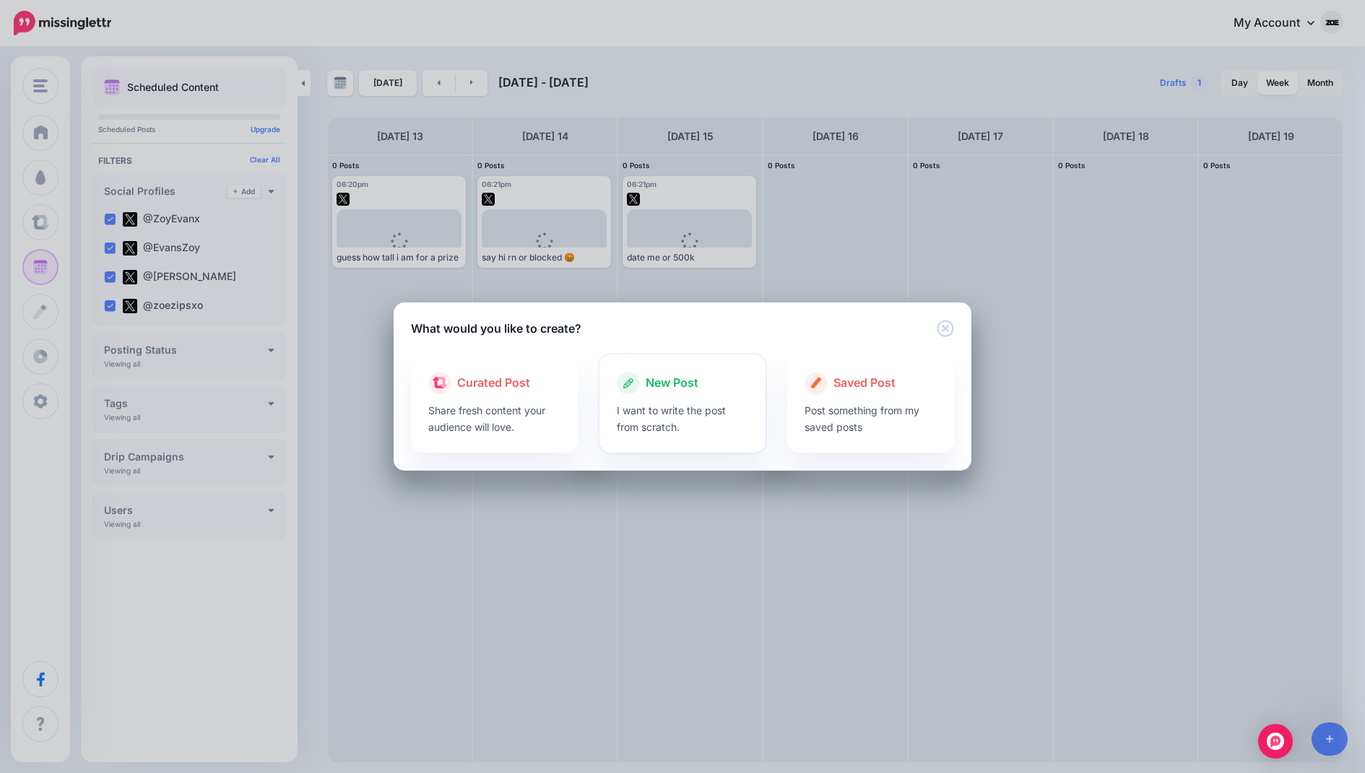
click at [648, 396] on div at bounding box center [683, 398] width 132 height 7
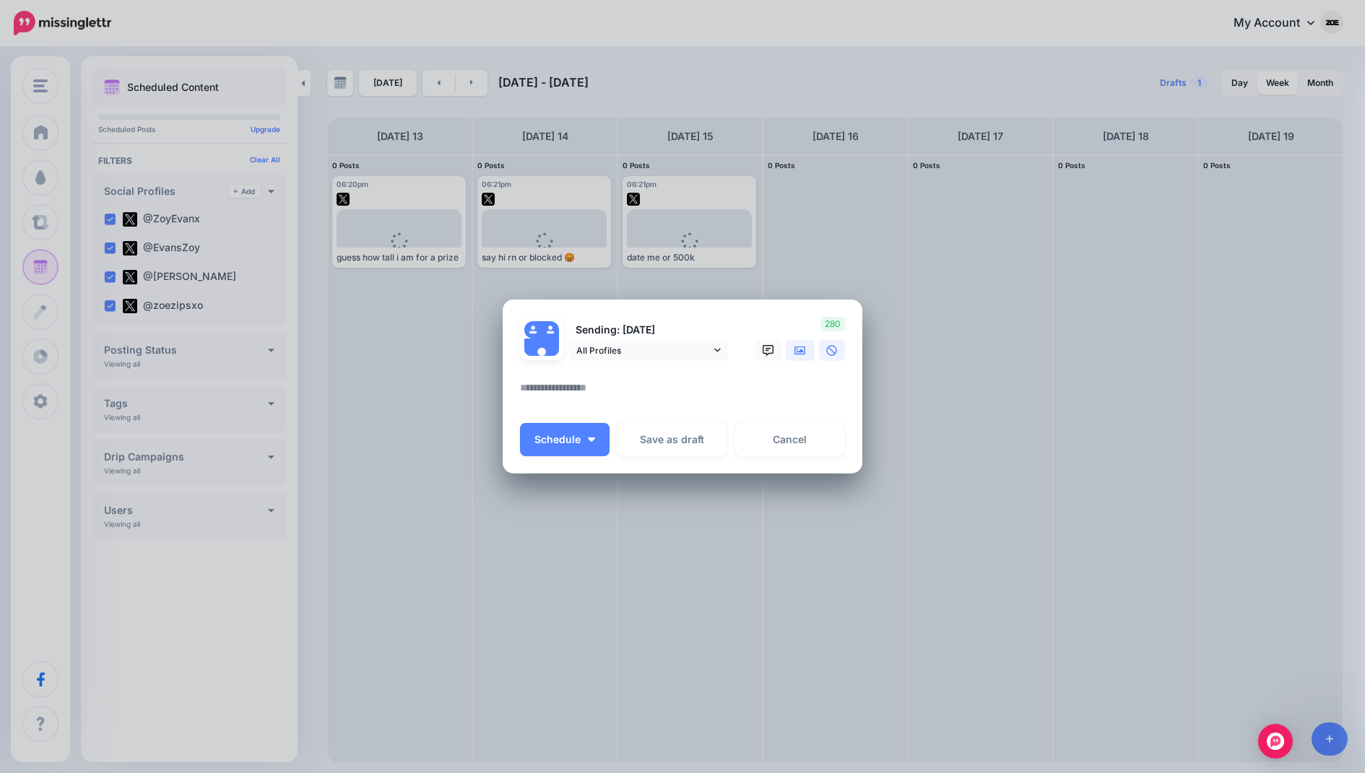
click at [795, 347] on icon at bounding box center [800, 350] width 12 height 9
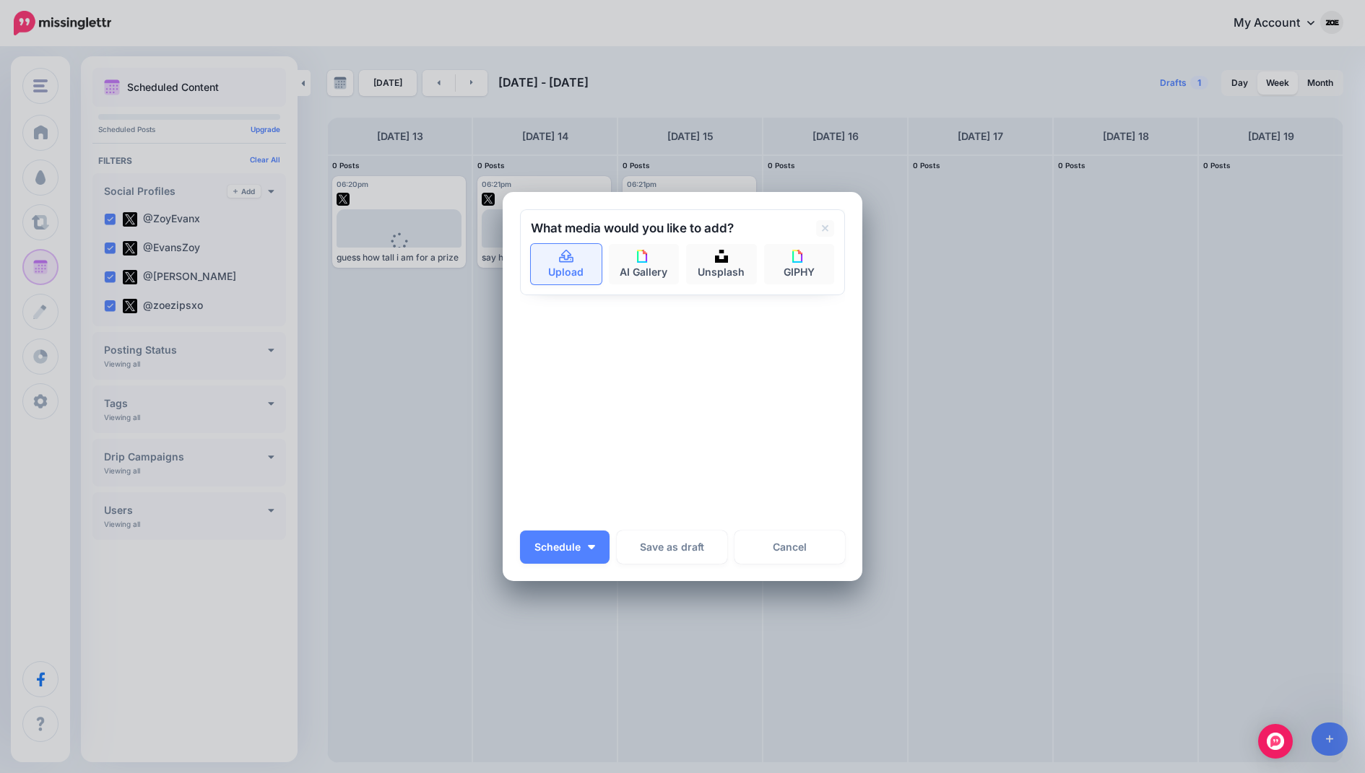
click at [584, 278] on link "Upload" at bounding box center [566, 264] width 71 height 40
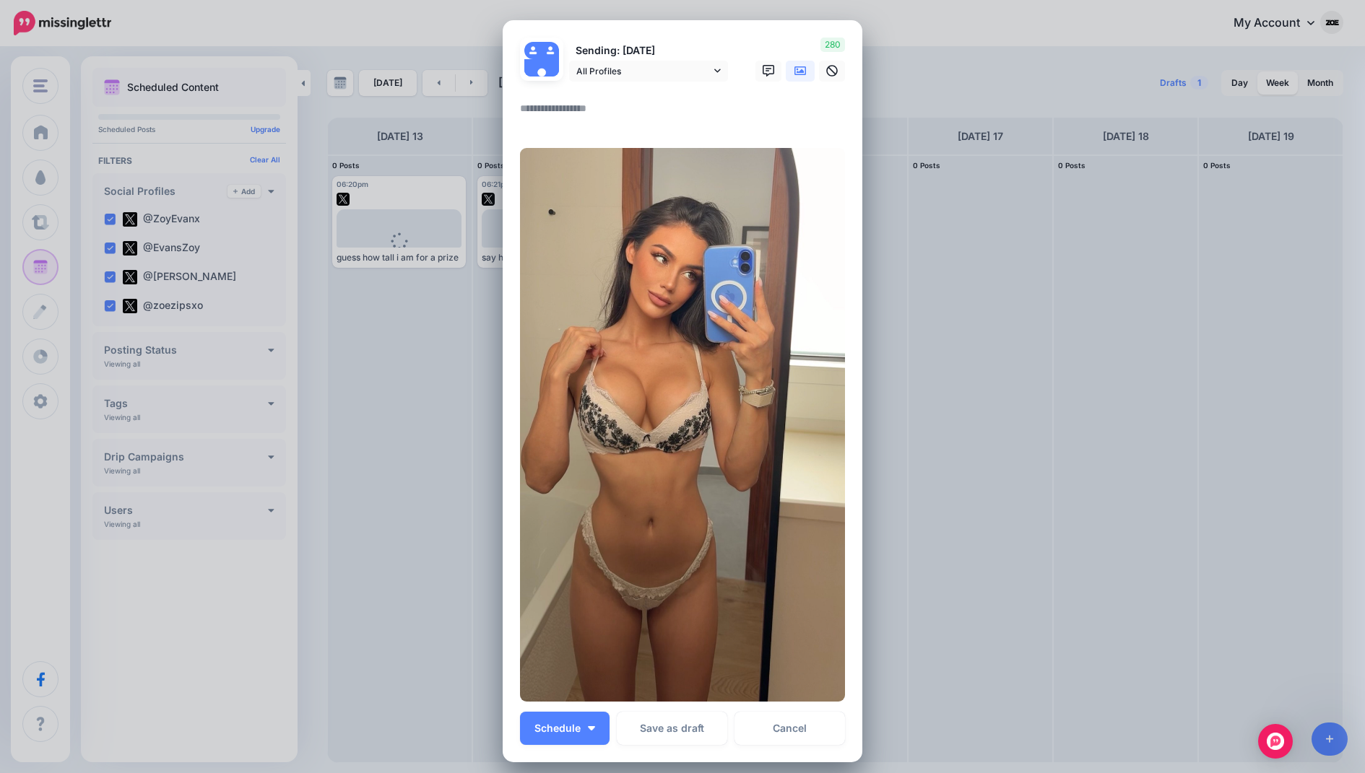
click at [612, 118] on textarea at bounding box center [686, 114] width 332 height 28
paste textarea "**********"
type textarea "**********"
click at [591, 727] on img "button" at bounding box center [591, 729] width 7 height 4
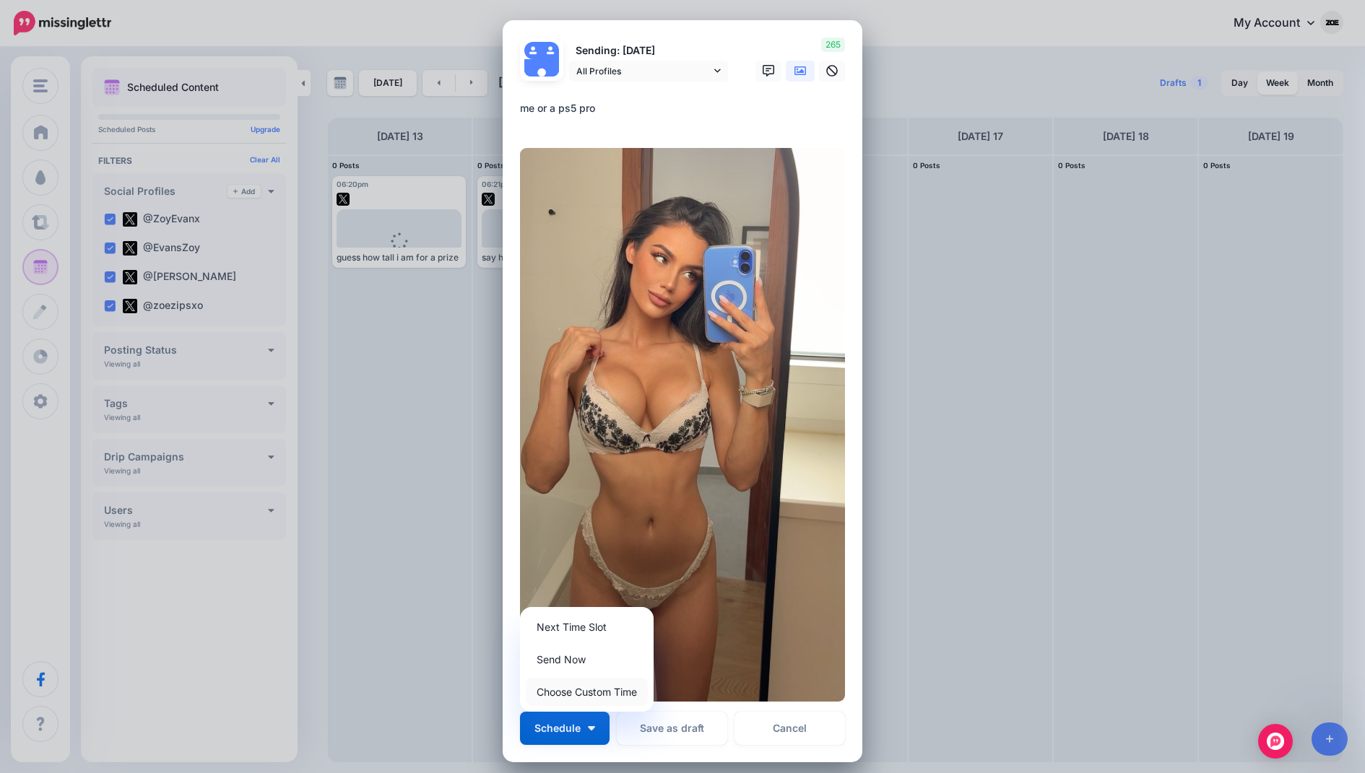
click at [599, 689] on link "Choose Custom Time" at bounding box center [587, 692] width 122 height 28
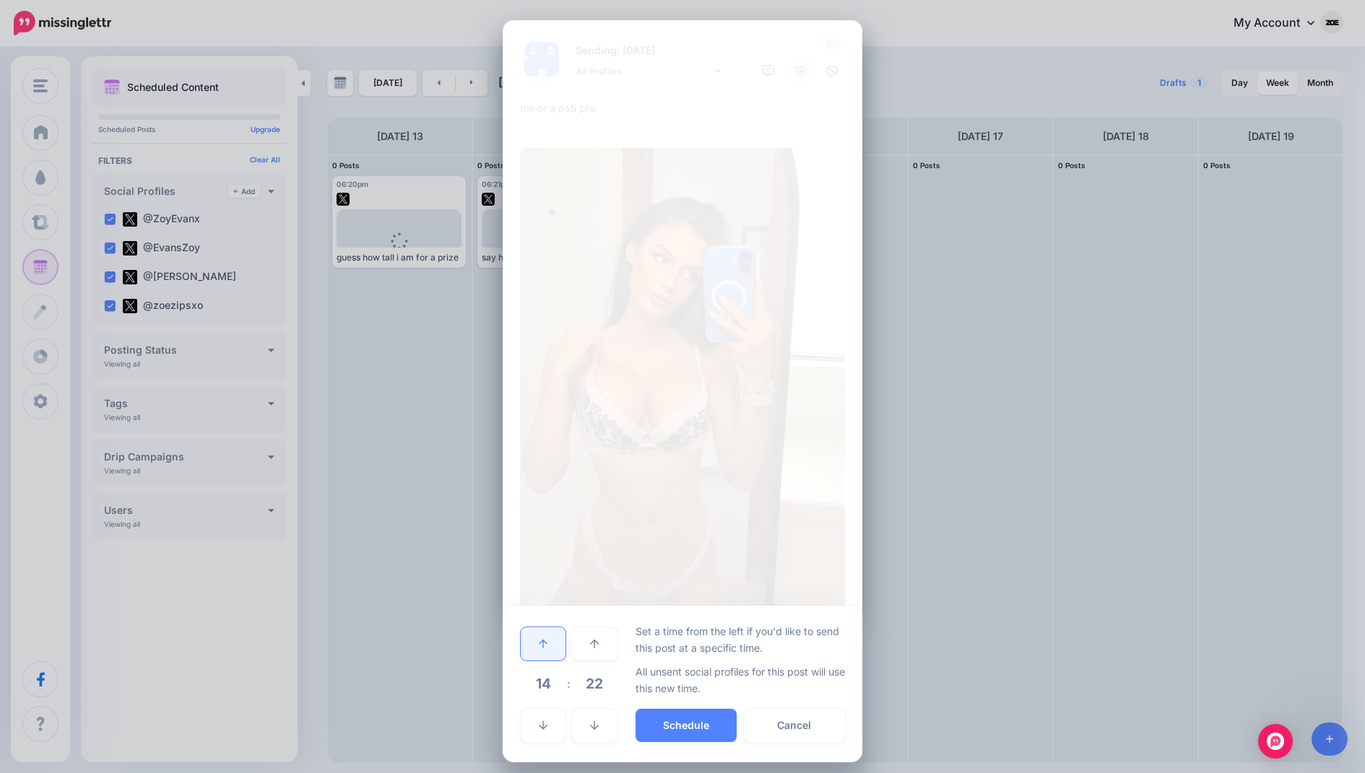
click at [547, 640] on icon at bounding box center [543, 644] width 9 height 10
click at [676, 723] on button "Schedule" at bounding box center [686, 725] width 101 height 33
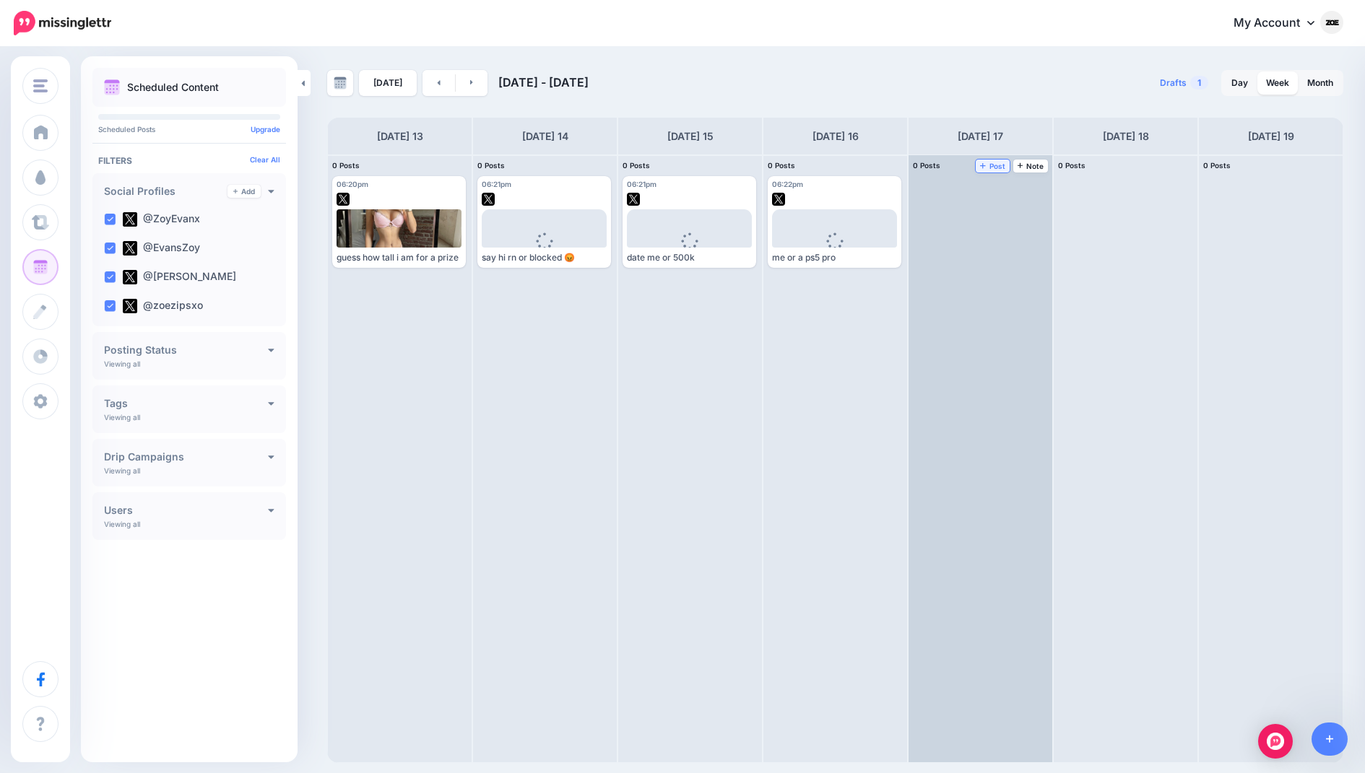
click at [996, 165] on span "Post" at bounding box center [992, 165] width 25 height 7
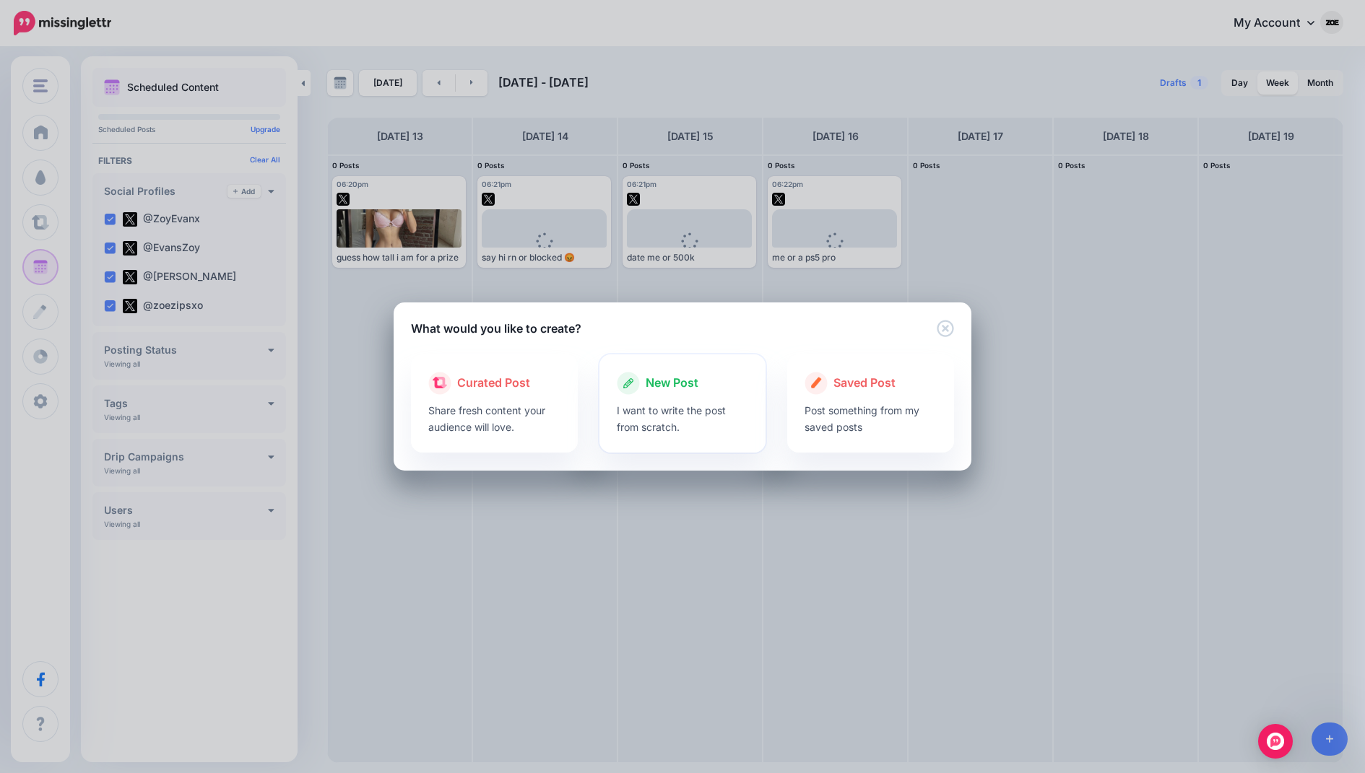
click at [651, 410] on p "I want to write the post from scratch." at bounding box center [683, 418] width 132 height 33
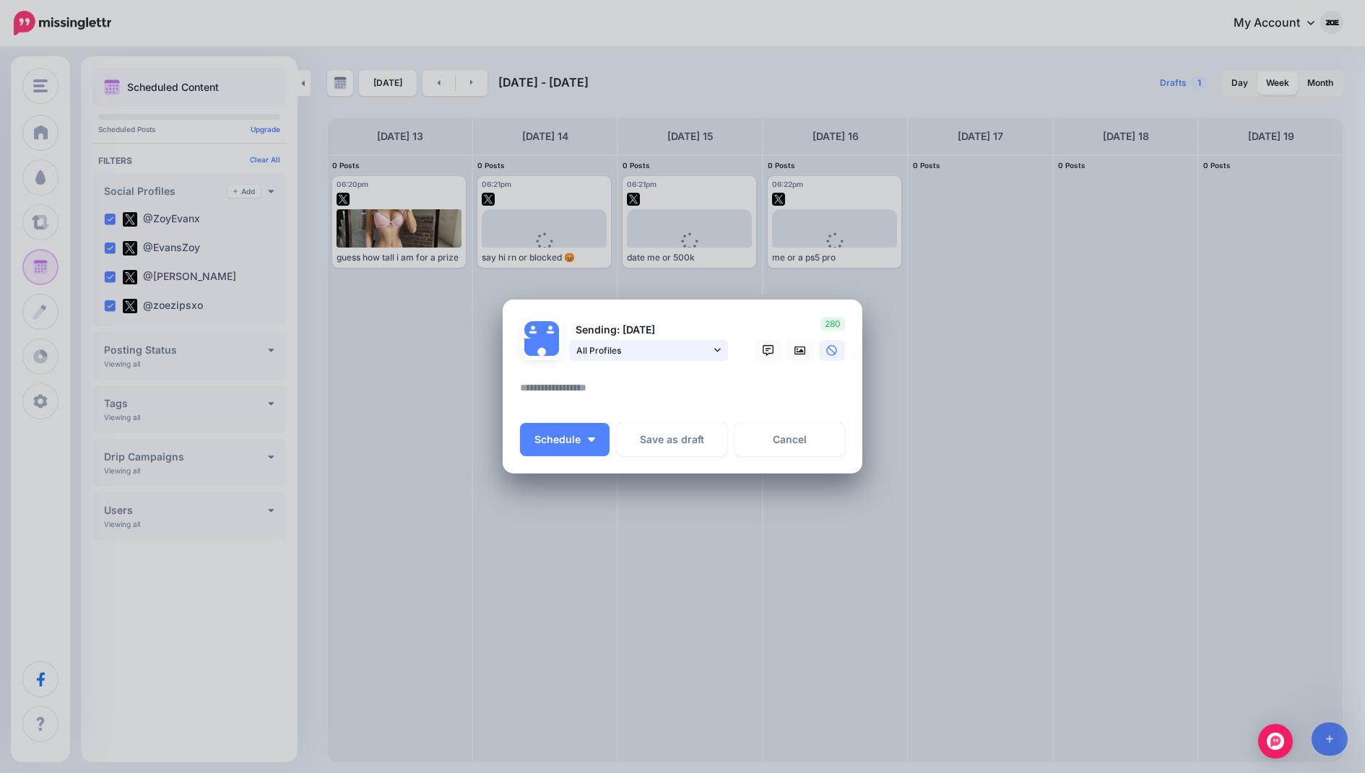
click at [589, 352] on span "All Profiles" at bounding box center [643, 350] width 134 height 15
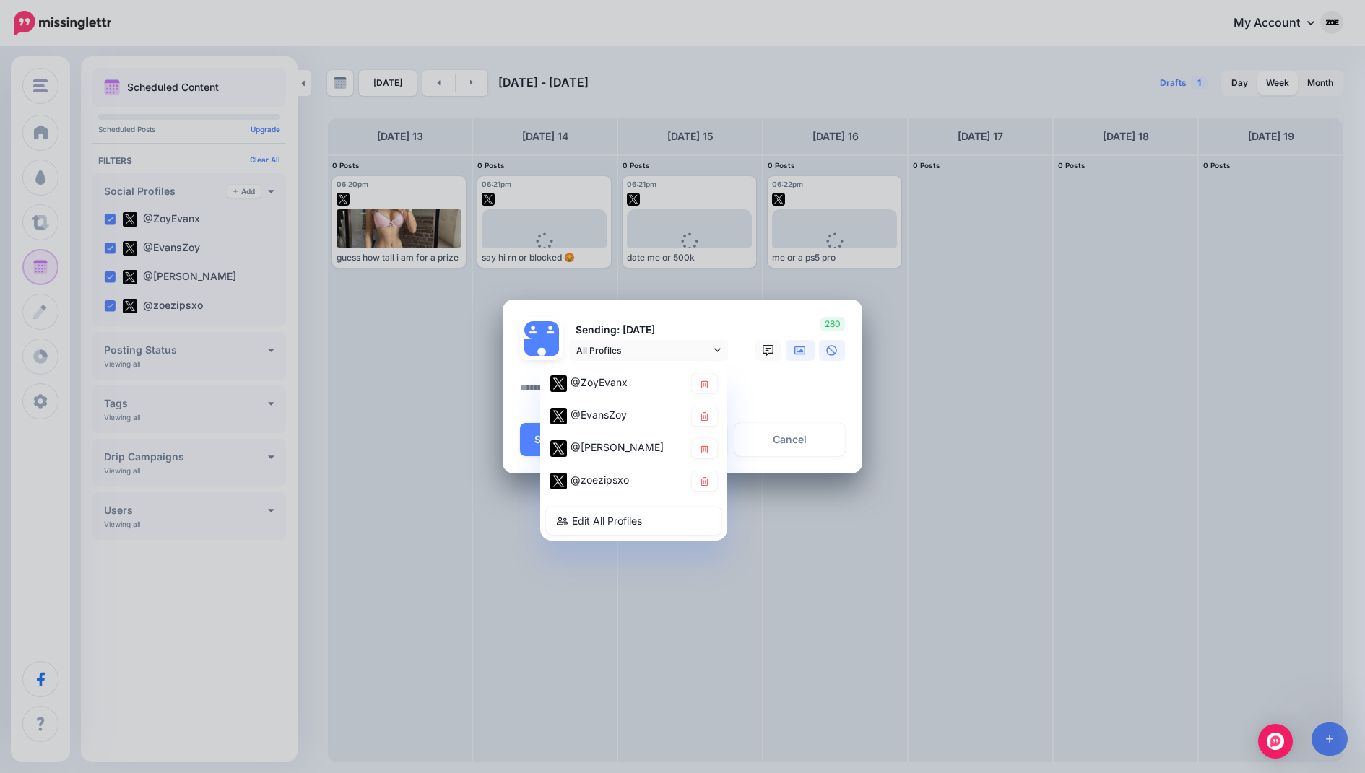
click at [799, 345] on icon at bounding box center [800, 351] width 12 height 12
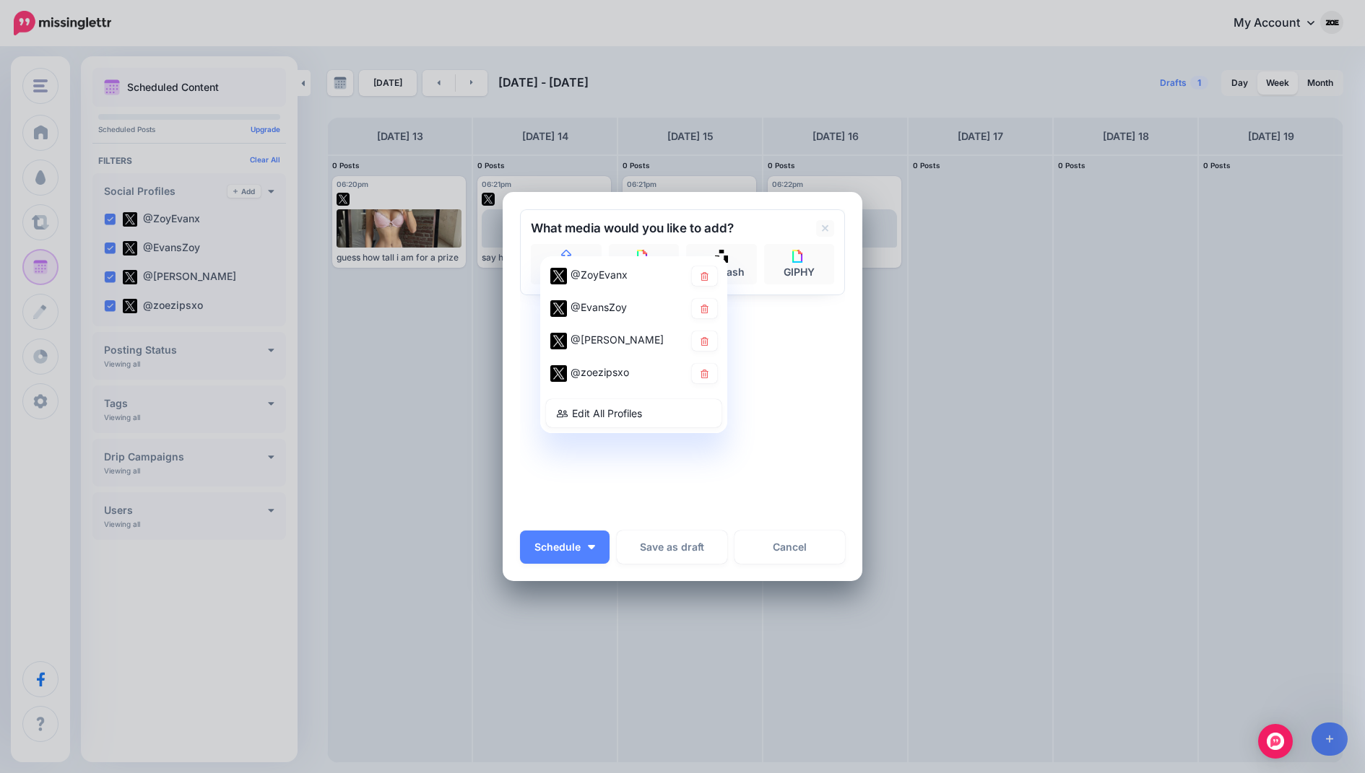
click at [794, 402] on div "Sending: [DATE] All Profiles" at bounding box center [682, 364] width 325 height 311
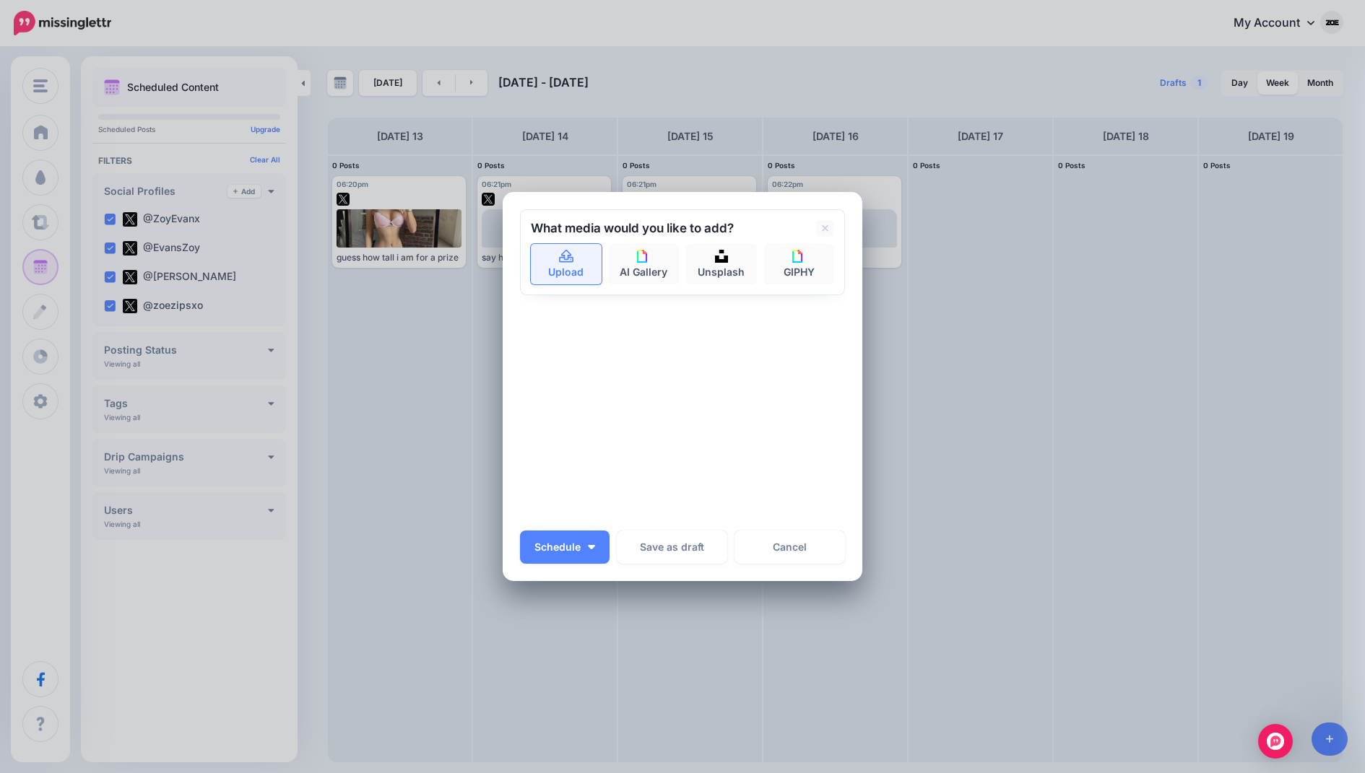
click at [543, 269] on link "Upload" at bounding box center [566, 264] width 71 height 40
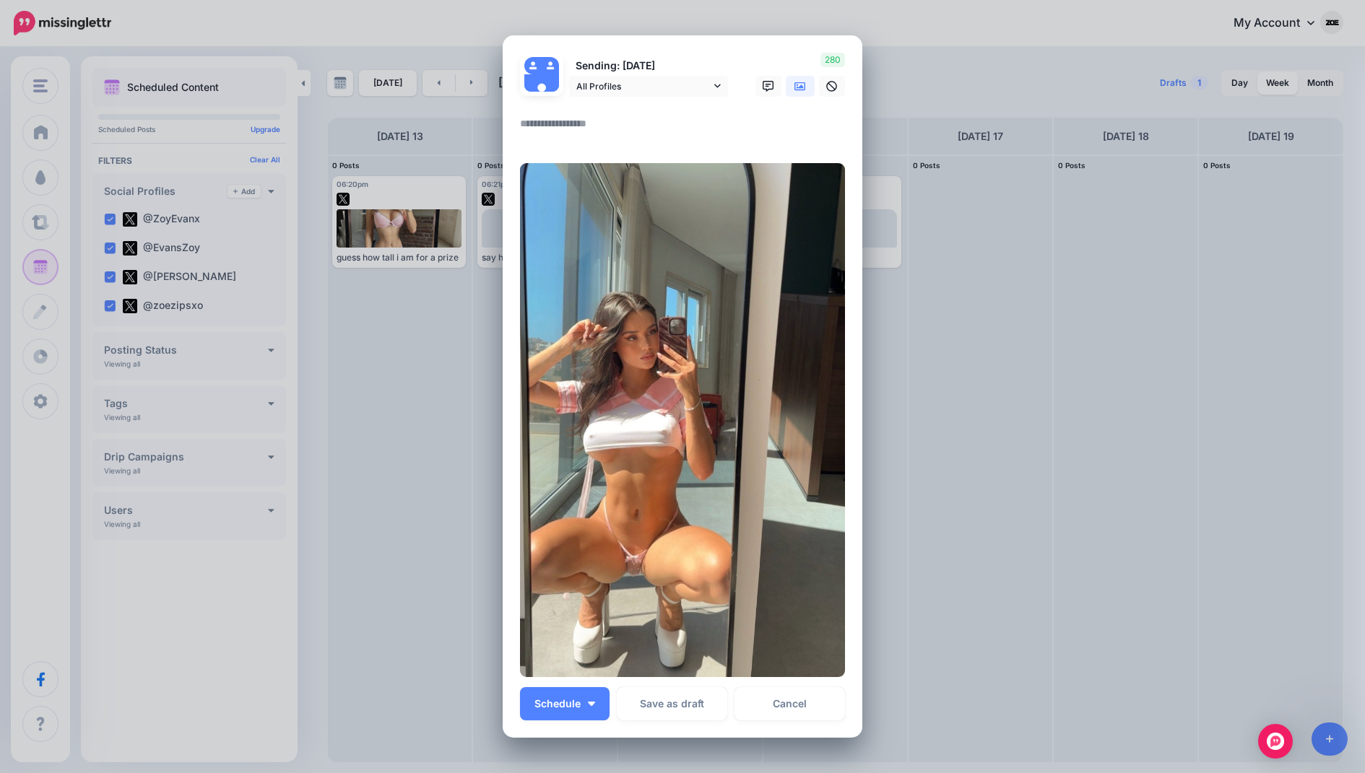
click at [578, 117] on textarea at bounding box center [686, 129] width 332 height 28
paste textarea "**********"
type textarea "**********"
click at [572, 701] on span "Schedule" at bounding box center [557, 704] width 46 height 10
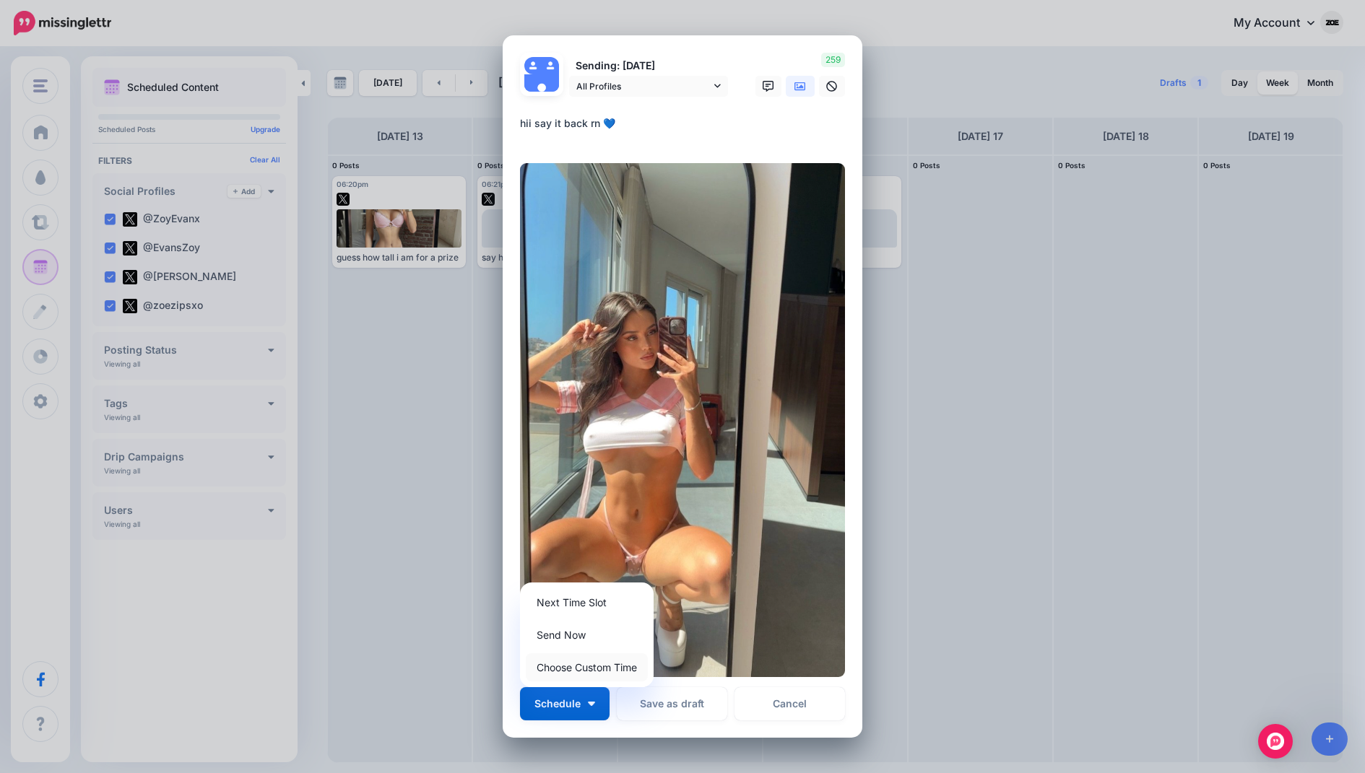
click at [573, 670] on link "Choose Custom Time" at bounding box center [587, 668] width 122 height 28
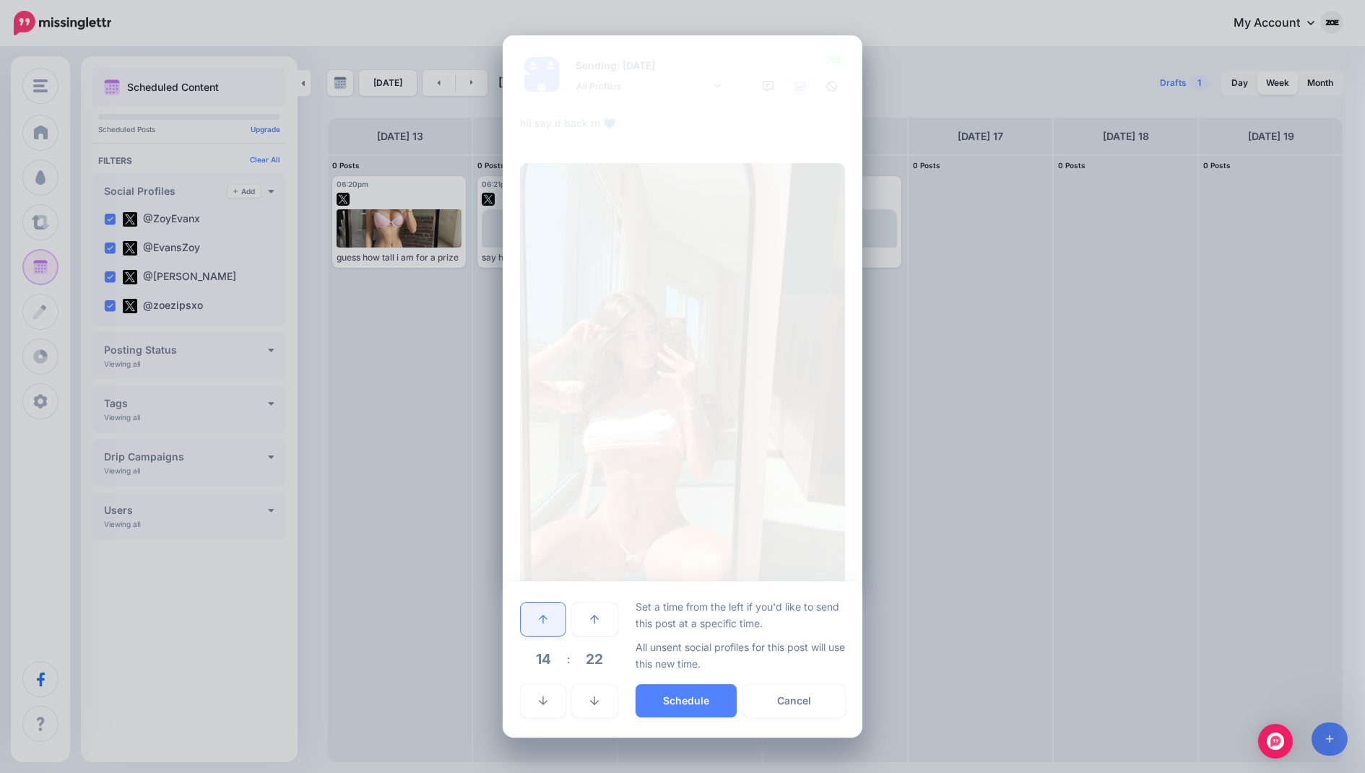
click at [545, 617] on icon at bounding box center [543, 619] width 9 height 9
click at [682, 694] on button "Schedule" at bounding box center [686, 701] width 101 height 33
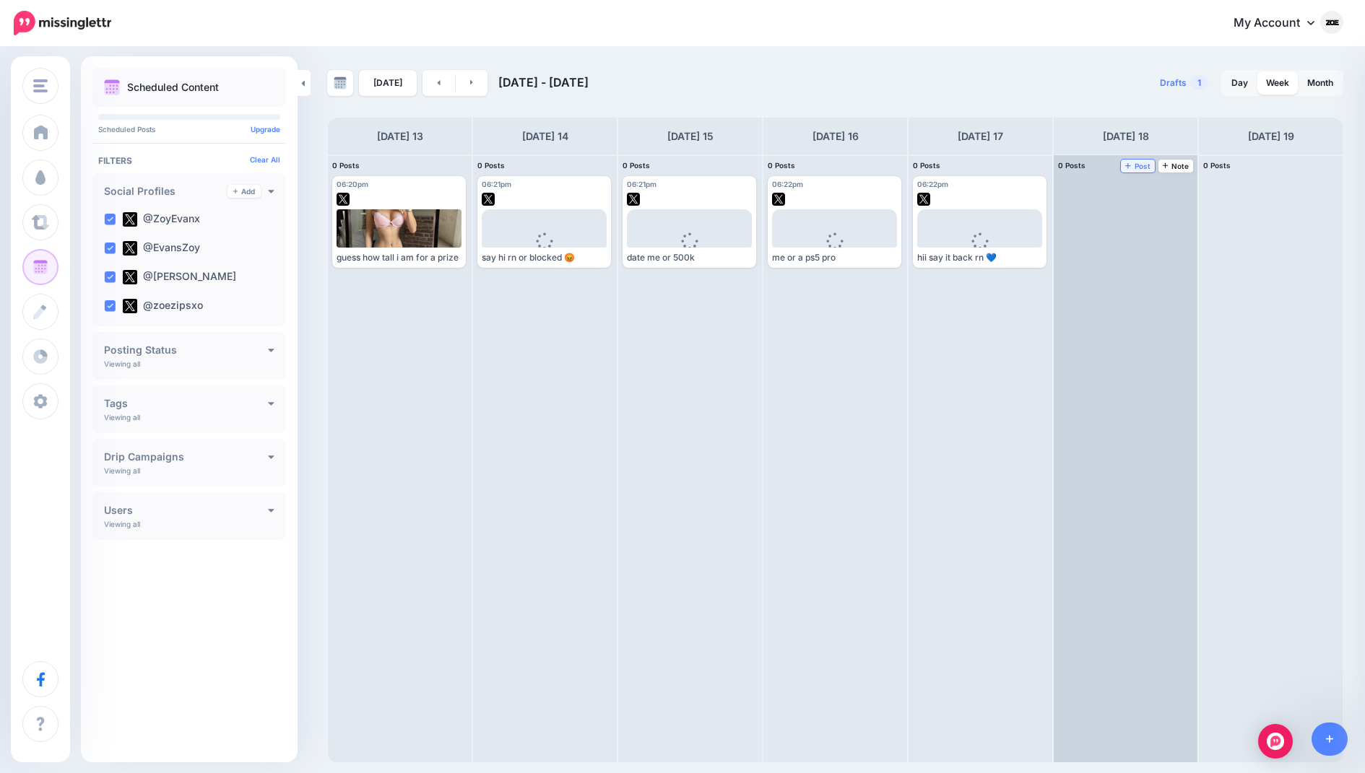
click at [1134, 171] on link "Post" at bounding box center [1138, 166] width 34 height 13
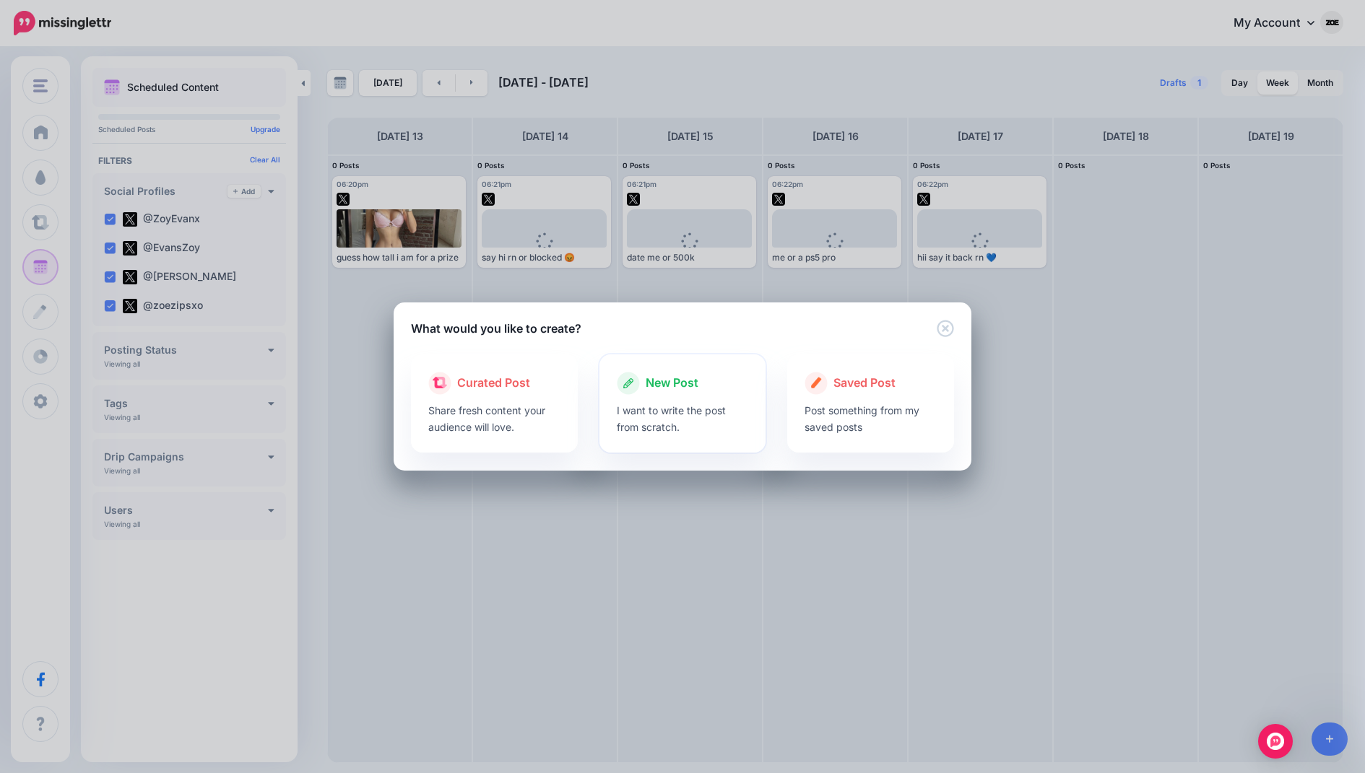
click at [698, 399] on div at bounding box center [683, 398] width 132 height 7
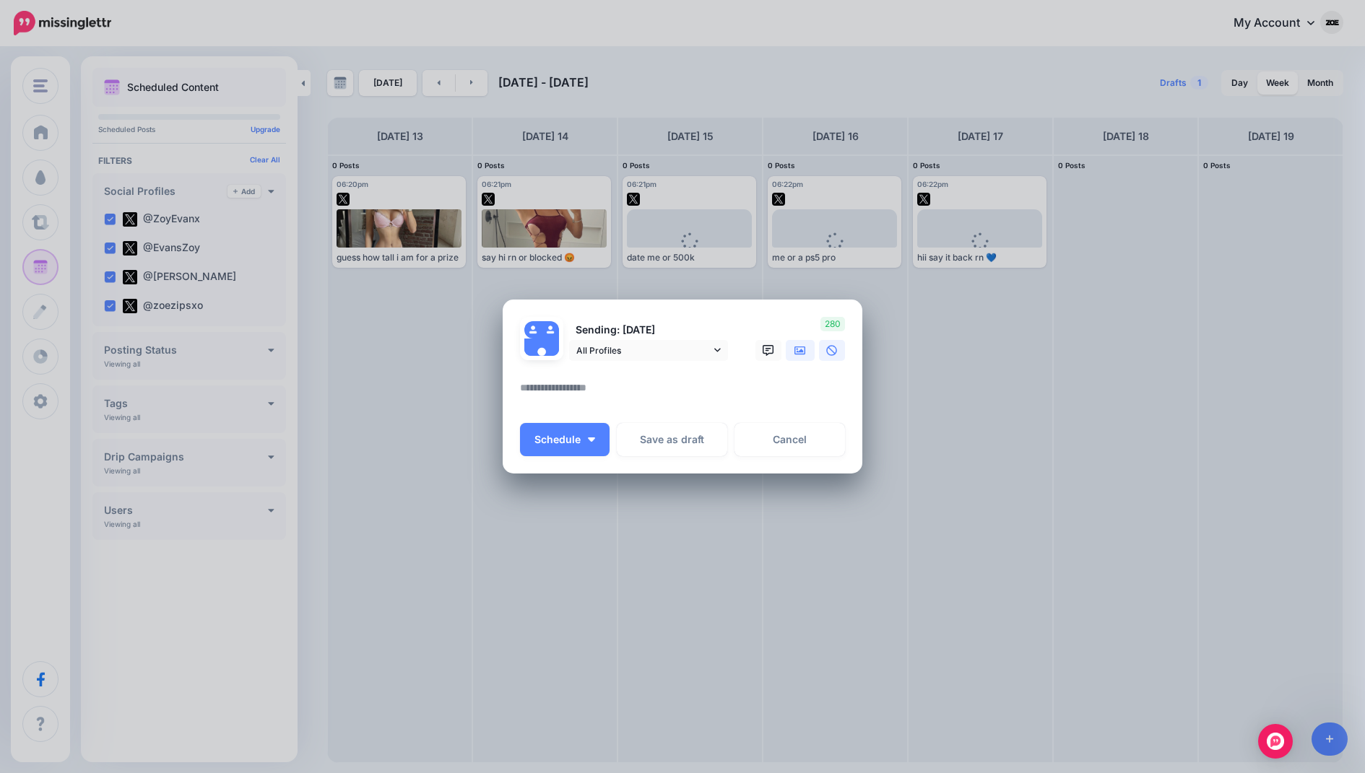
click at [792, 343] on link at bounding box center [800, 350] width 29 height 21
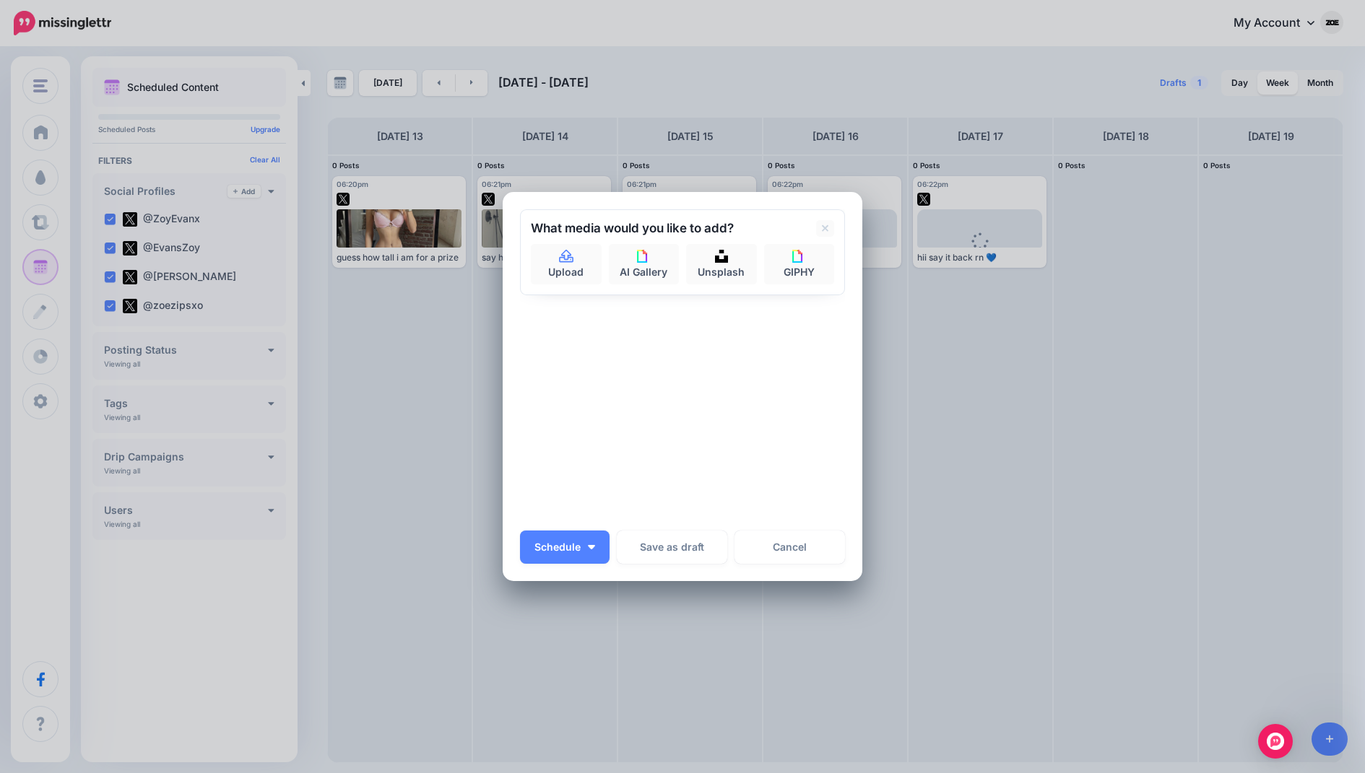
click at [558, 243] on div at bounding box center [682, 240] width 303 height 7
click at [558, 264] on link "Upload" at bounding box center [566, 264] width 71 height 40
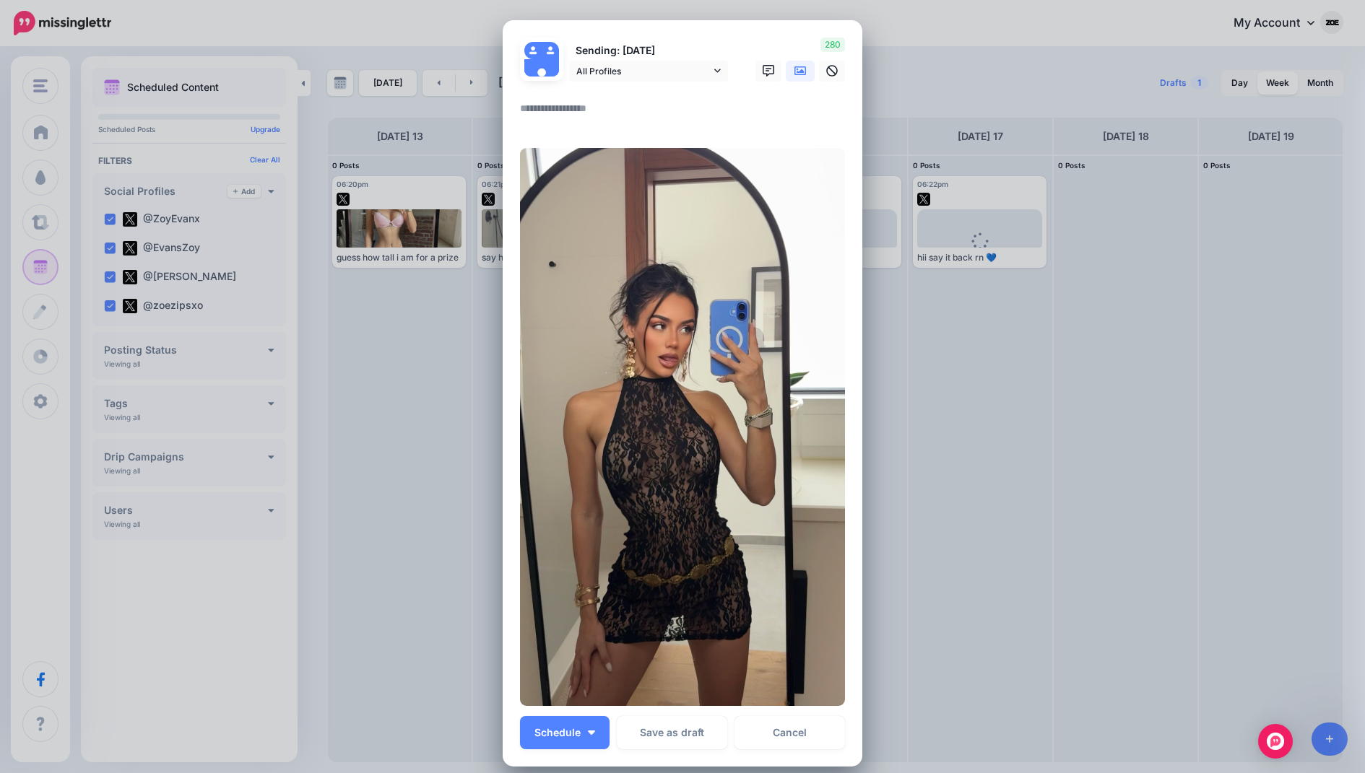
click at [607, 108] on textarea at bounding box center [686, 114] width 332 height 28
paste textarea "**********"
type textarea "**********"
click at [591, 724] on button "Schedule" at bounding box center [565, 732] width 90 height 33
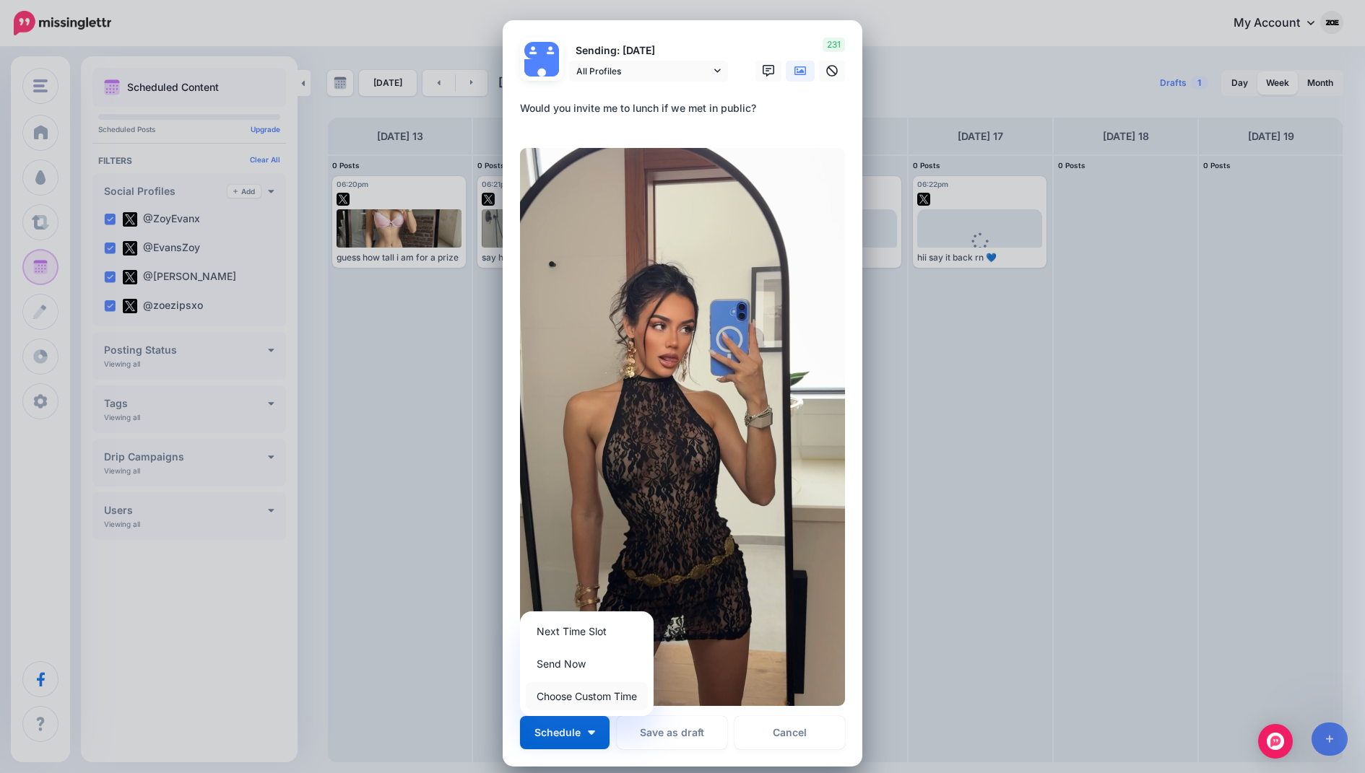
click at [591, 703] on link "Choose Custom Time" at bounding box center [587, 696] width 122 height 28
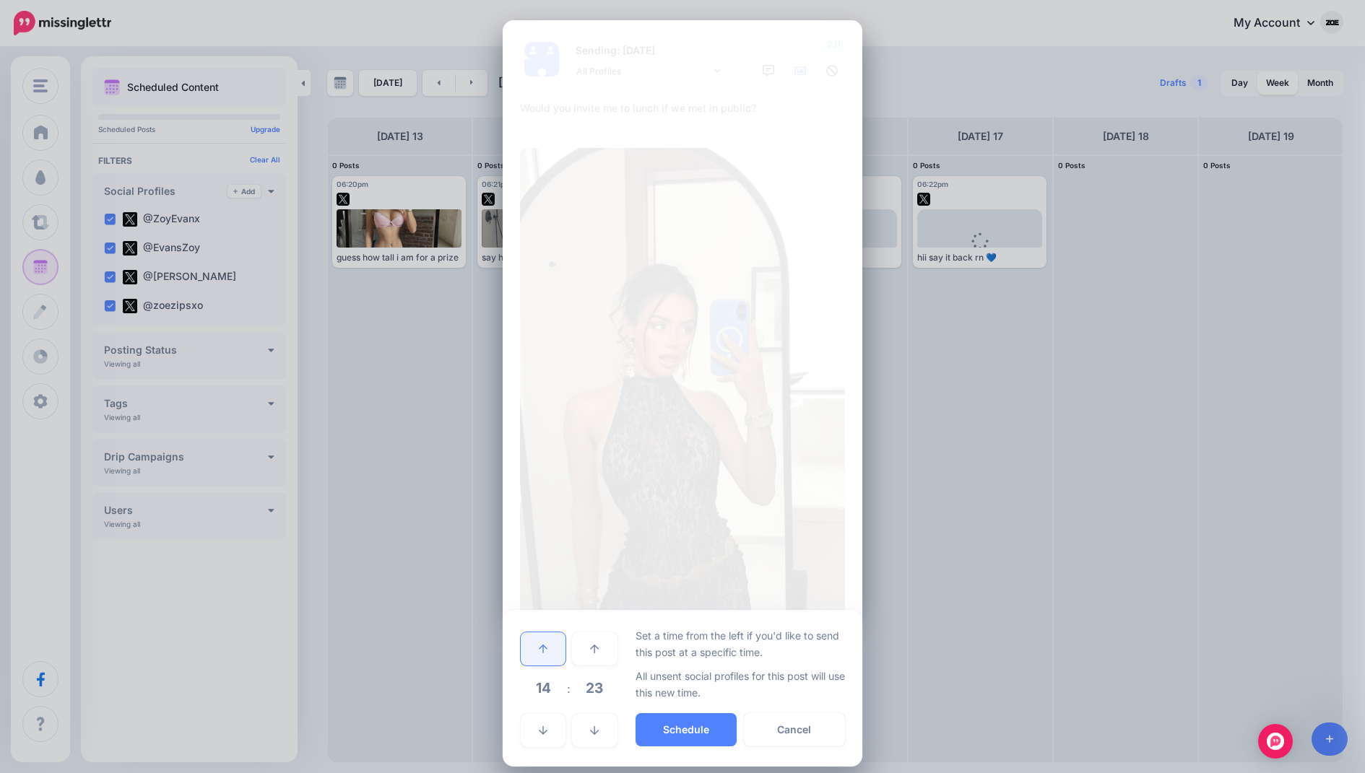
click at [554, 640] on link at bounding box center [543, 649] width 45 height 33
click at [677, 725] on button "Schedule" at bounding box center [686, 730] width 101 height 33
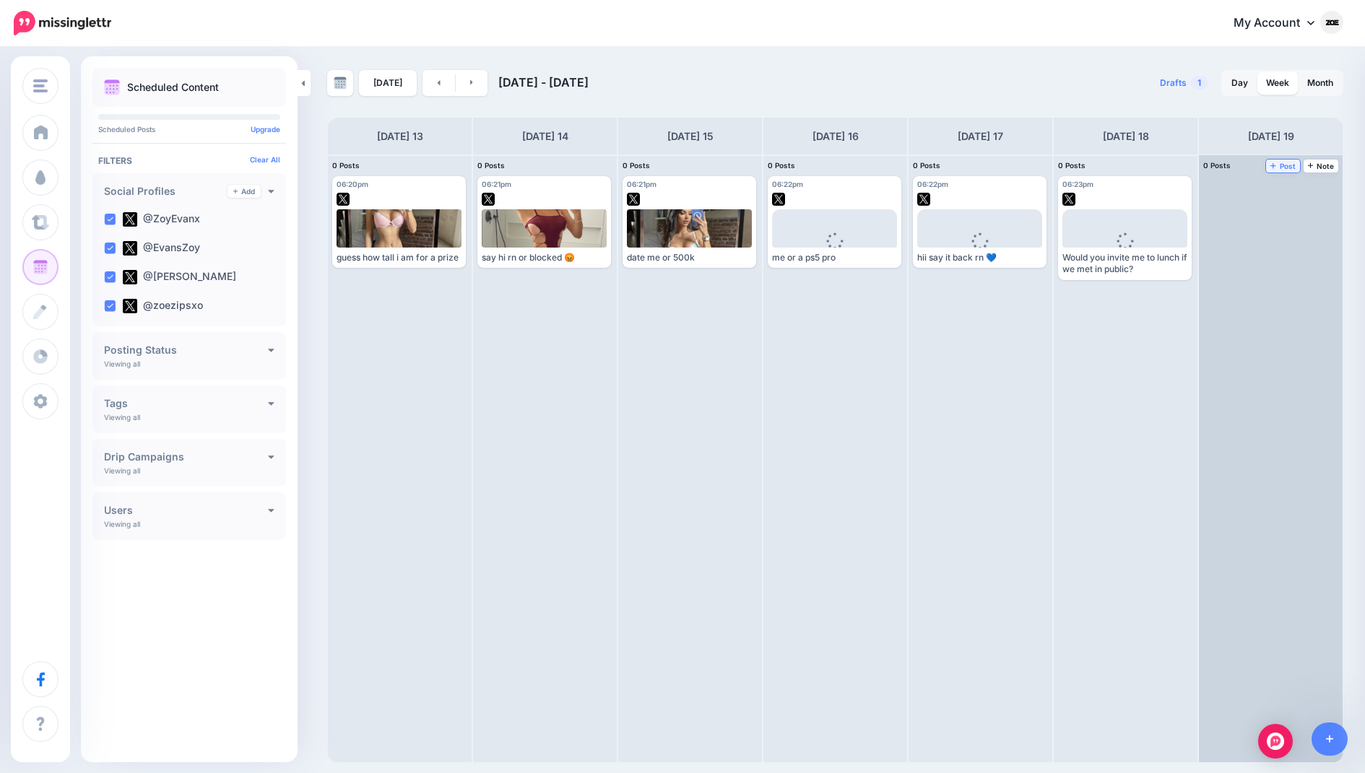
click at [1280, 169] on span "Post" at bounding box center [1282, 165] width 25 height 7
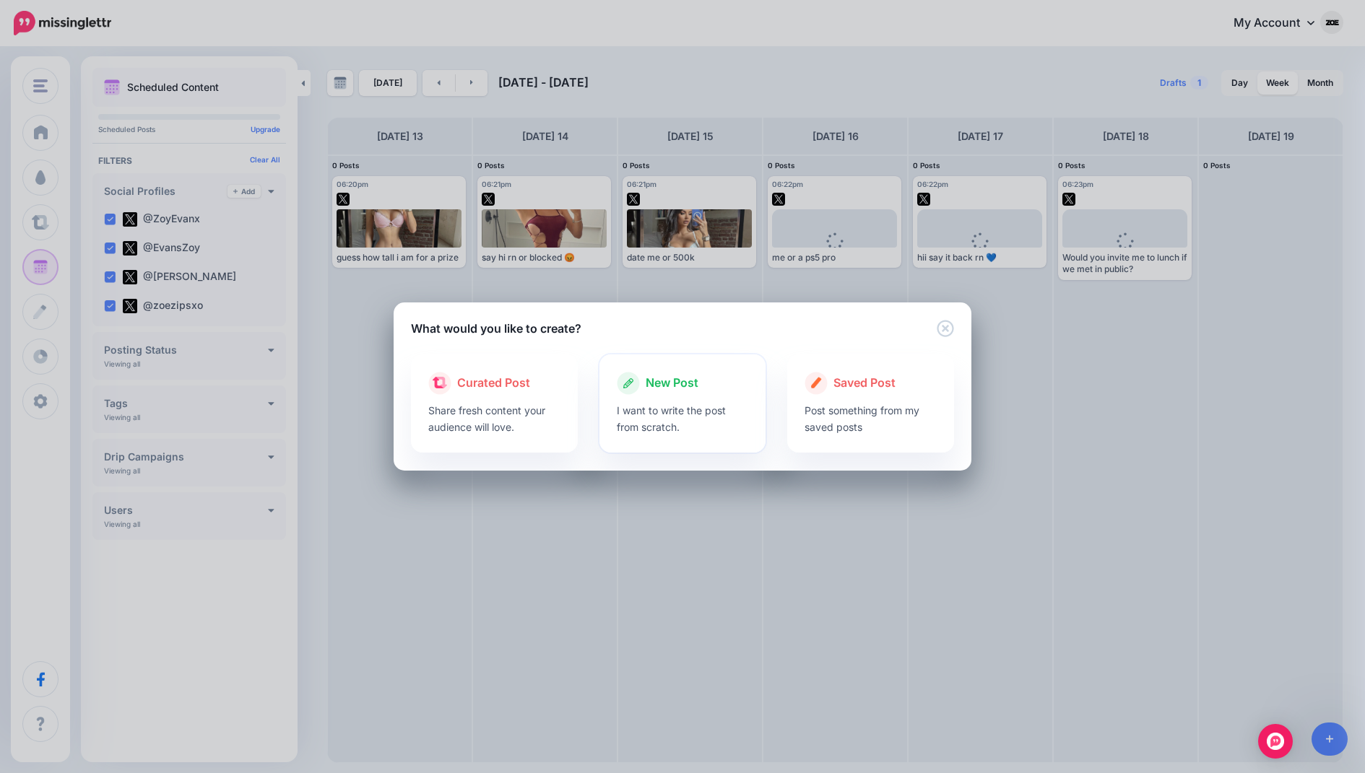
click at [673, 388] on span "New Post" at bounding box center [672, 383] width 53 height 19
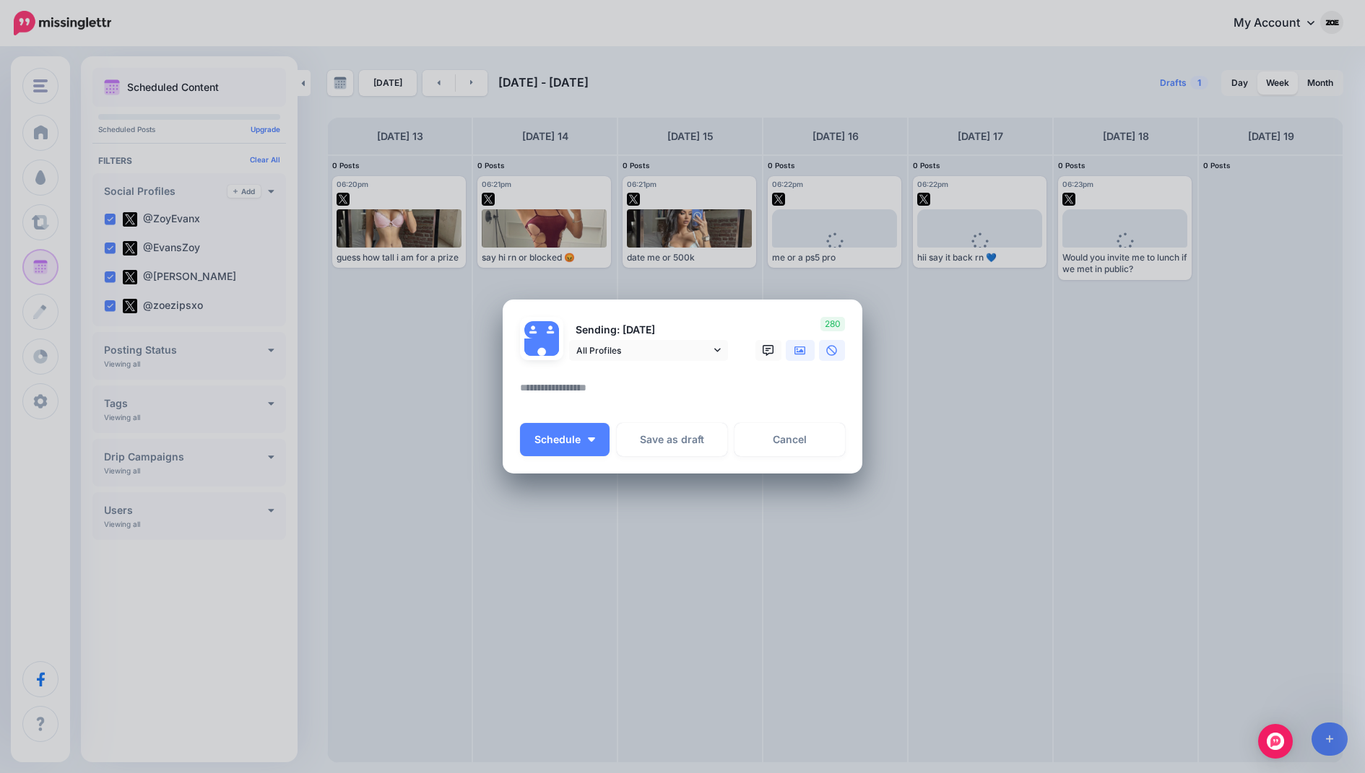
click at [805, 346] on icon at bounding box center [800, 351] width 12 height 12
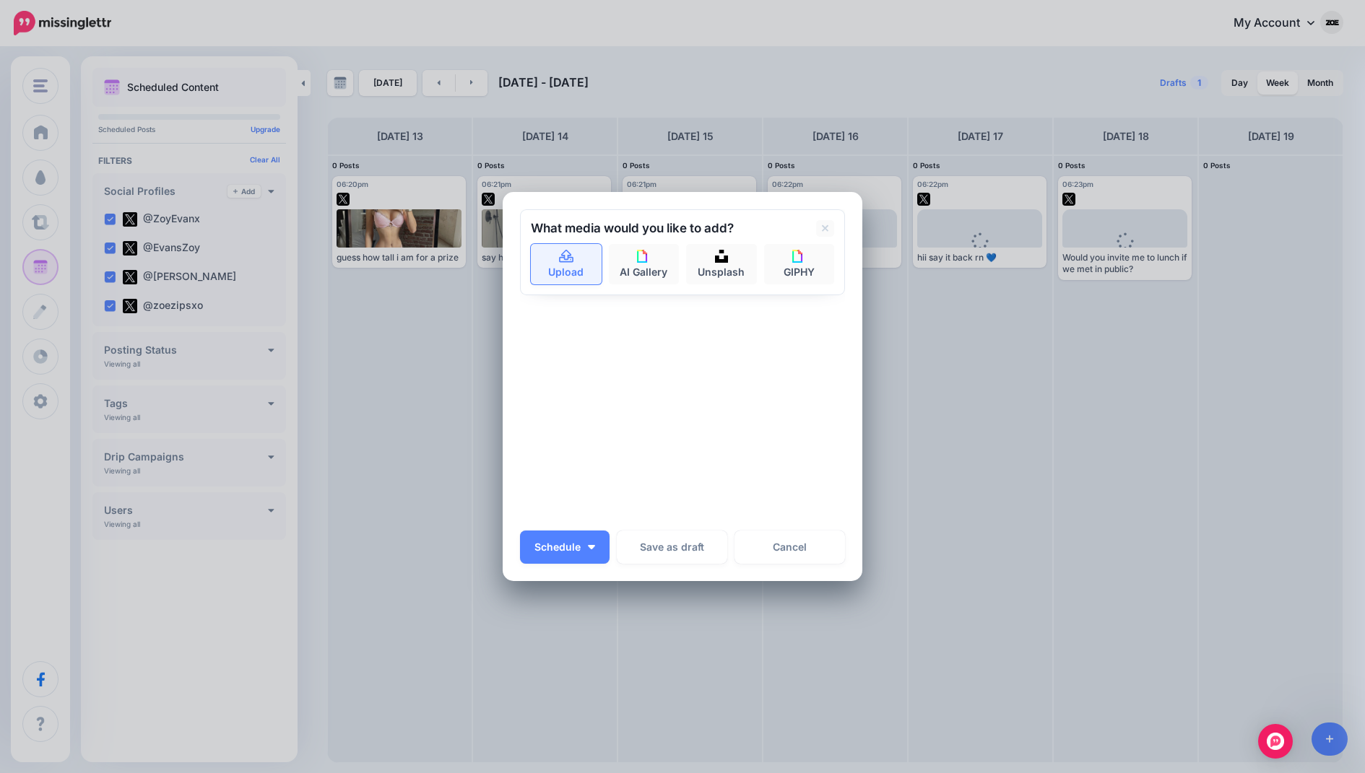
click at [561, 269] on link "Upload" at bounding box center [566, 264] width 71 height 40
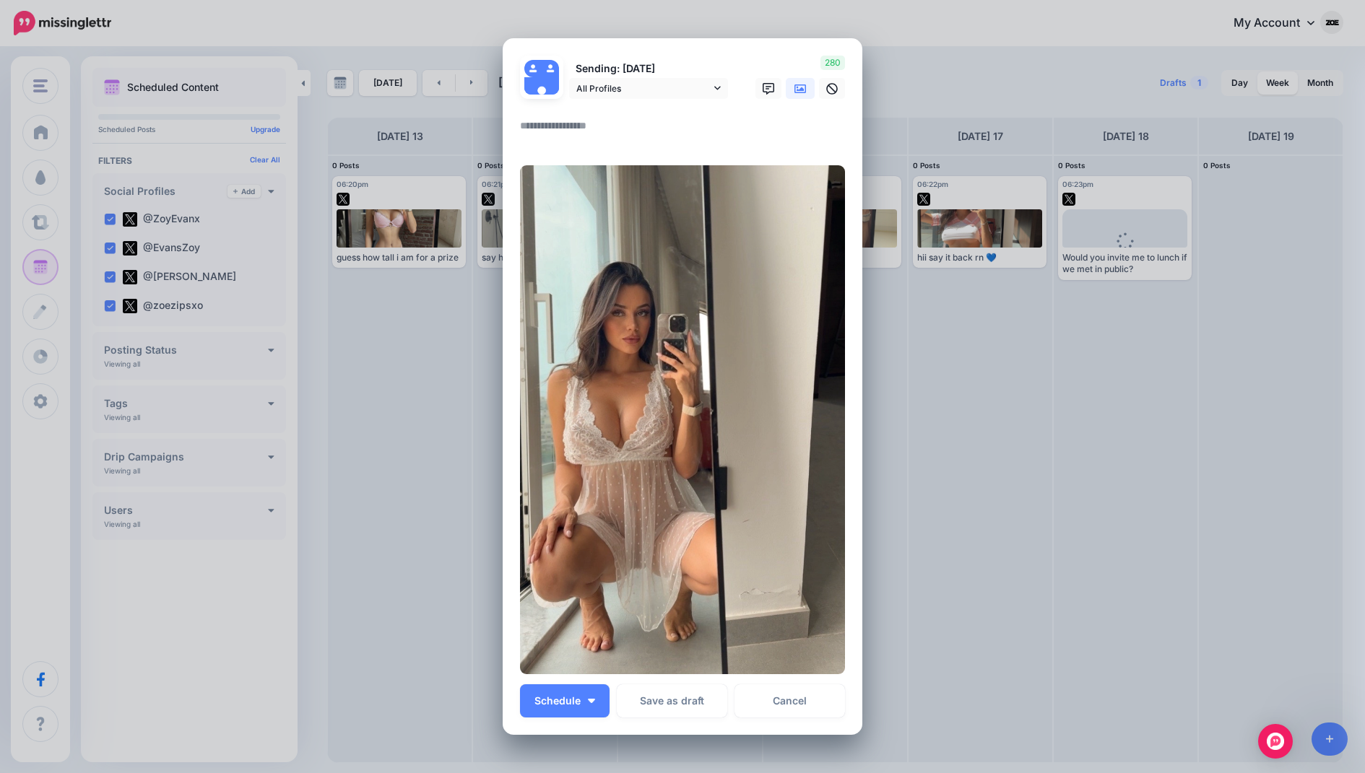
click at [601, 123] on textarea at bounding box center [686, 131] width 332 height 28
paste textarea "**********"
type textarea "**********"
click at [593, 701] on img "button" at bounding box center [591, 701] width 7 height 4
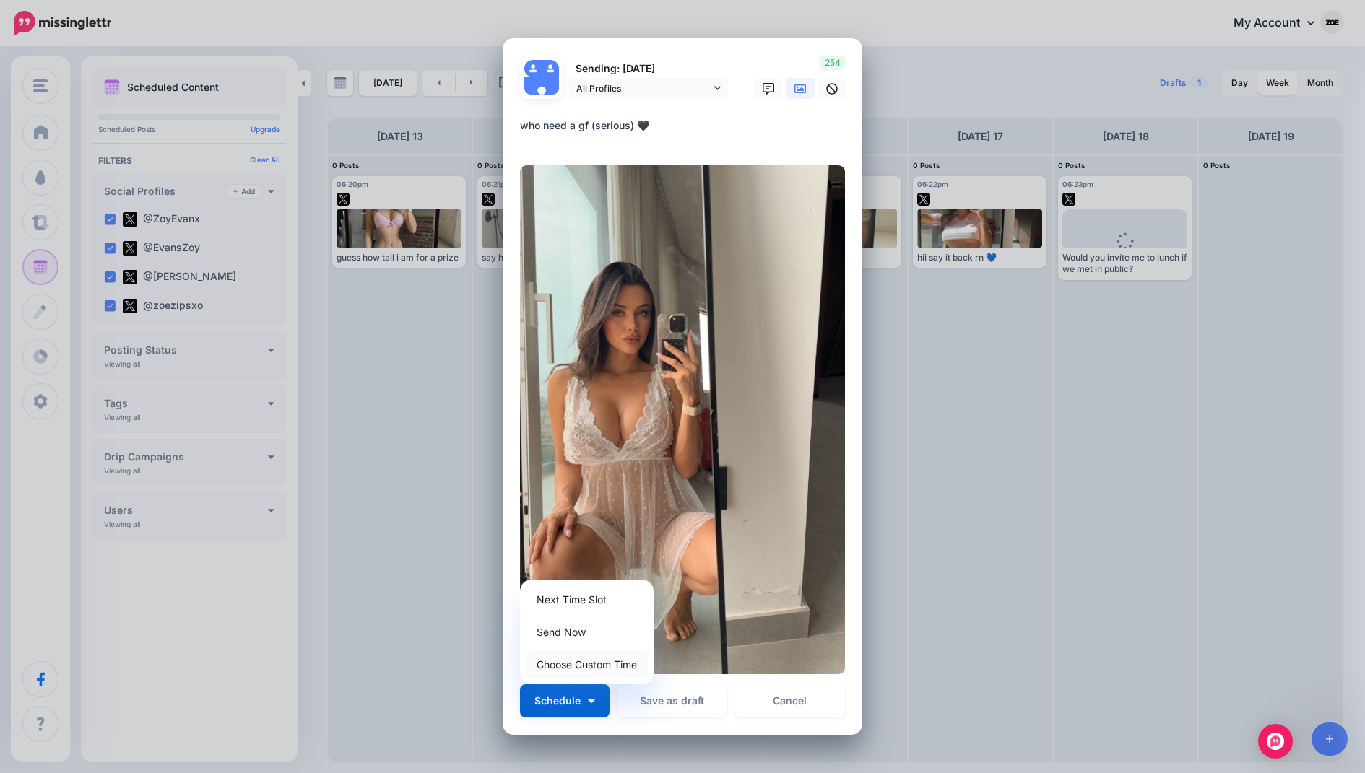
click at [593, 664] on link "Choose Custom Time" at bounding box center [587, 665] width 122 height 28
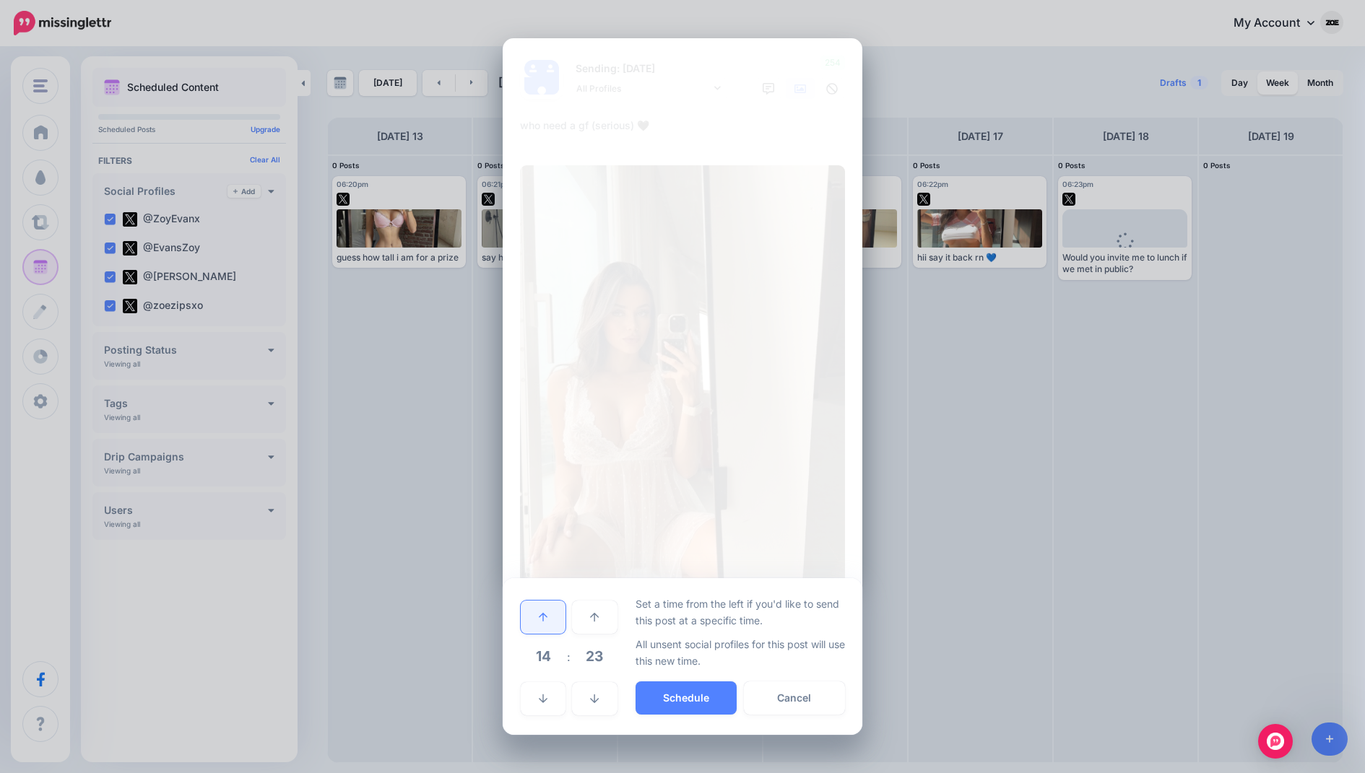
click at [553, 619] on link at bounding box center [543, 617] width 45 height 33
click at [696, 701] on button "Schedule" at bounding box center [686, 698] width 101 height 33
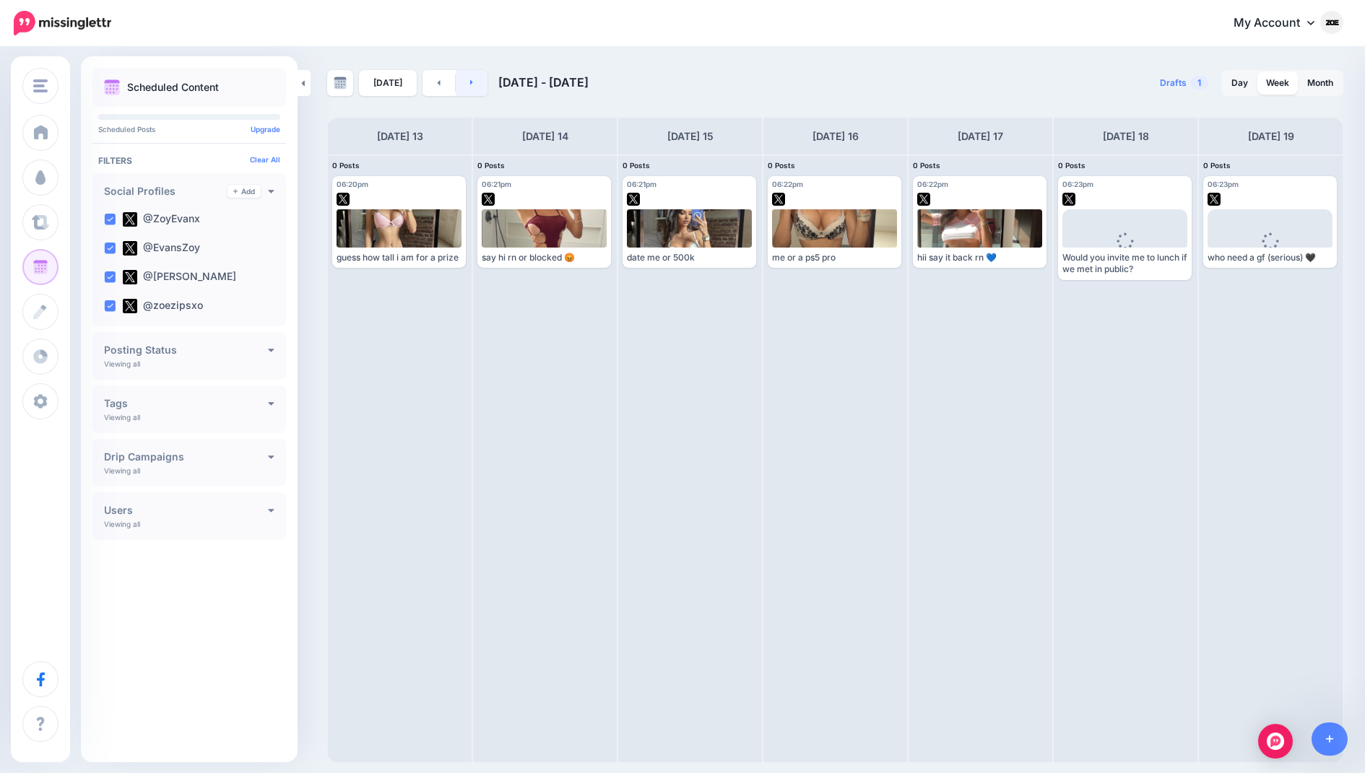
click at [467, 87] on link at bounding box center [472, 83] width 32 height 26
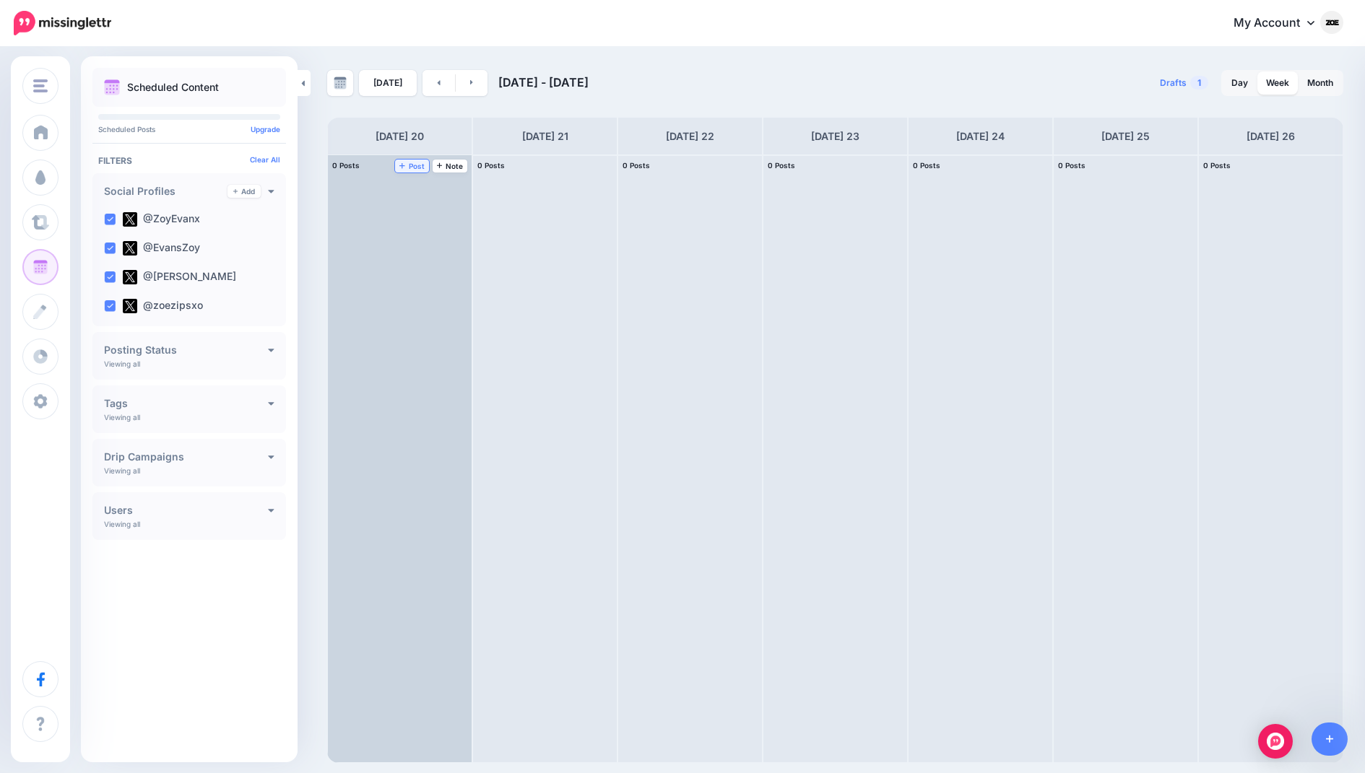
click at [420, 167] on span "Post" at bounding box center [411, 165] width 25 height 7
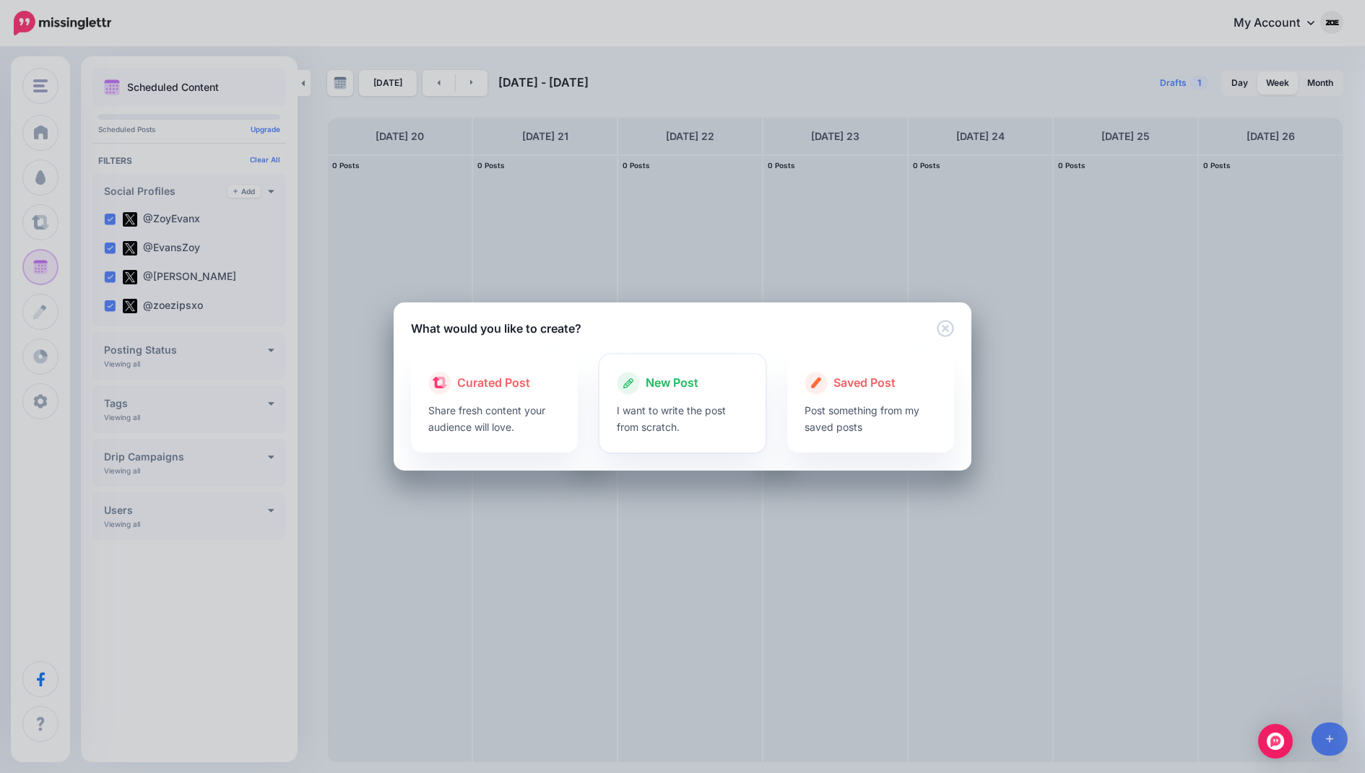
click at [719, 417] on p "I want to write the post from scratch." at bounding box center [683, 418] width 132 height 33
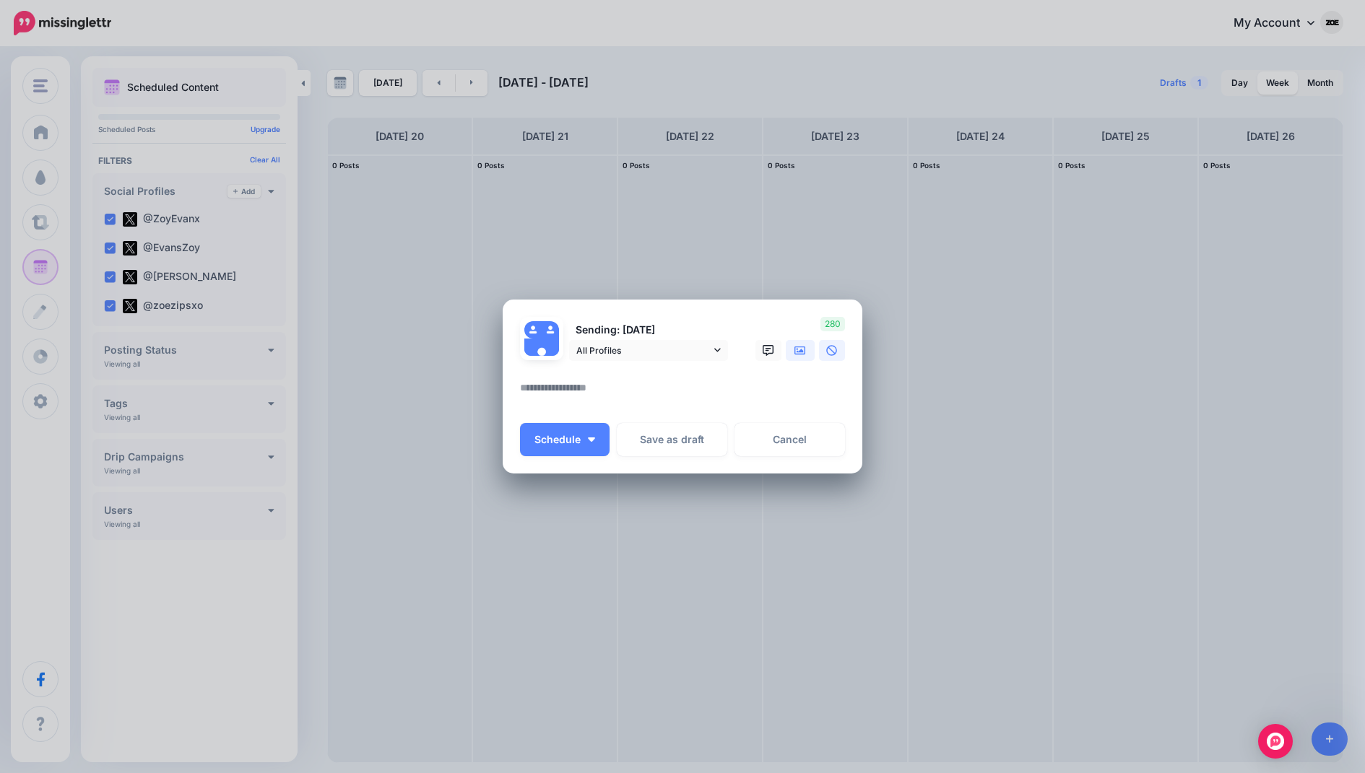
click at [805, 346] on icon at bounding box center [800, 351] width 12 height 12
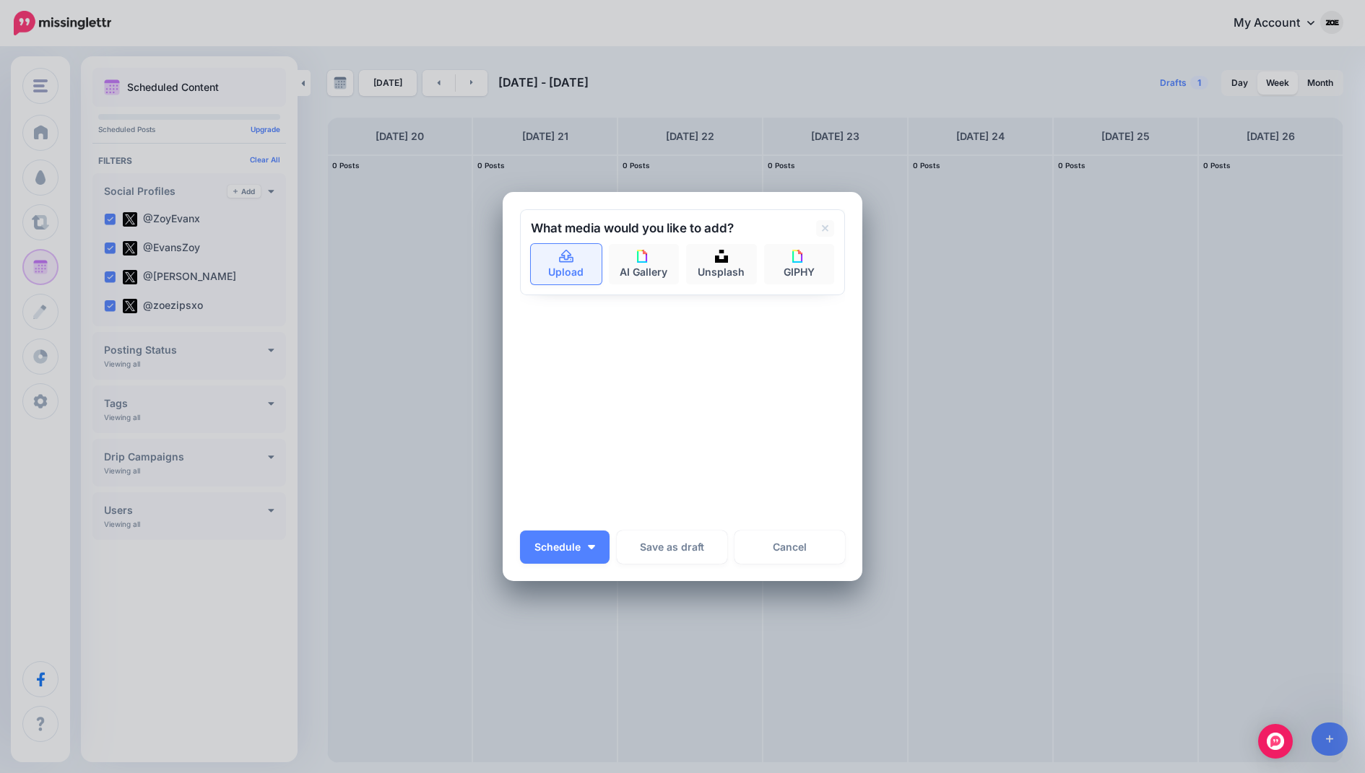
click at [591, 269] on link "Upload" at bounding box center [566, 264] width 71 height 40
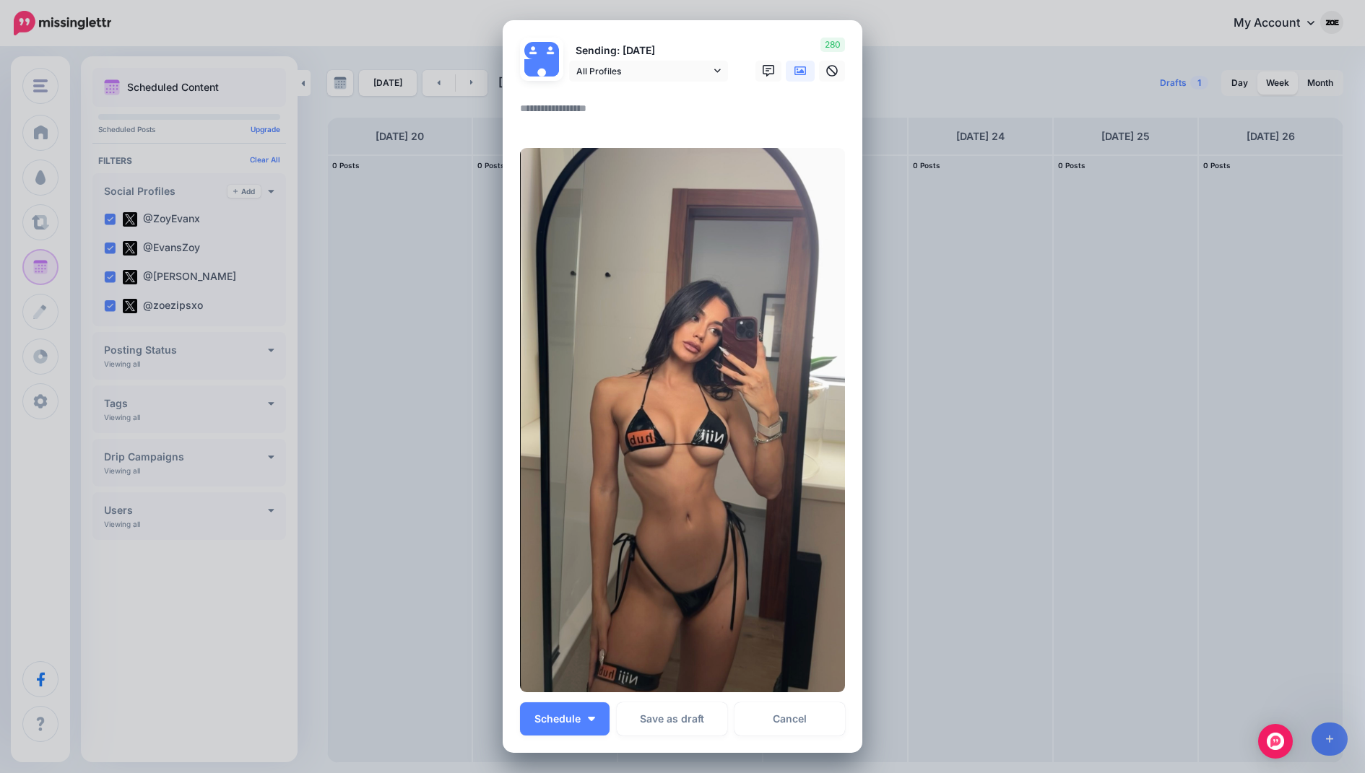
click at [590, 107] on textarea at bounding box center [686, 114] width 332 height 28
paste textarea "**********"
type textarea "**********"
click at [597, 721] on button "Schedule" at bounding box center [565, 719] width 90 height 33
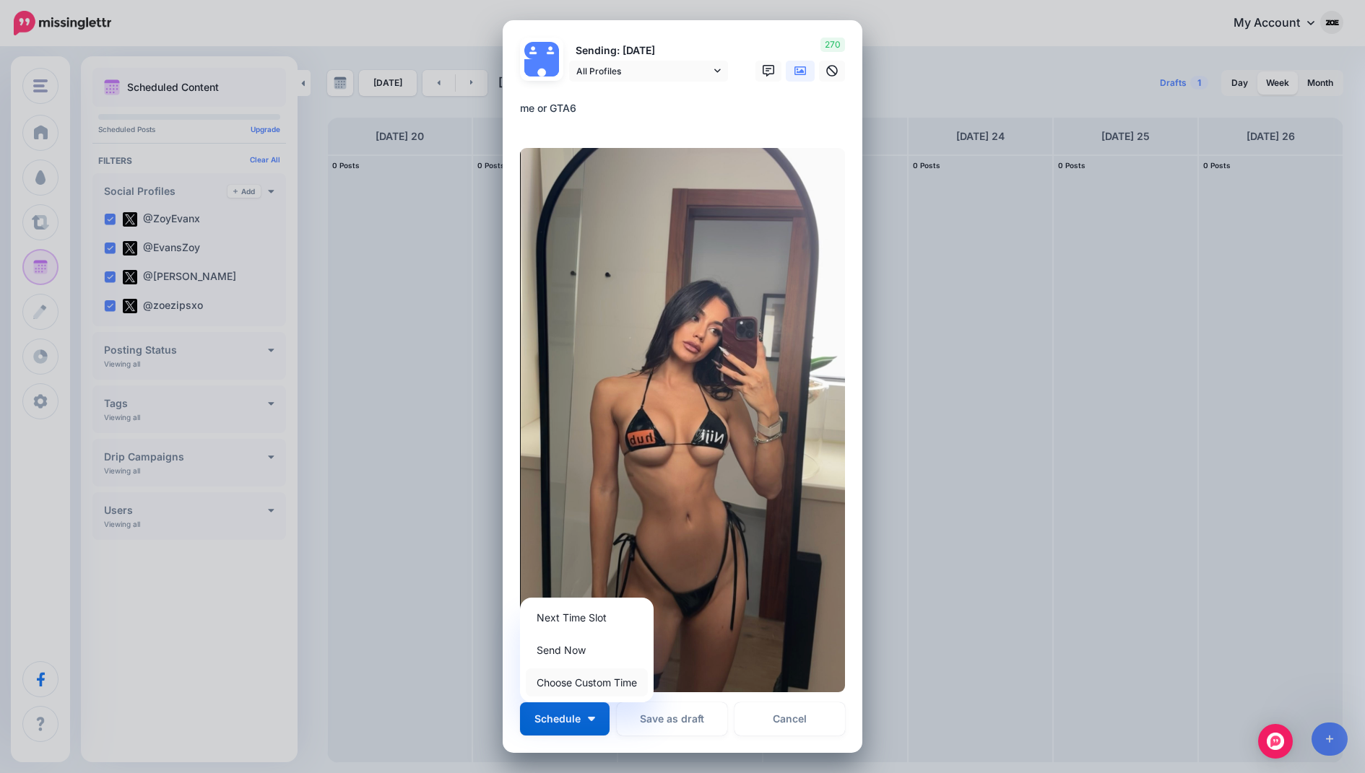
click at [604, 682] on link "Choose Custom Time" at bounding box center [587, 683] width 122 height 28
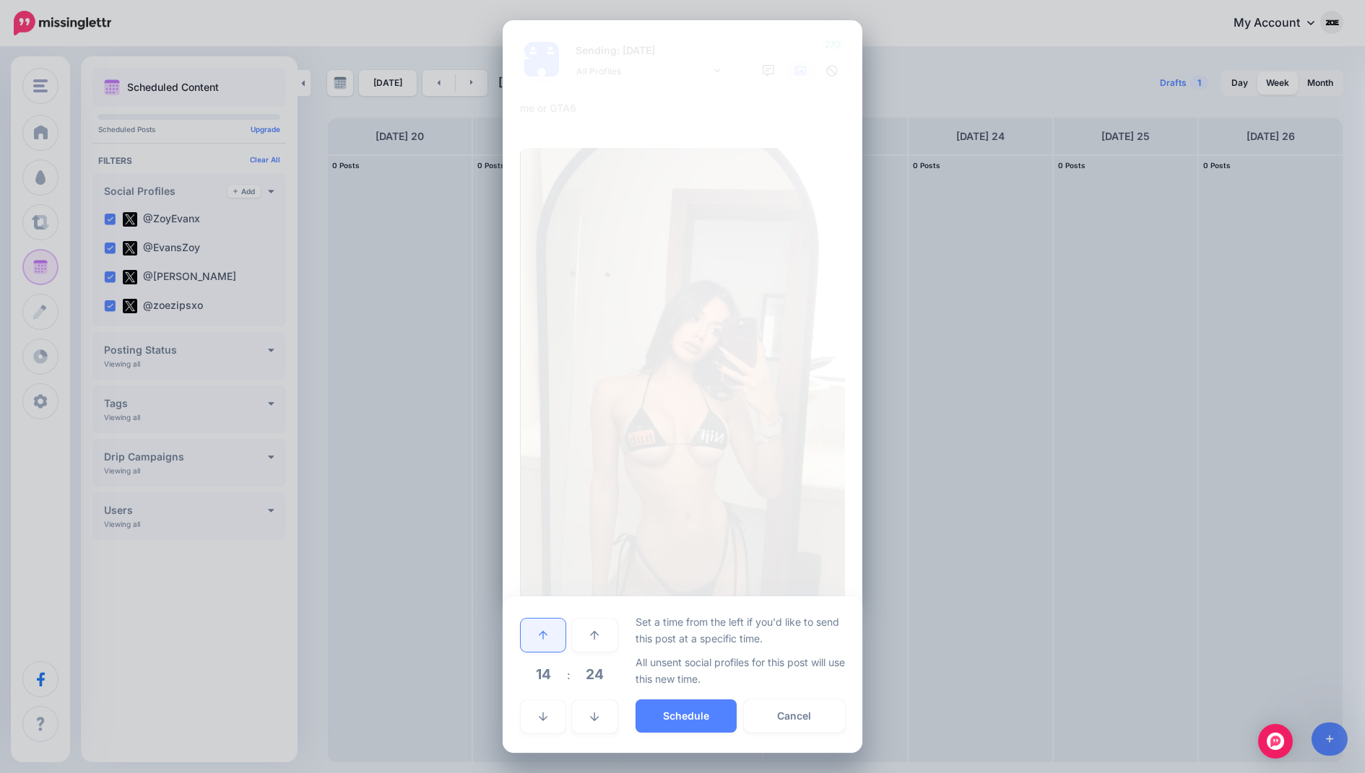
click at [554, 625] on link at bounding box center [543, 635] width 45 height 33
click at [667, 708] on button "Schedule" at bounding box center [686, 716] width 101 height 33
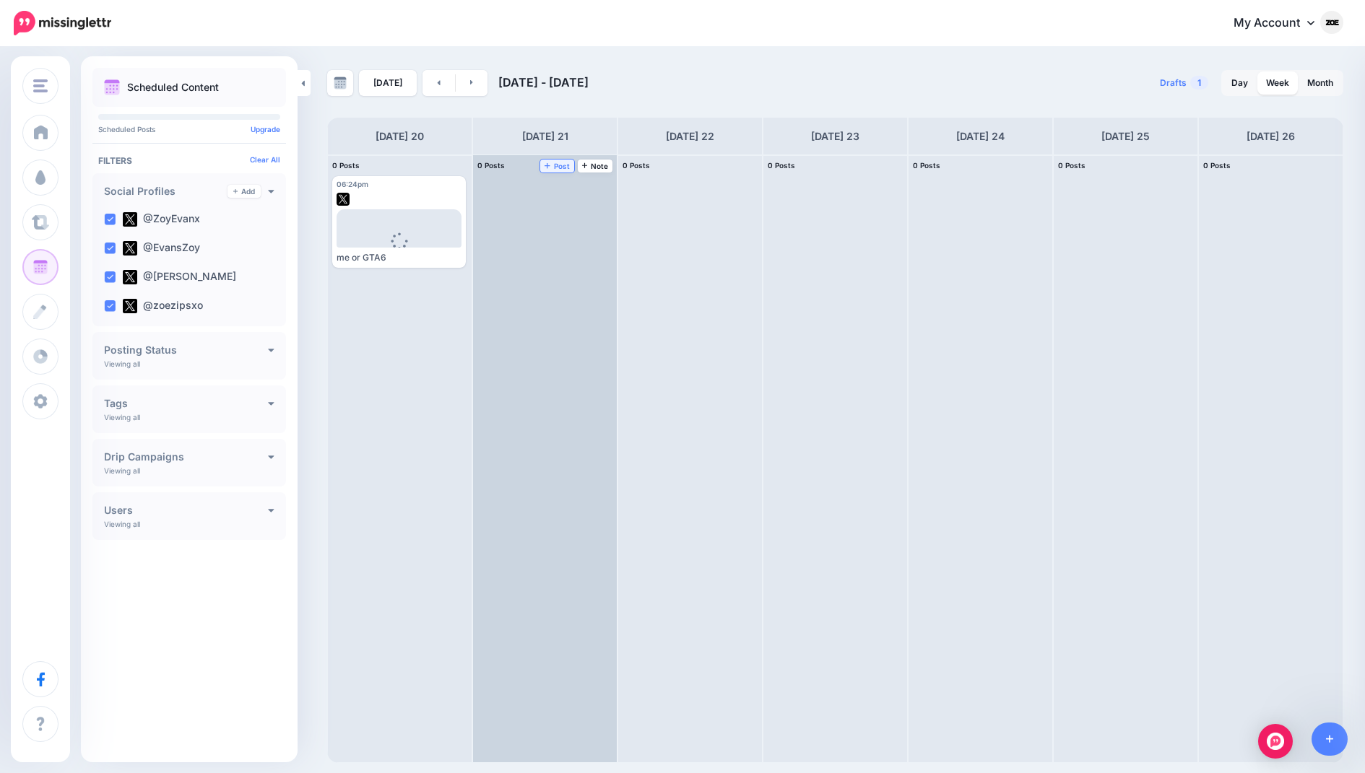
click at [555, 165] on span "Post" at bounding box center [557, 165] width 25 height 7
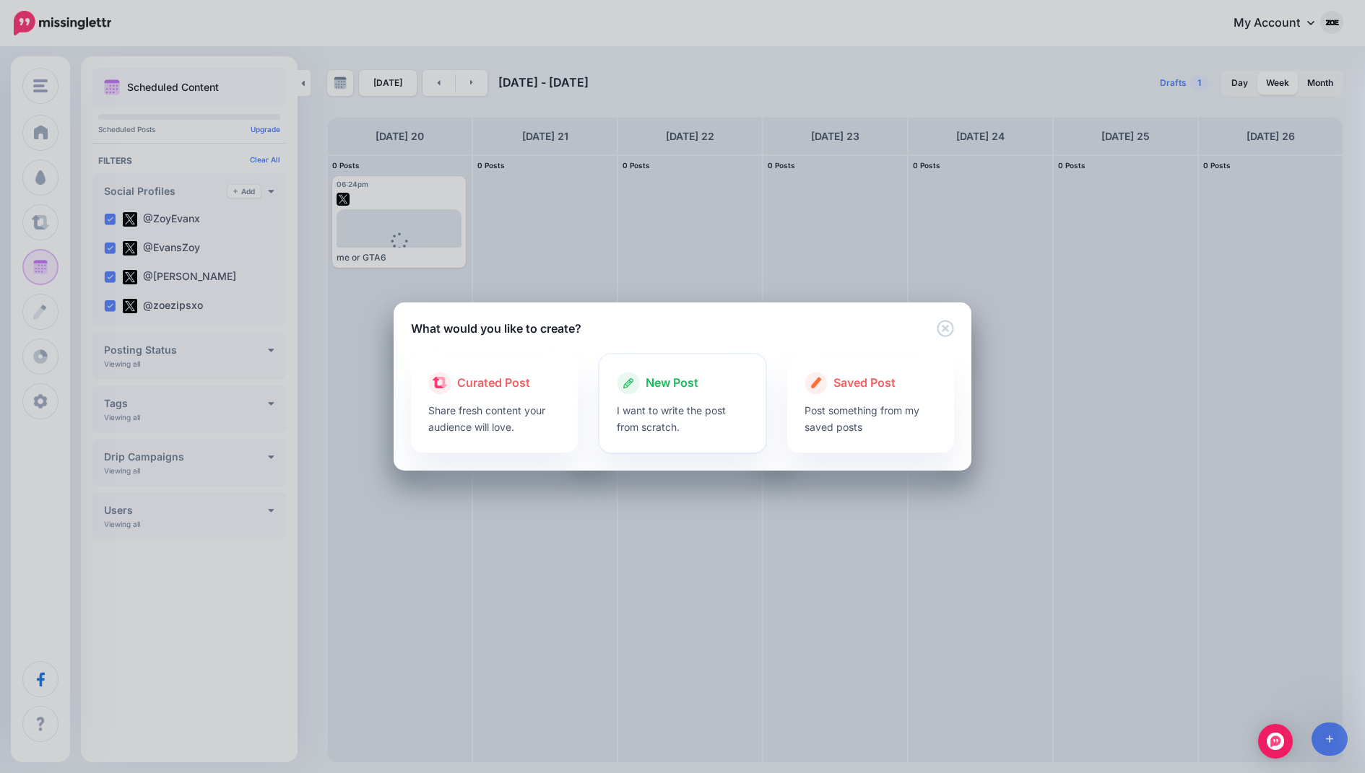
click at [672, 400] on div at bounding box center [683, 398] width 132 height 7
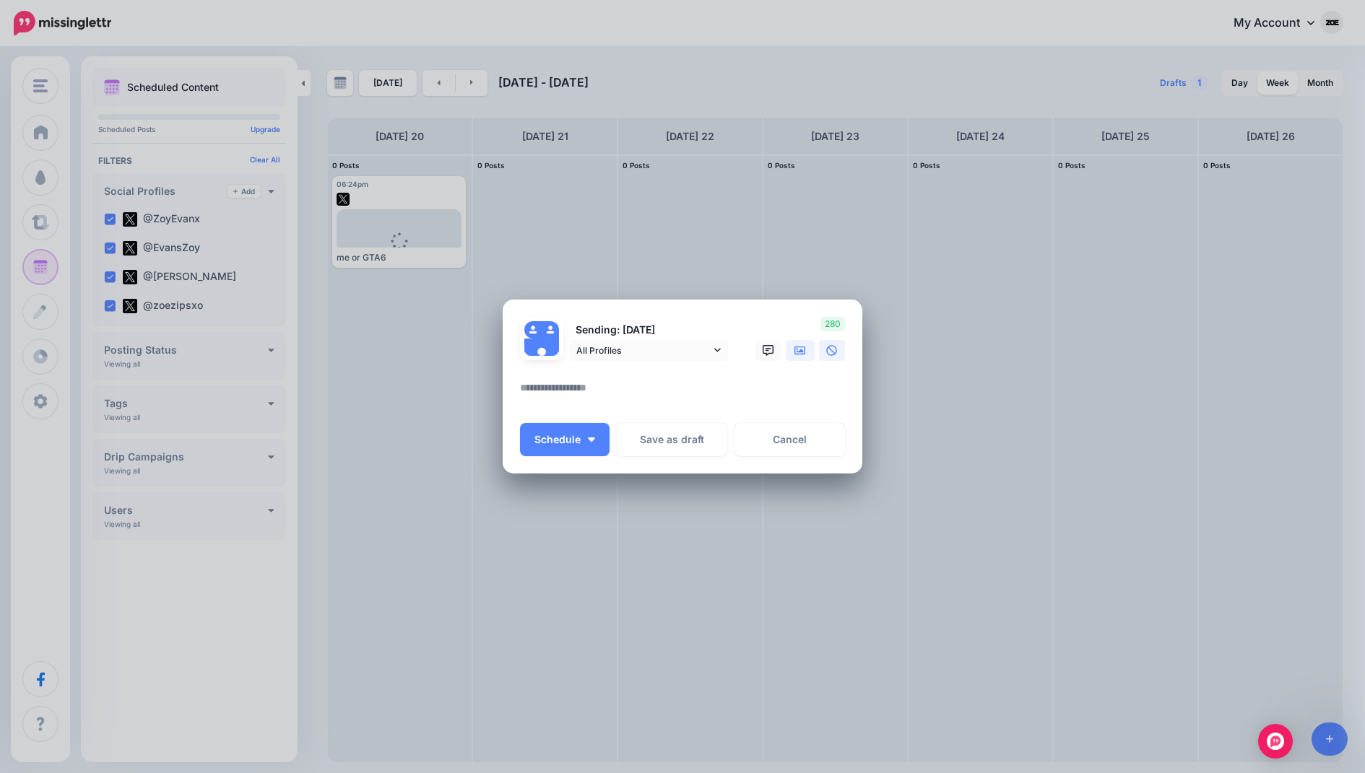
click at [793, 352] on link at bounding box center [800, 350] width 29 height 21
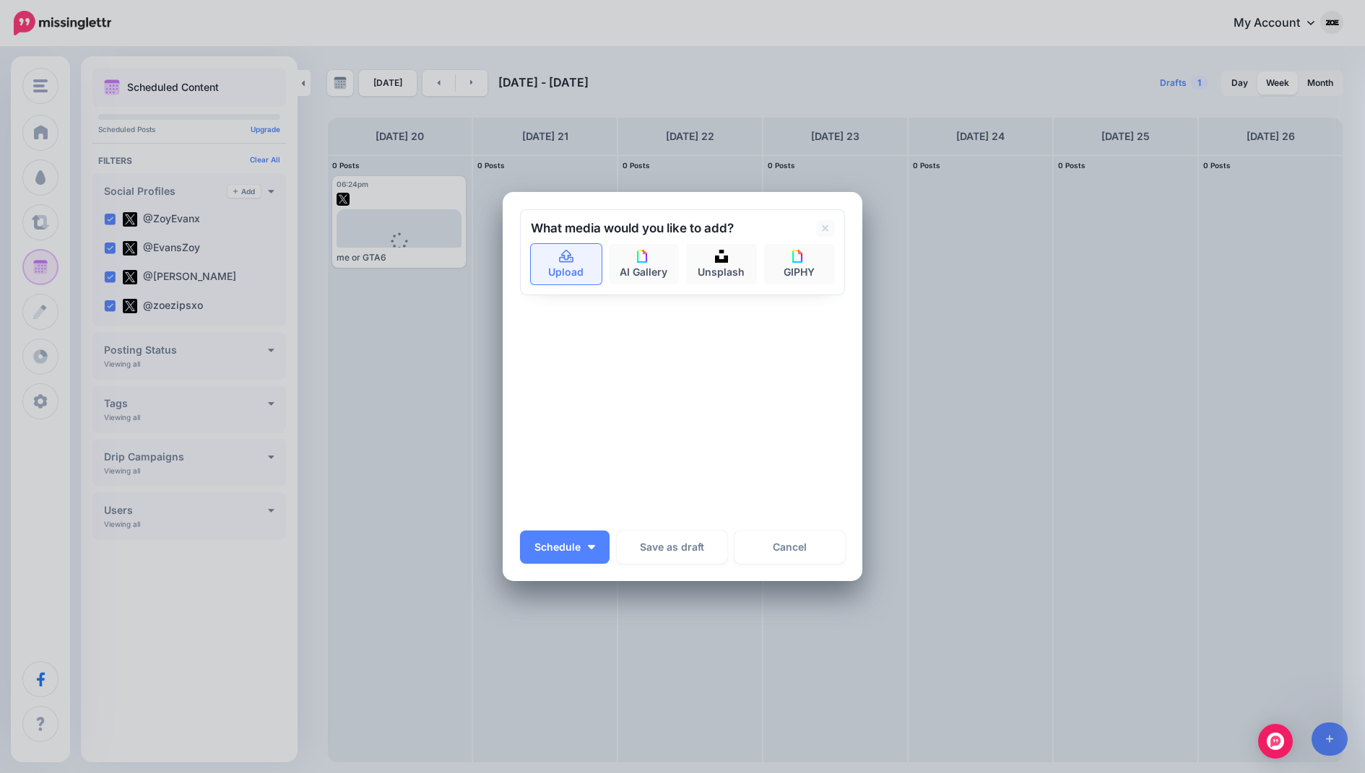
click at [555, 256] on link "Upload" at bounding box center [566, 264] width 71 height 40
click at [779, 558] on link "Cancel" at bounding box center [789, 547] width 110 height 33
